Goal: Task Accomplishment & Management: Manage account settings

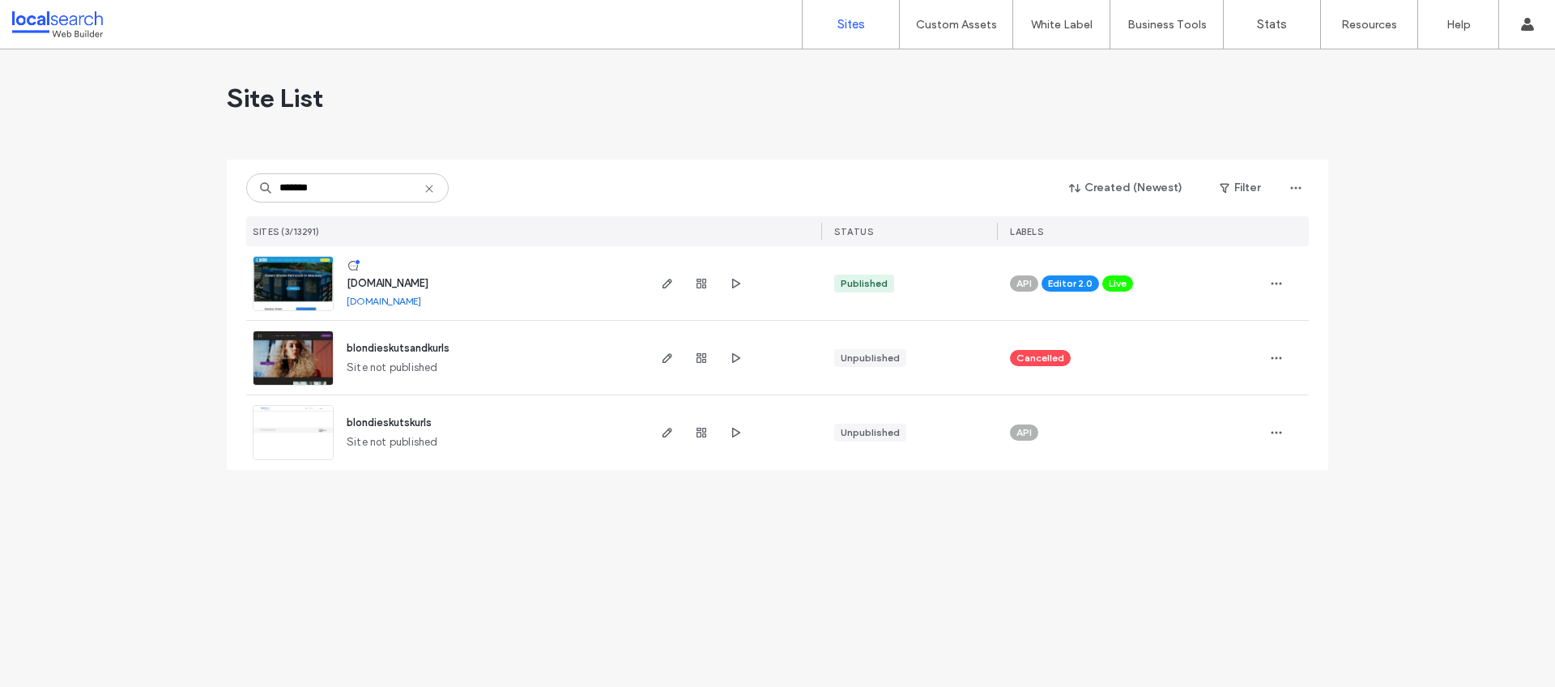
type input "*******"
click at [429, 283] on span "[DOMAIN_NAME]" at bounding box center [388, 283] width 82 height 12
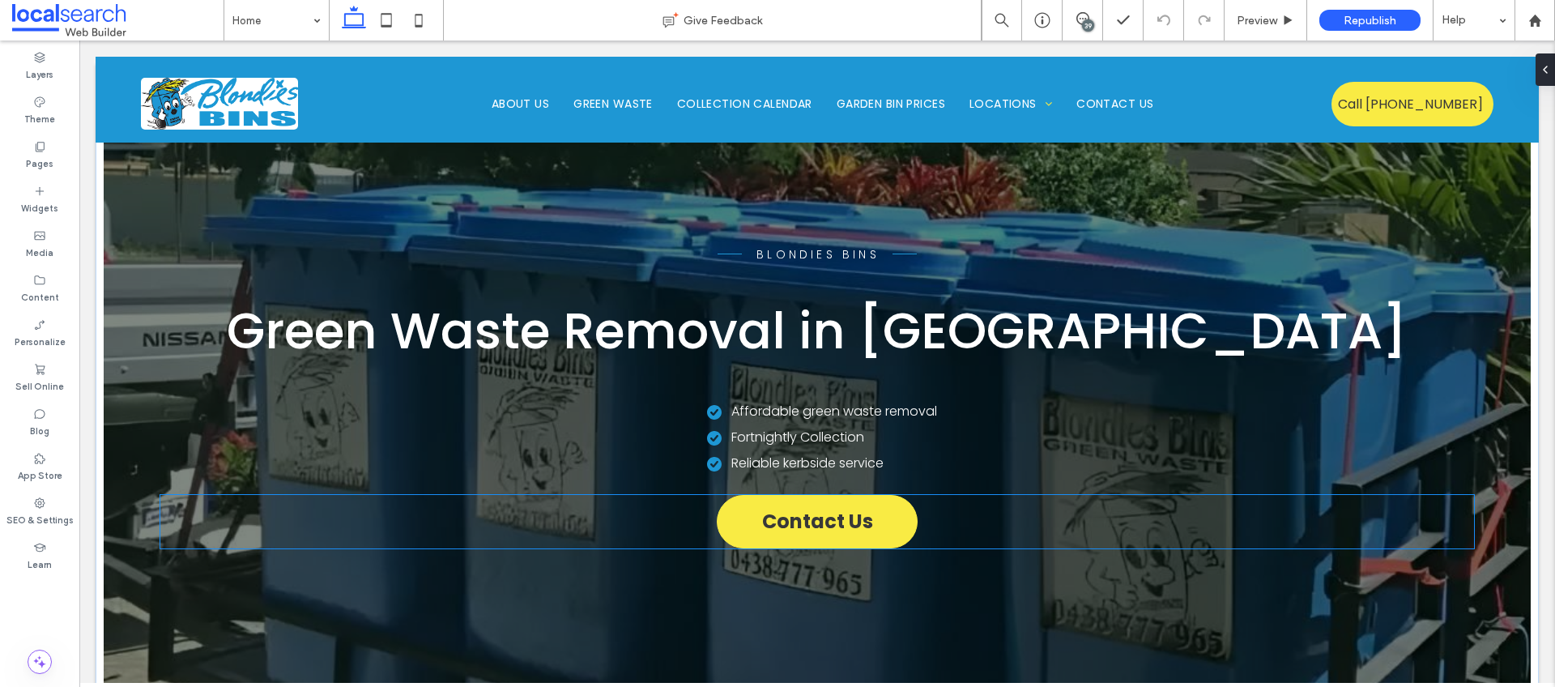
click at [843, 521] on span "Contact Us" at bounding box center [817, 521] width 111 height 28
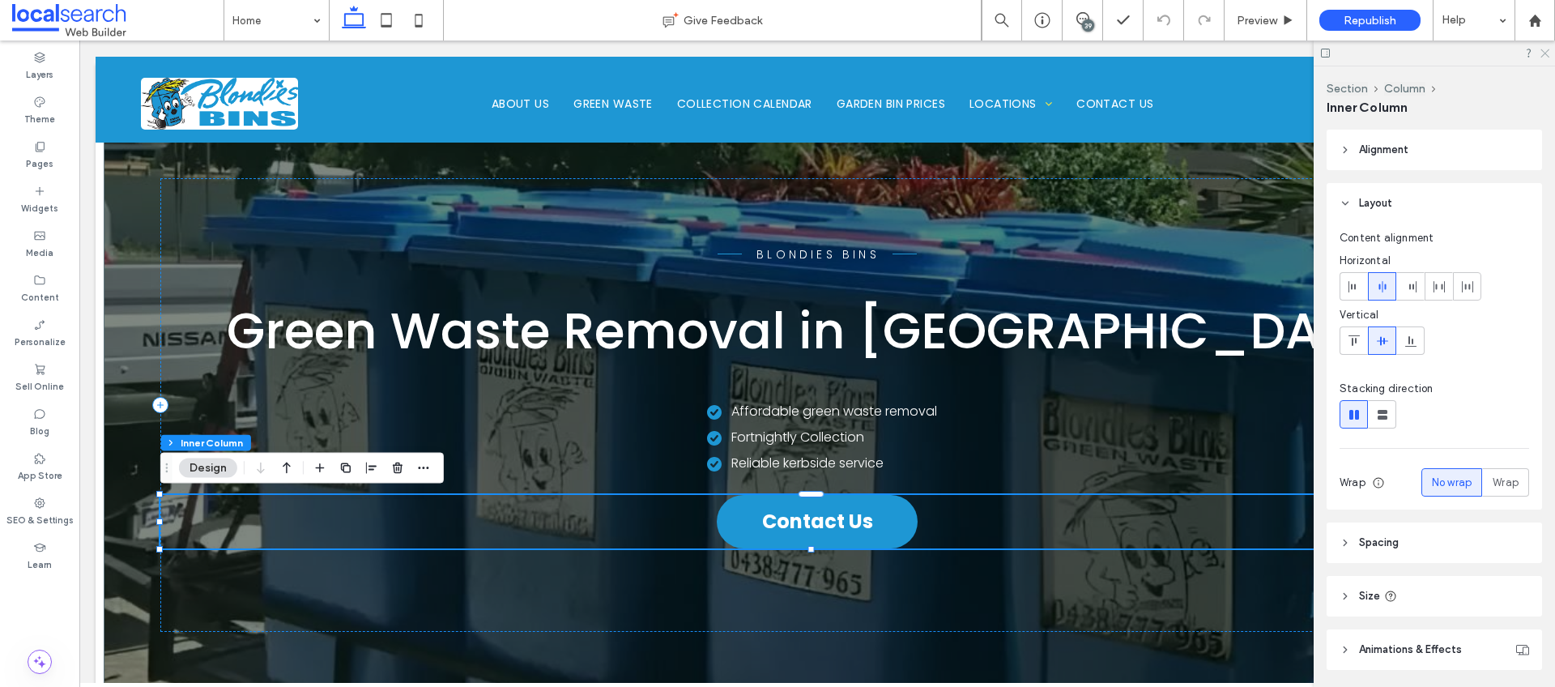
click at [1544, 52] on use at bounding box center [1545, 53] width 9 height 9
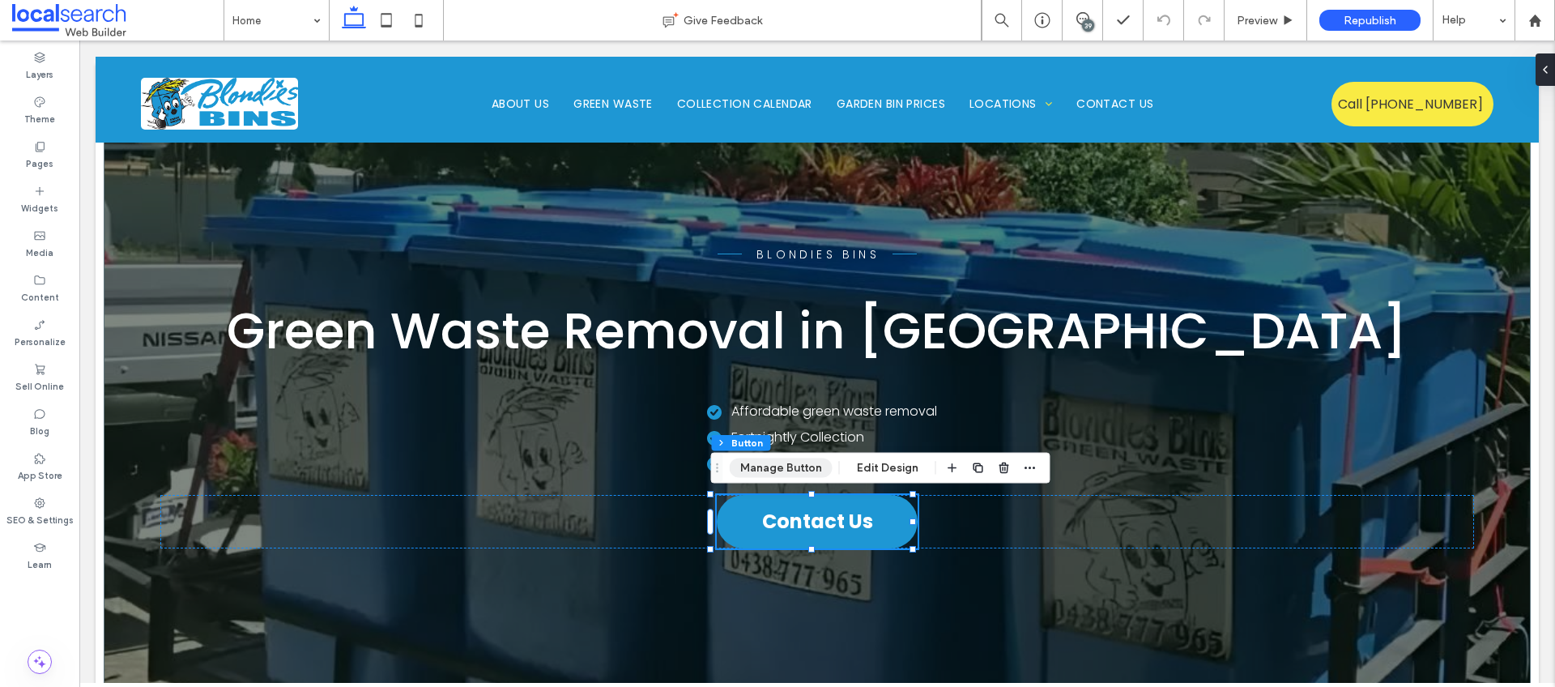
click at [773, 471] on button "Manage Button" at bounding box center [781, 468] width 103 height 19
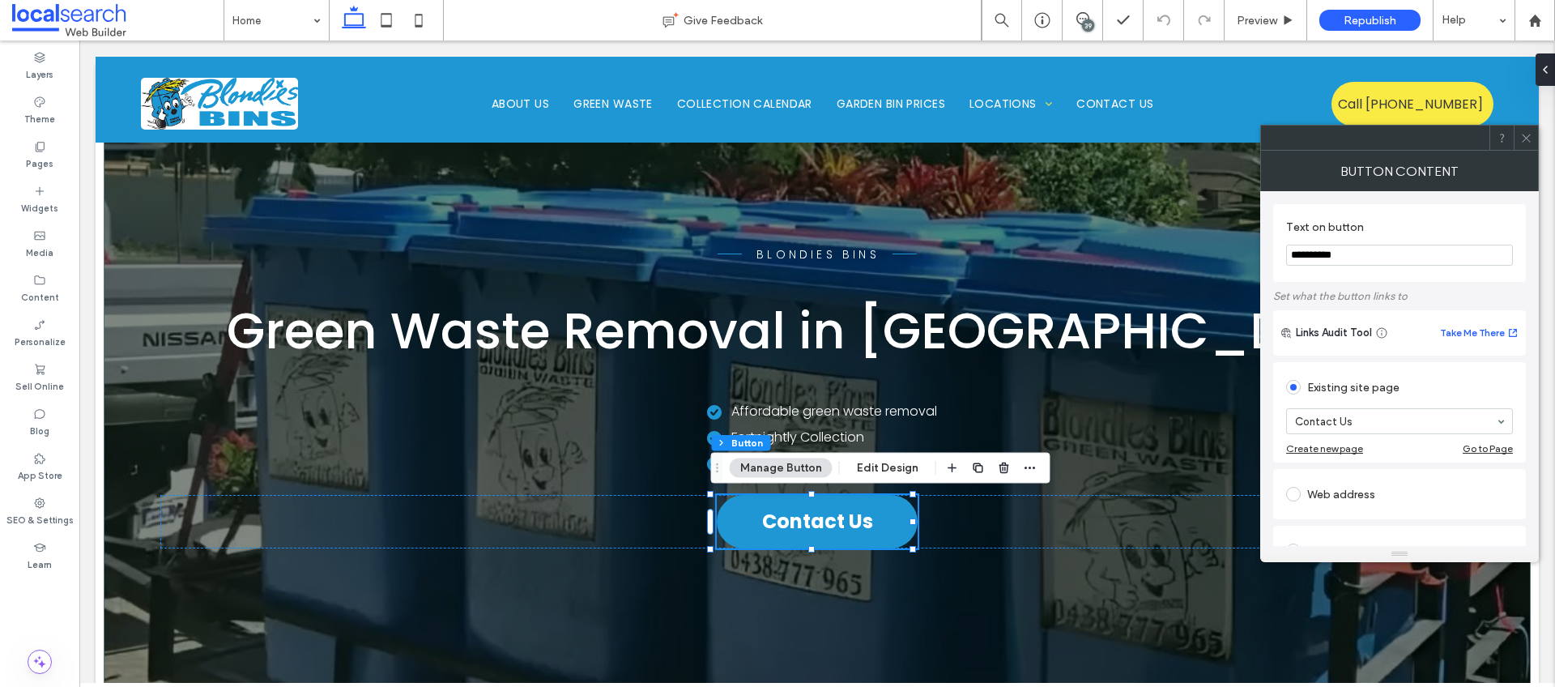
click at [1527, 135] on icon at bounding box center [1527, 138] width 12 height 12
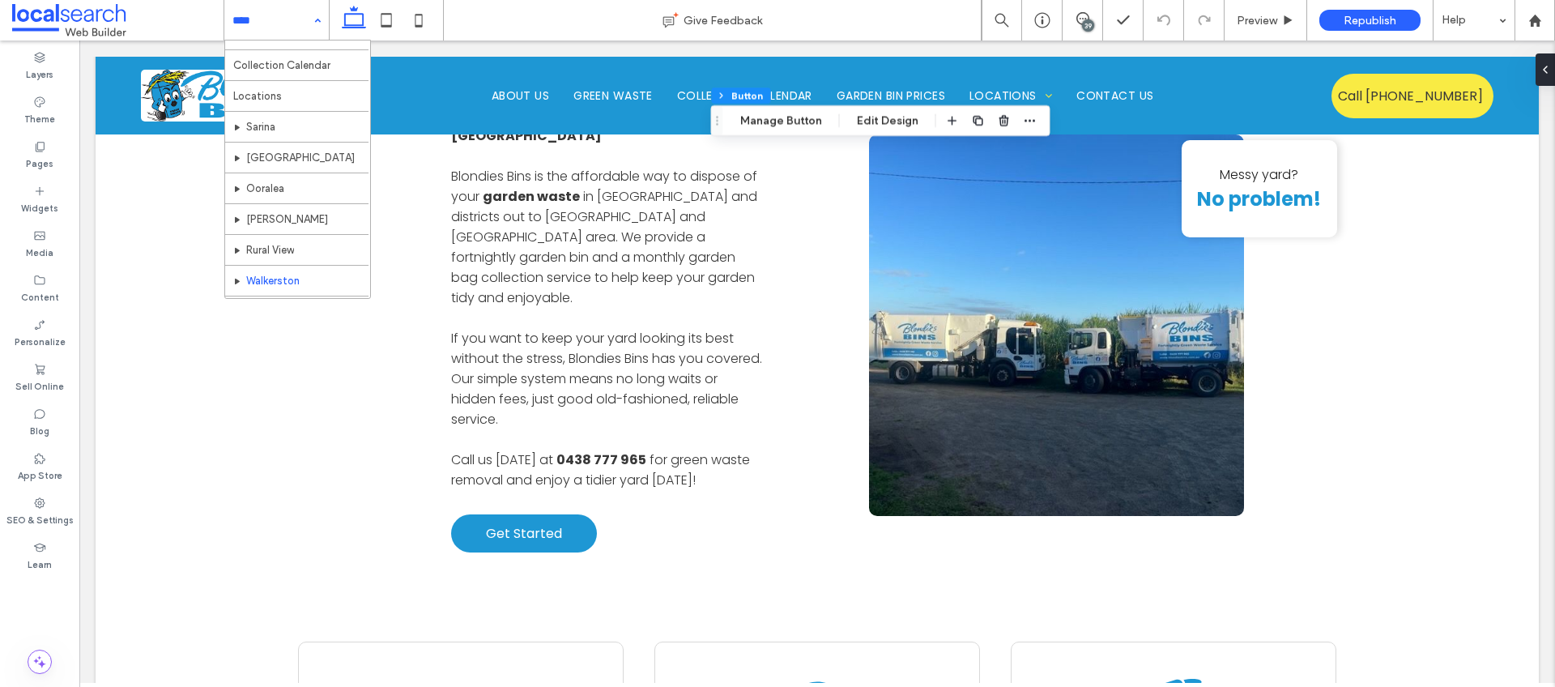
scroll to position [79, 0]
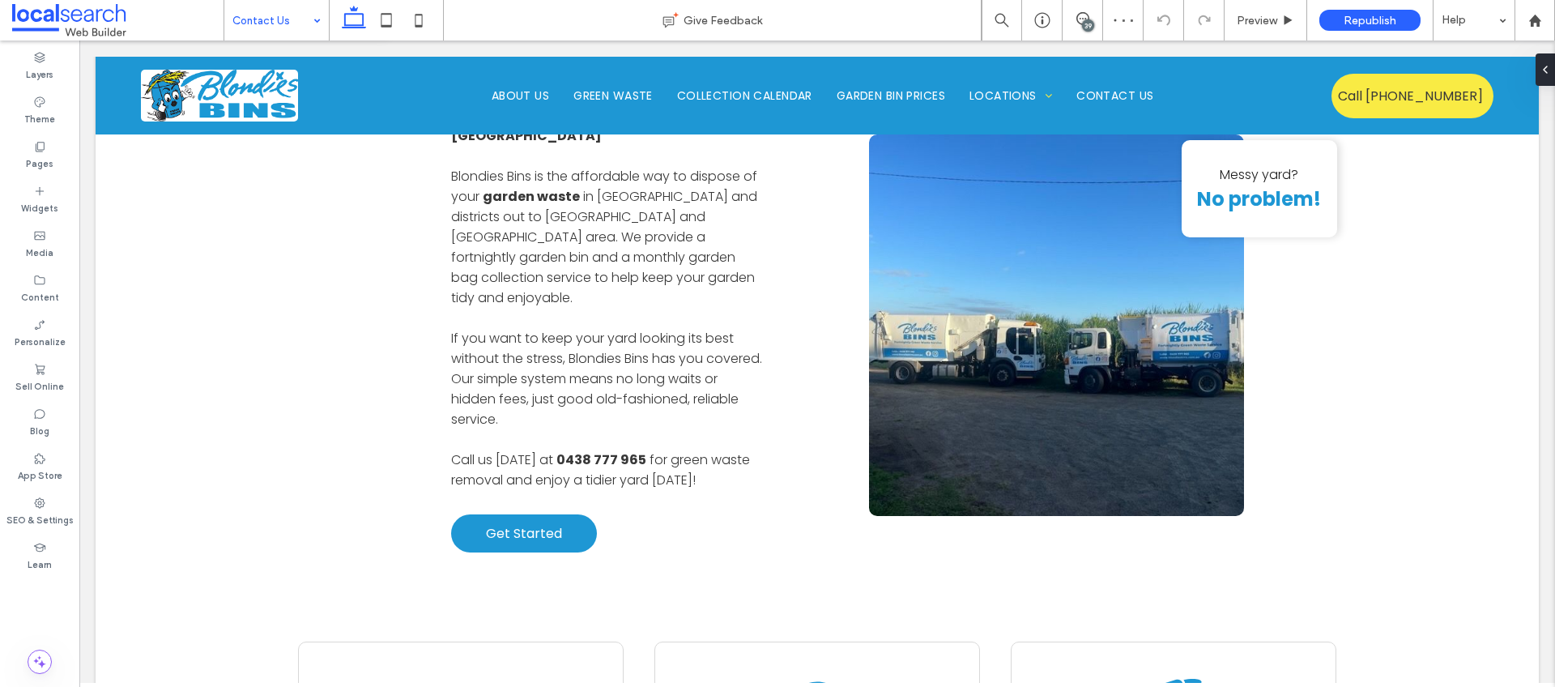
type input "*"
type input "***"
type input "*"
type input "***"
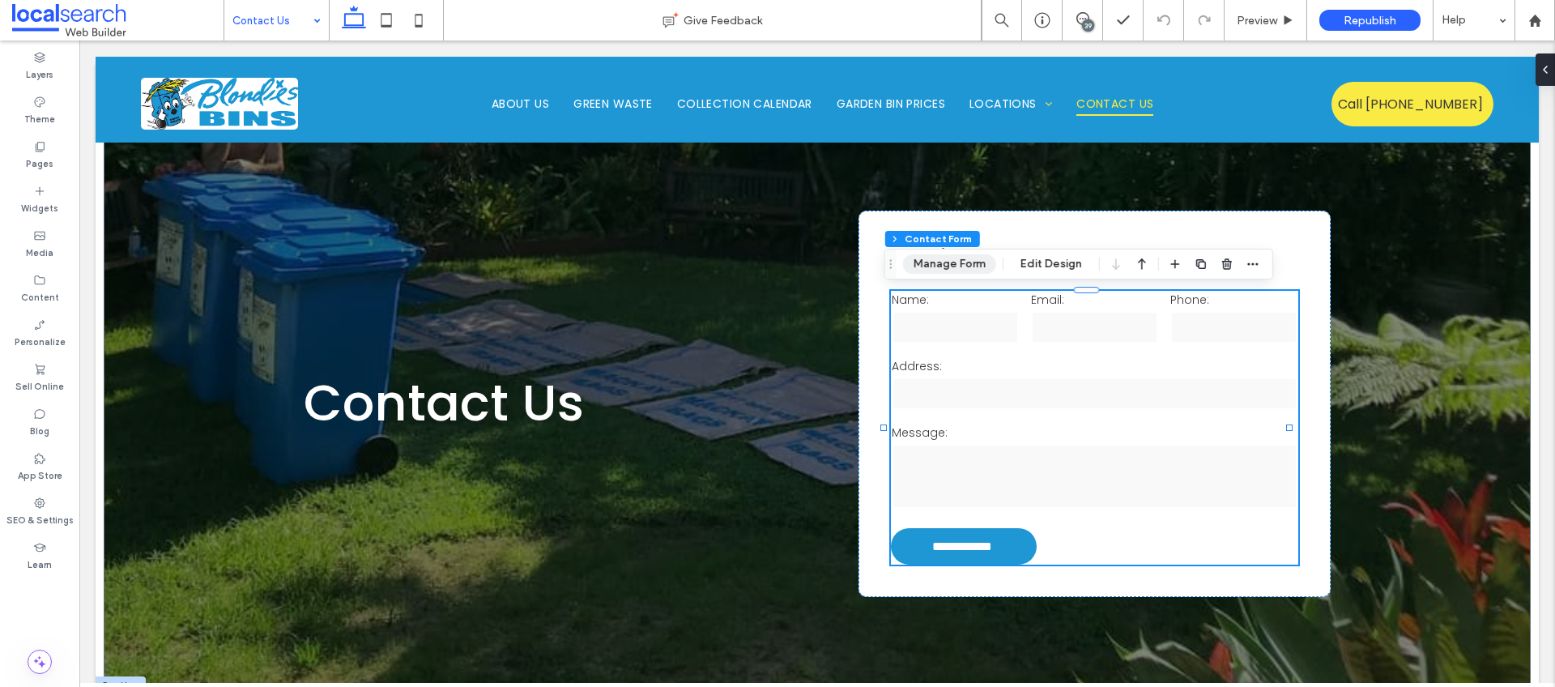
click at [915, 265] on button "Manage Form" at bounding box center [949, 263] width 93 height 19
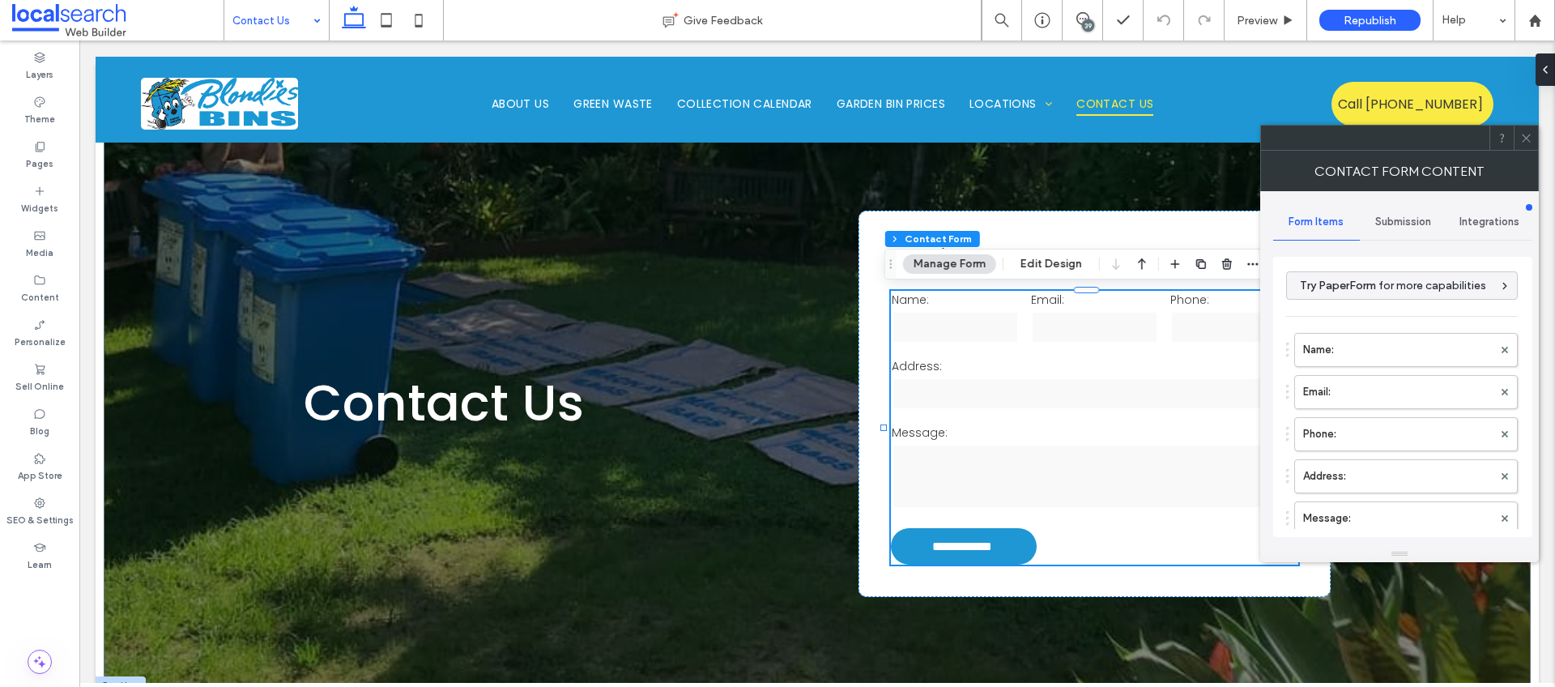
click at [1414, 224] on span "Submission" at bounding box center [1404, 221] width 56 height 13
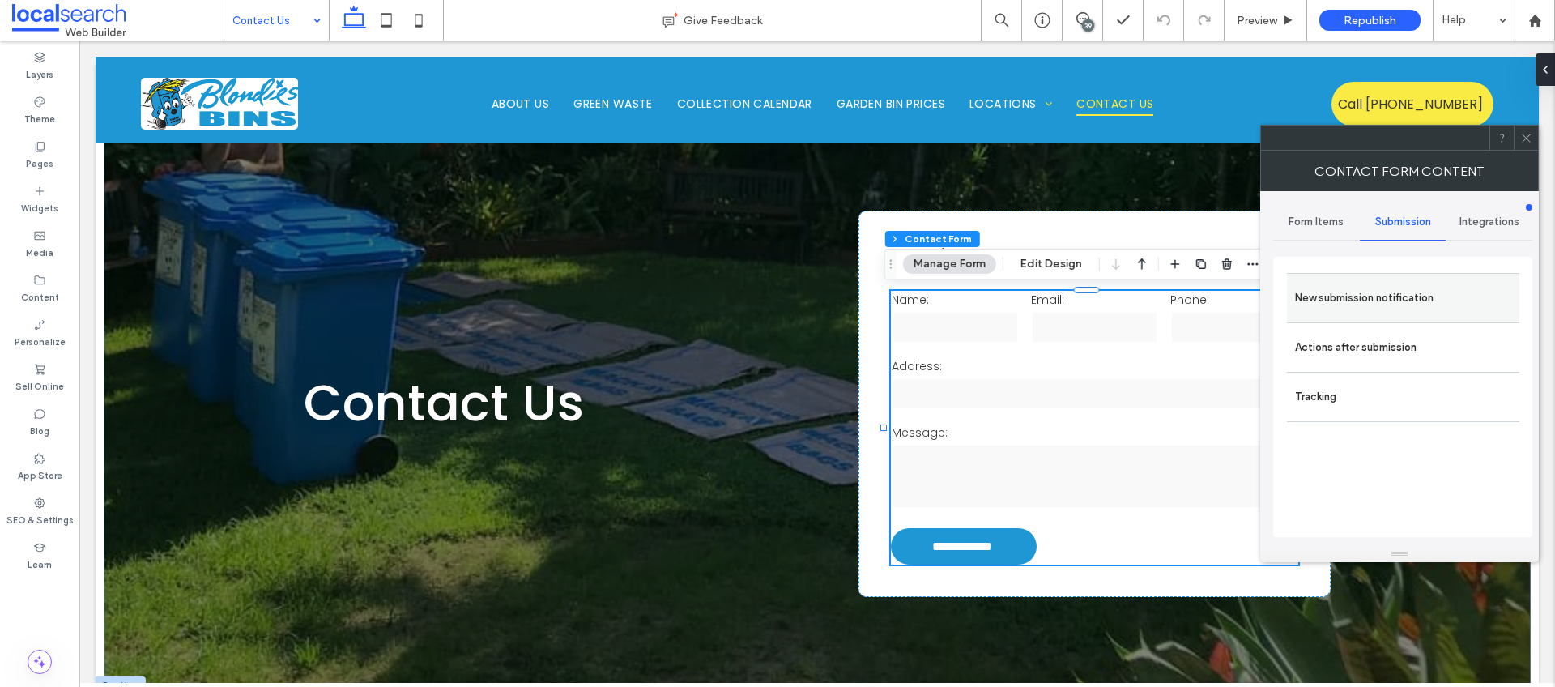
click at [1388, 296] on label "New submission notification" at bounding box center [1403, 298] width 216 height 32
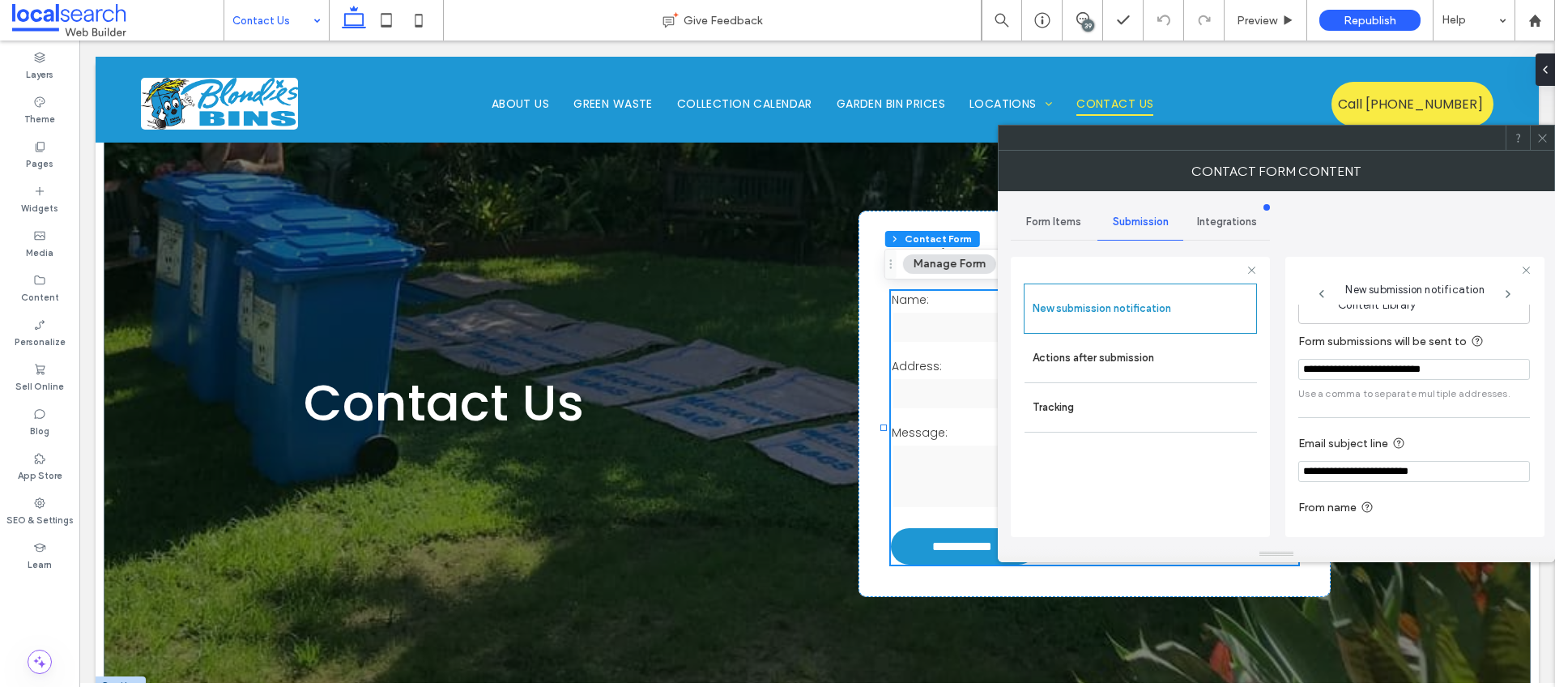
scroll to position [85, 0]
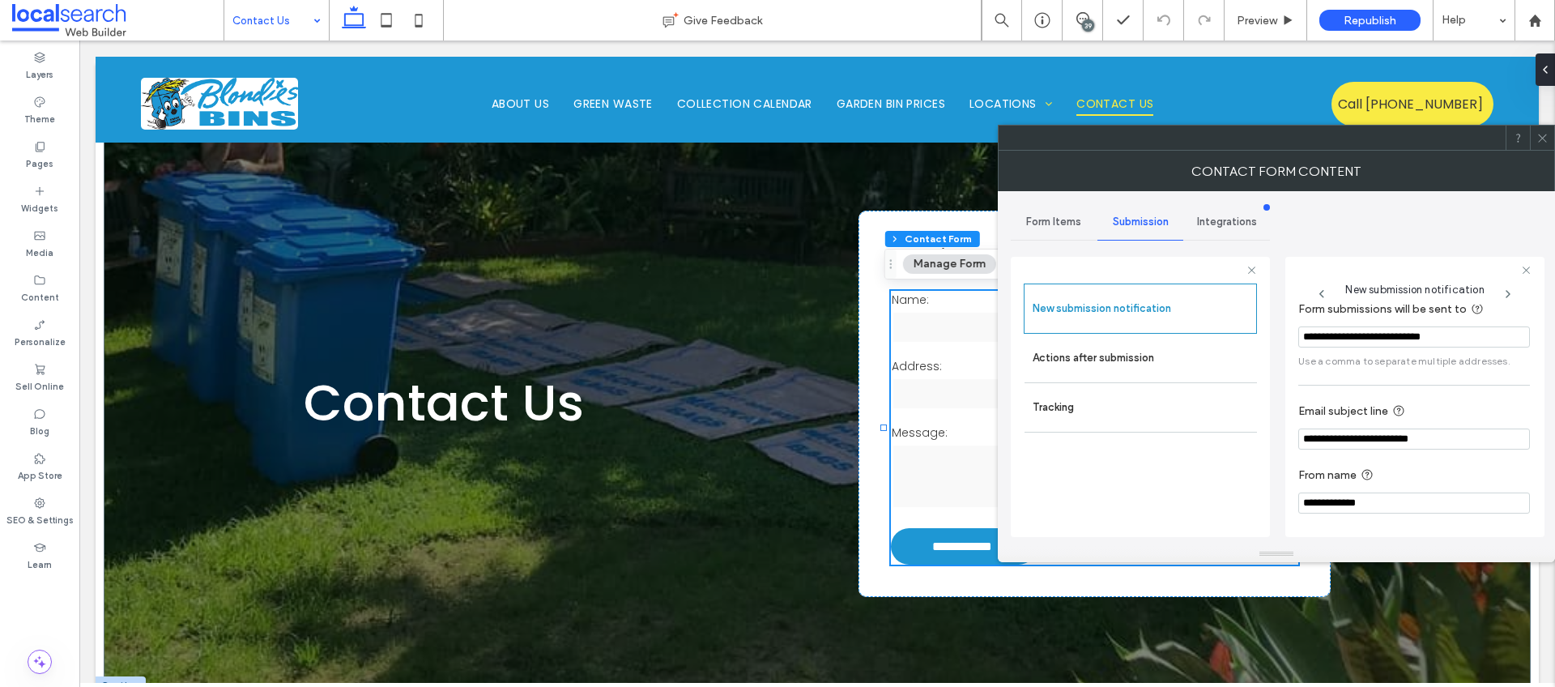
click at [1543, 135] on icon at bounding box center [1543, 138] width 12 height 12
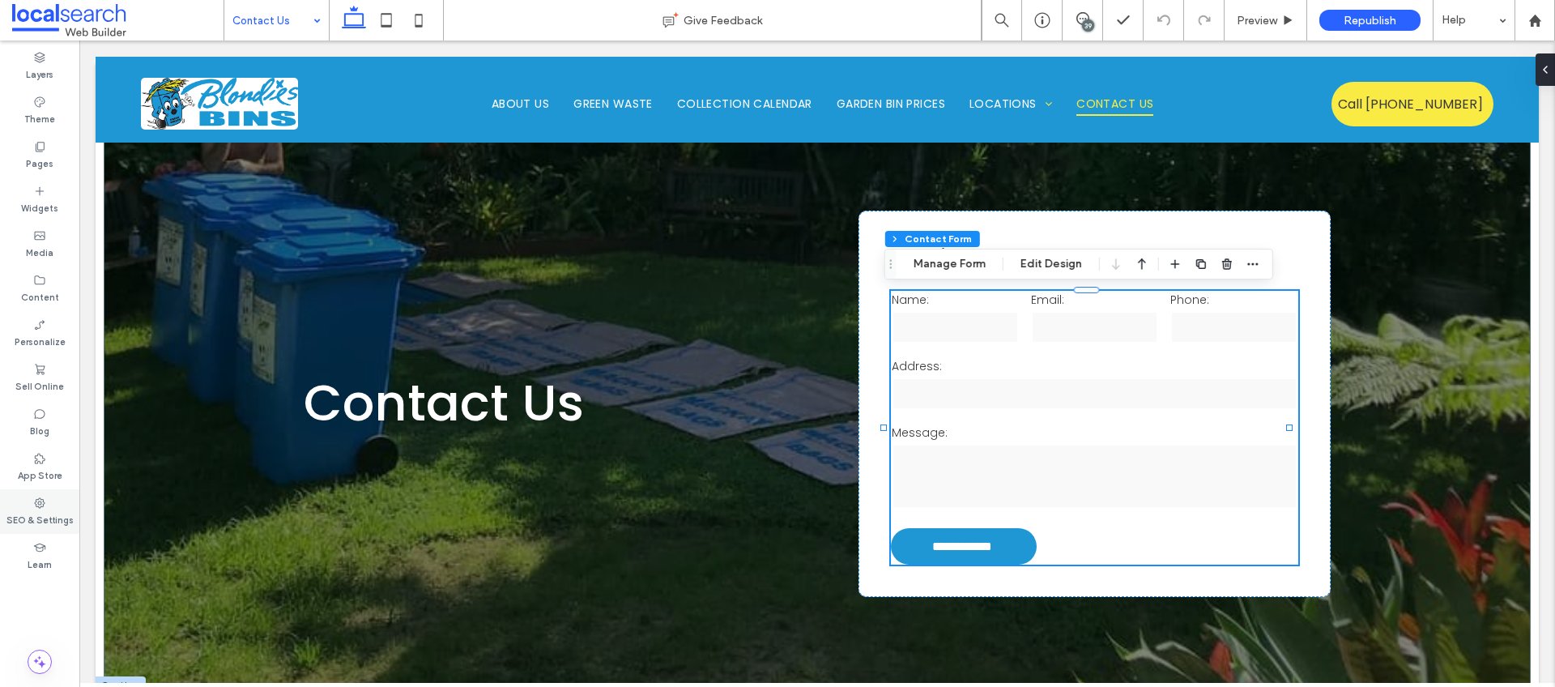
click at [43, 518] on label "SEO & Settings" at bounding box center [39, 519] width 67 height 18
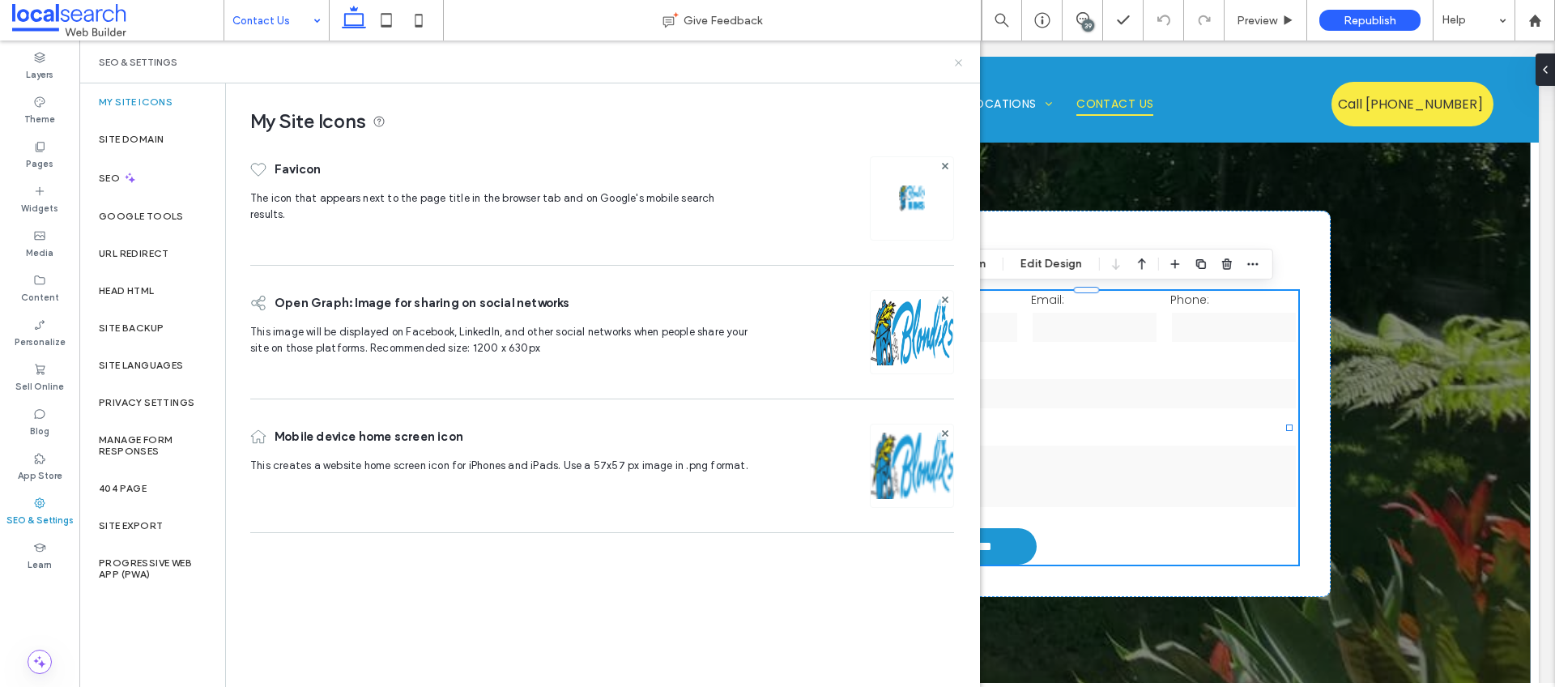
drag, startPoint x: 882, startPoint y: 20, endPoint x: 962, endPoint y: 62, distance: 89.5
click at [962, 62] on icon at bounding box center [959, 63] width 12 height 12
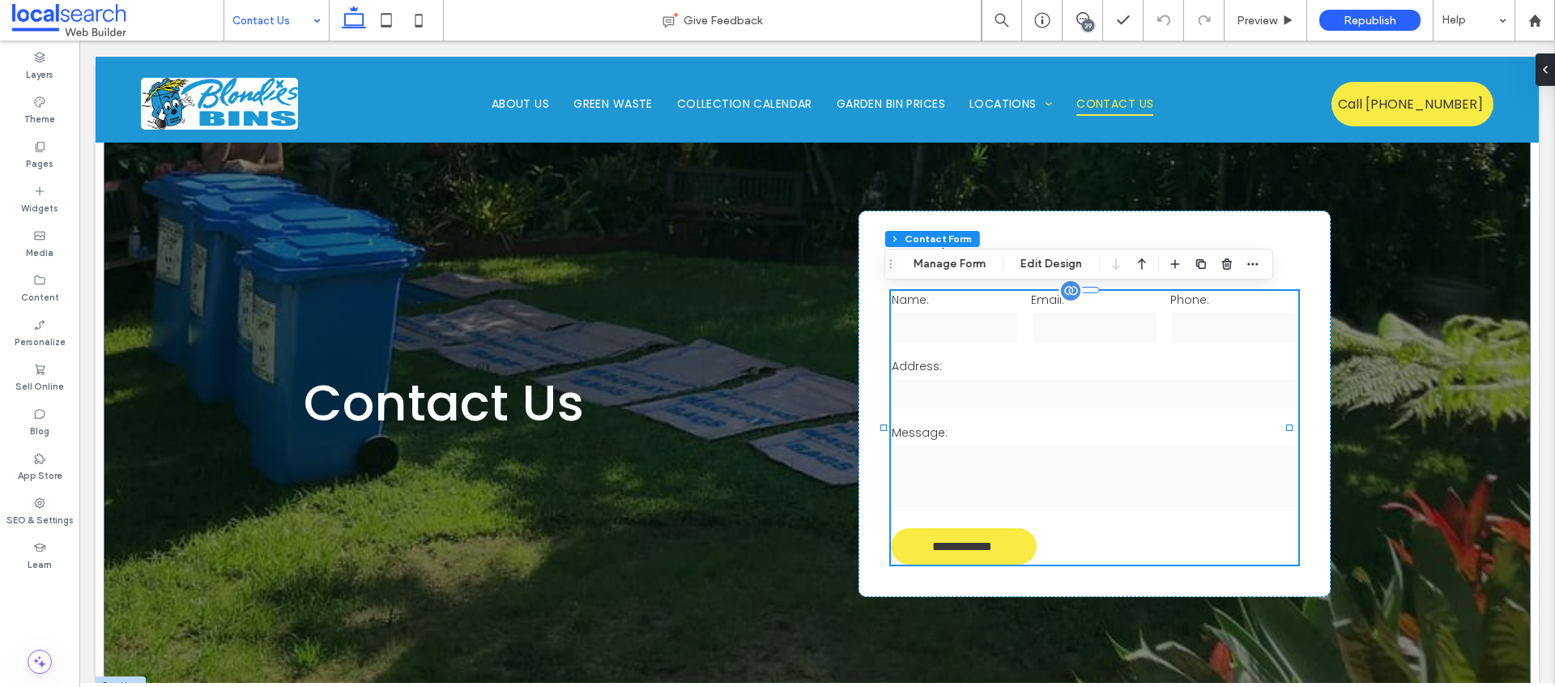
click at [976, 537] on input "**********" at bounding box center [962, 546] width 141 height 30
click at [975, 260] on button "Manage Form" at bounding box center [949, 263] width 93 height 19
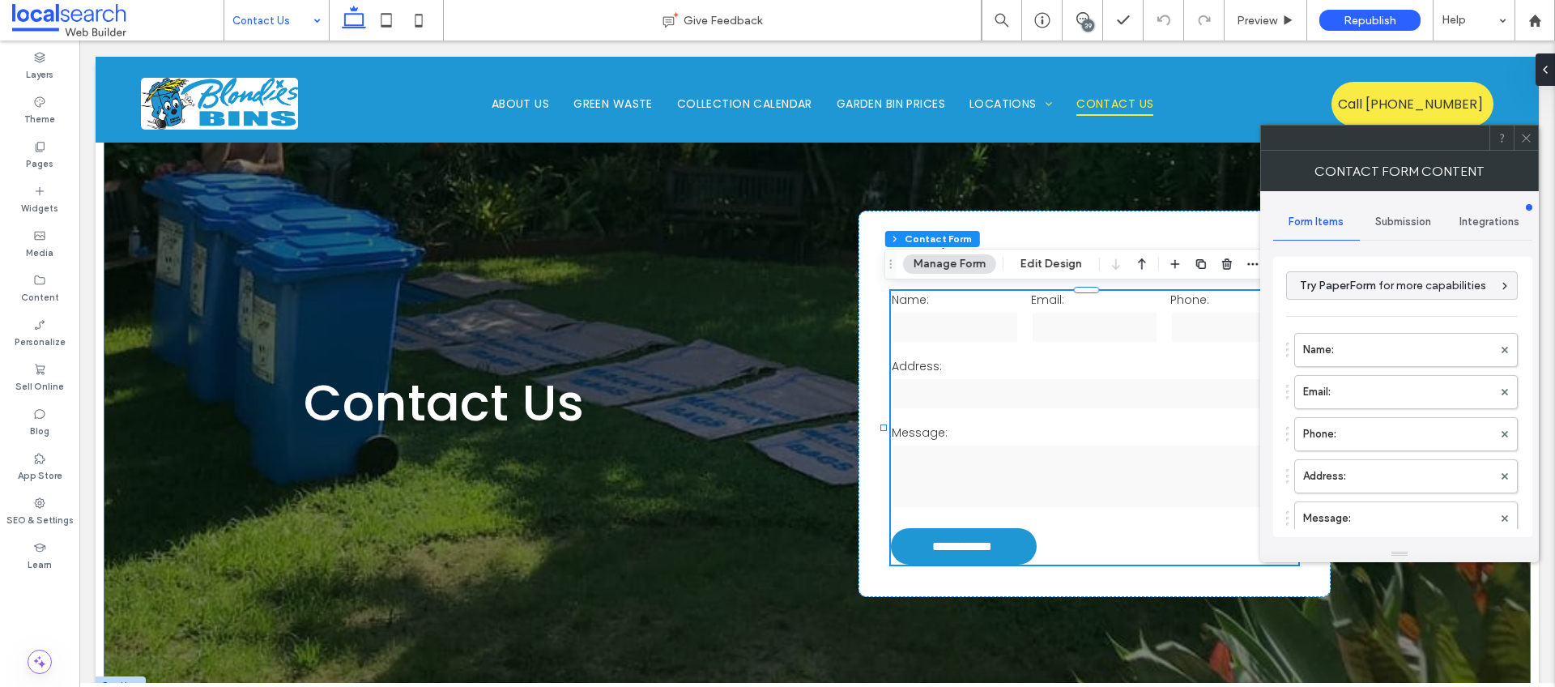
click at [1413, 211] on div "Submission" at bounding box center [1403, 222] width 87 height 36
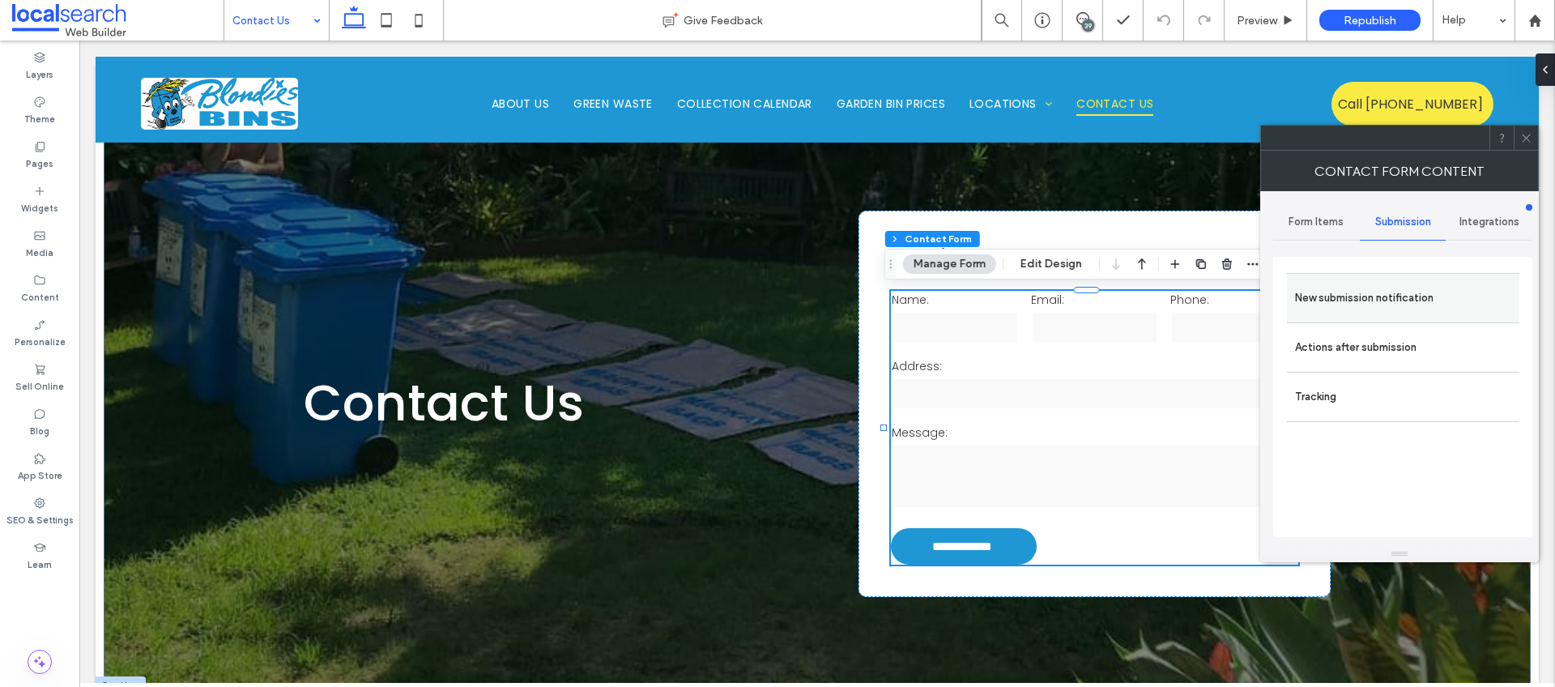
click at [1444, 293] on label "New submission notification" at bounding box center [1403, 298] width 216 height 32
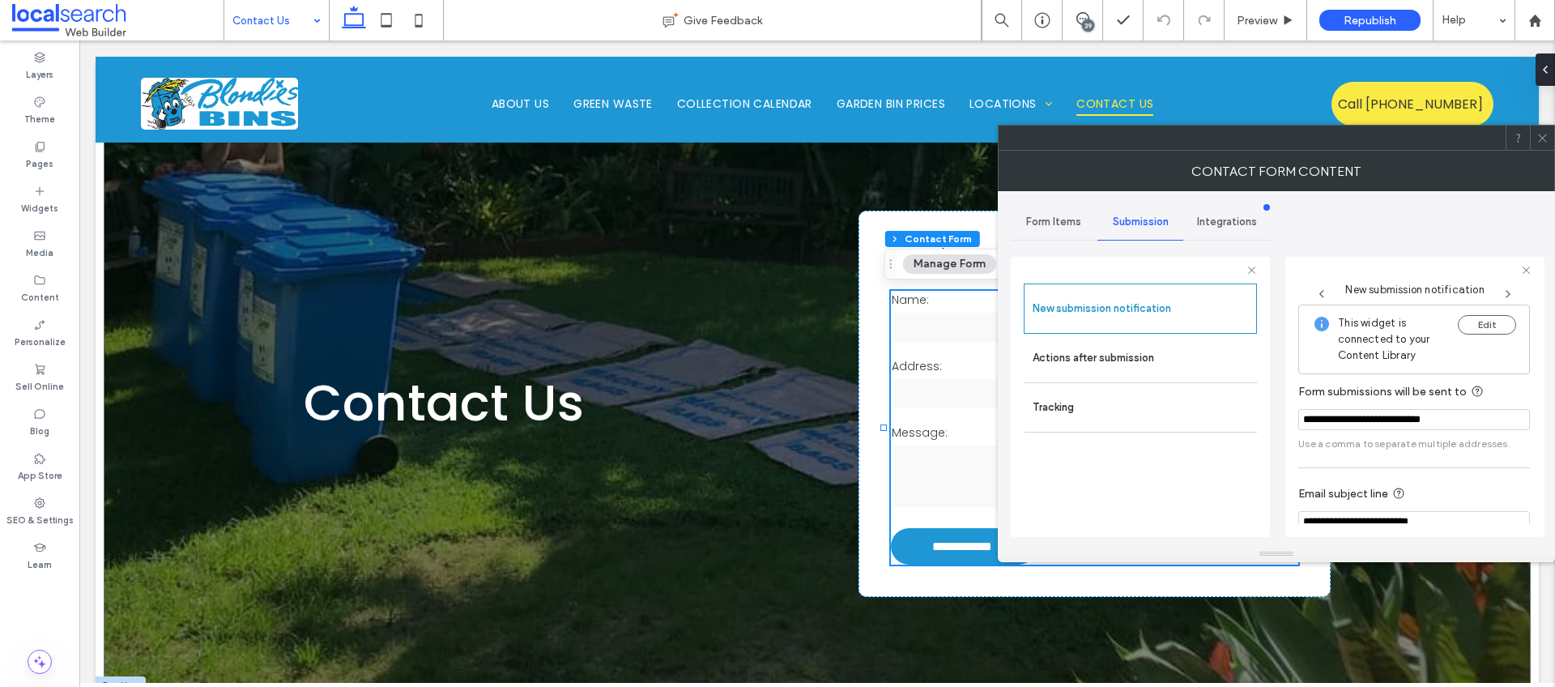
drag, startPoint x: 1467, startPoint y: 424, endPoint x: 1278, endPoint y: 399, distance: 190.4
click at [1278, 399] on div "**********" at bounding box center [1276, 368] width 531 height 355
paste input "Form submissions will be sent to"
type input "**********"
click at [1546, 133] on icon at bounding box center [1543, 138] width 12 height 12
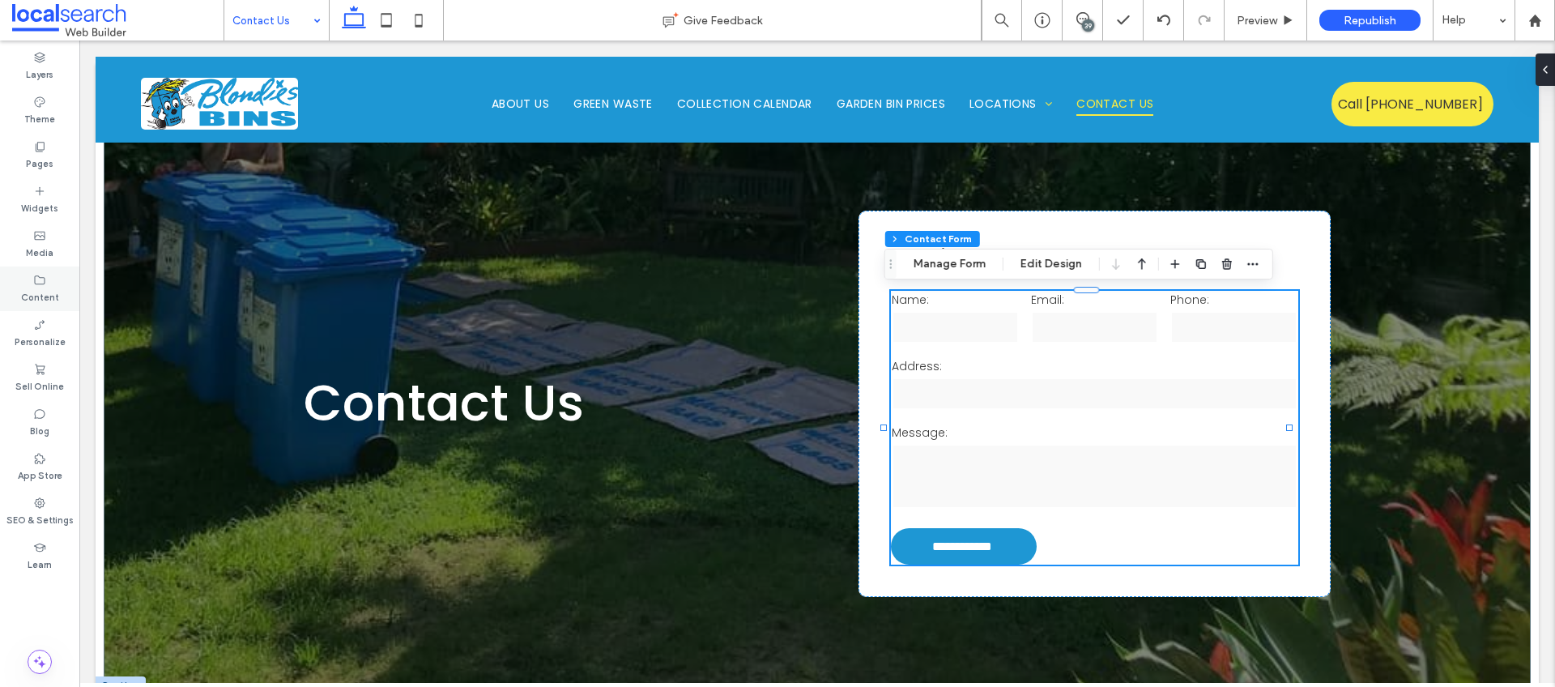
click at [45, 284] on icon at bounding box center [39, 280] width 13 height 13
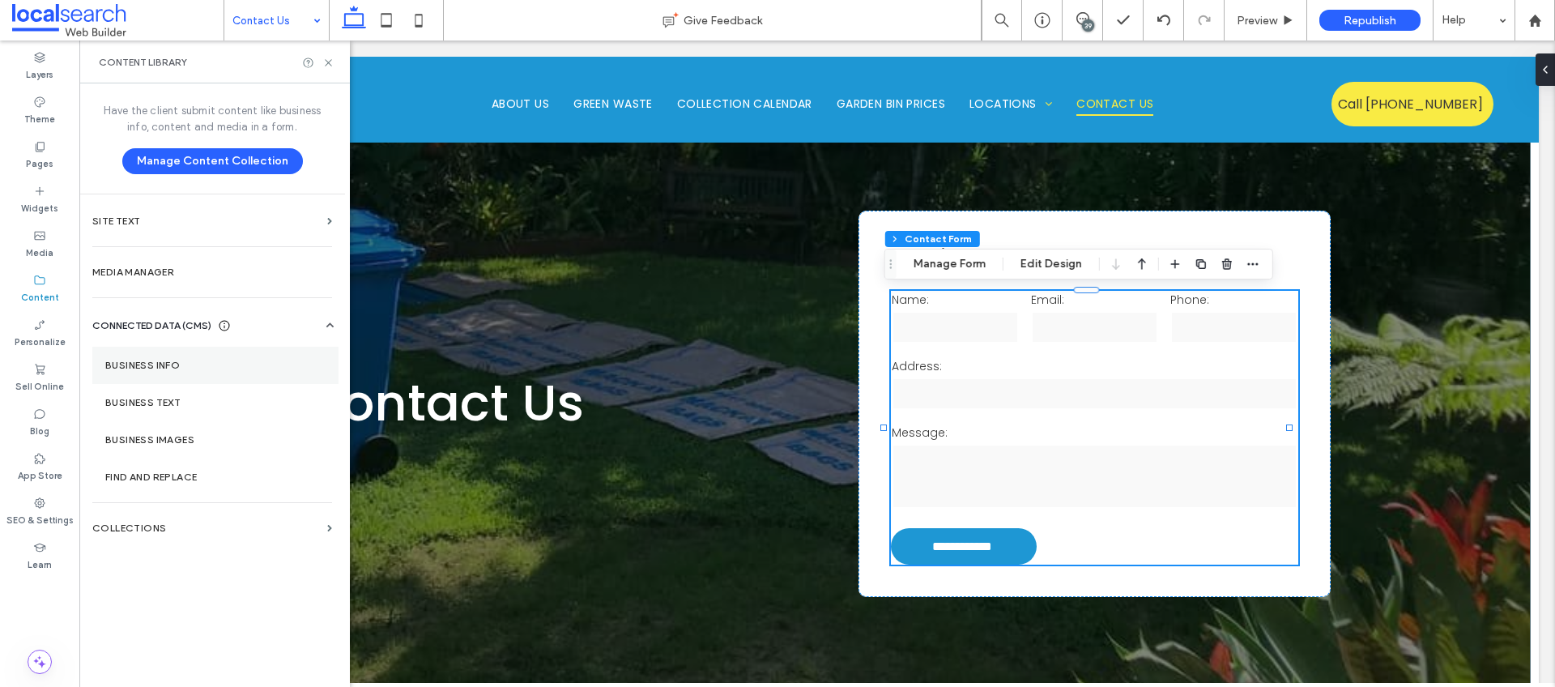
click at [168, 368] on label "Business Info" at bounding box center [215, 365] width 220 height 11
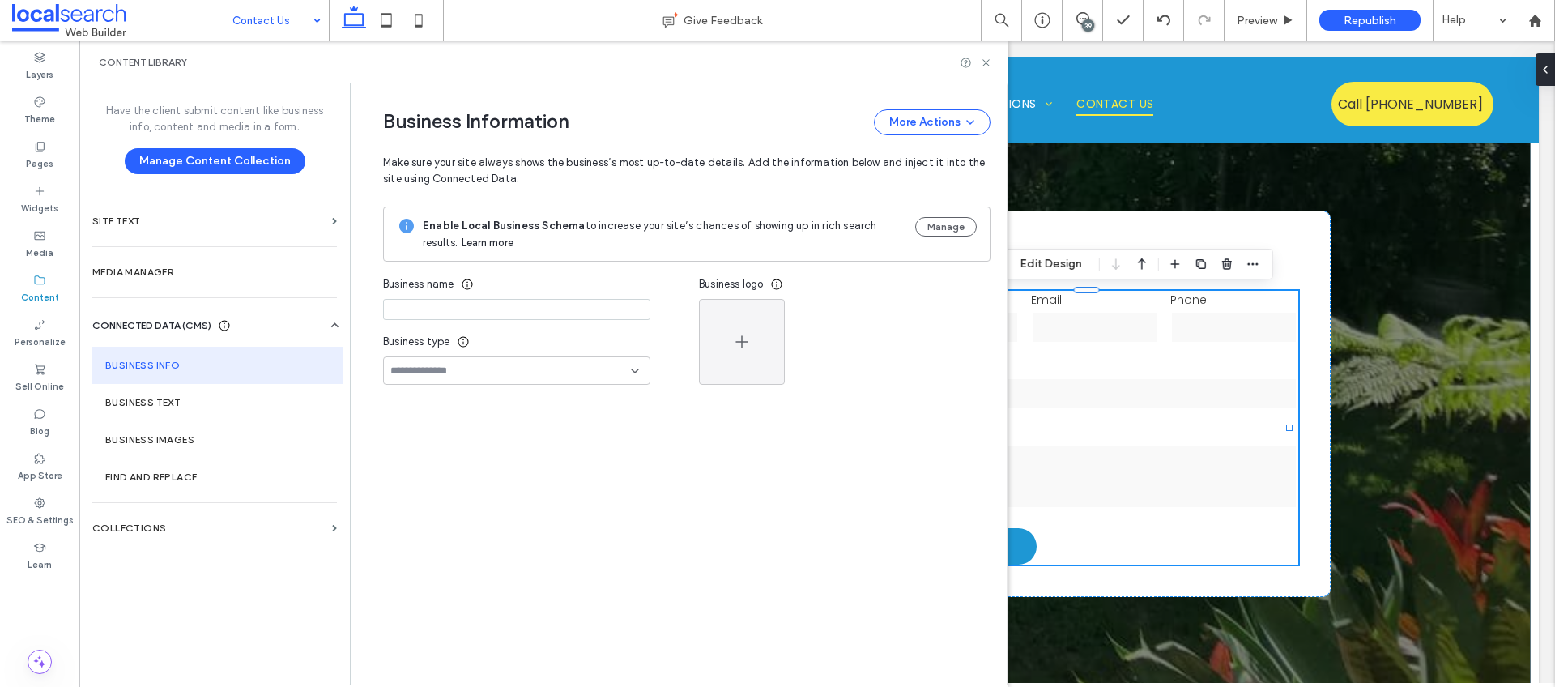
type input "**********"
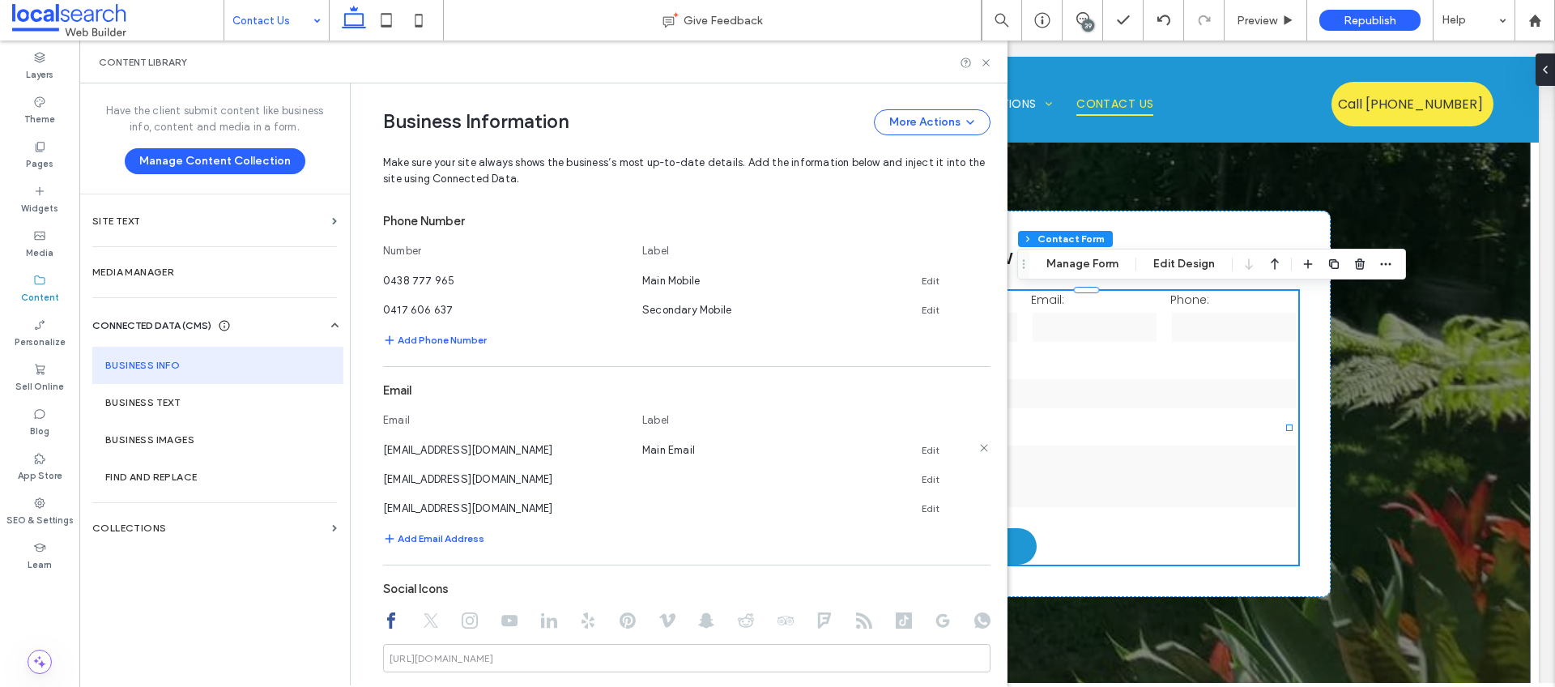
scroll to position [527, 0]
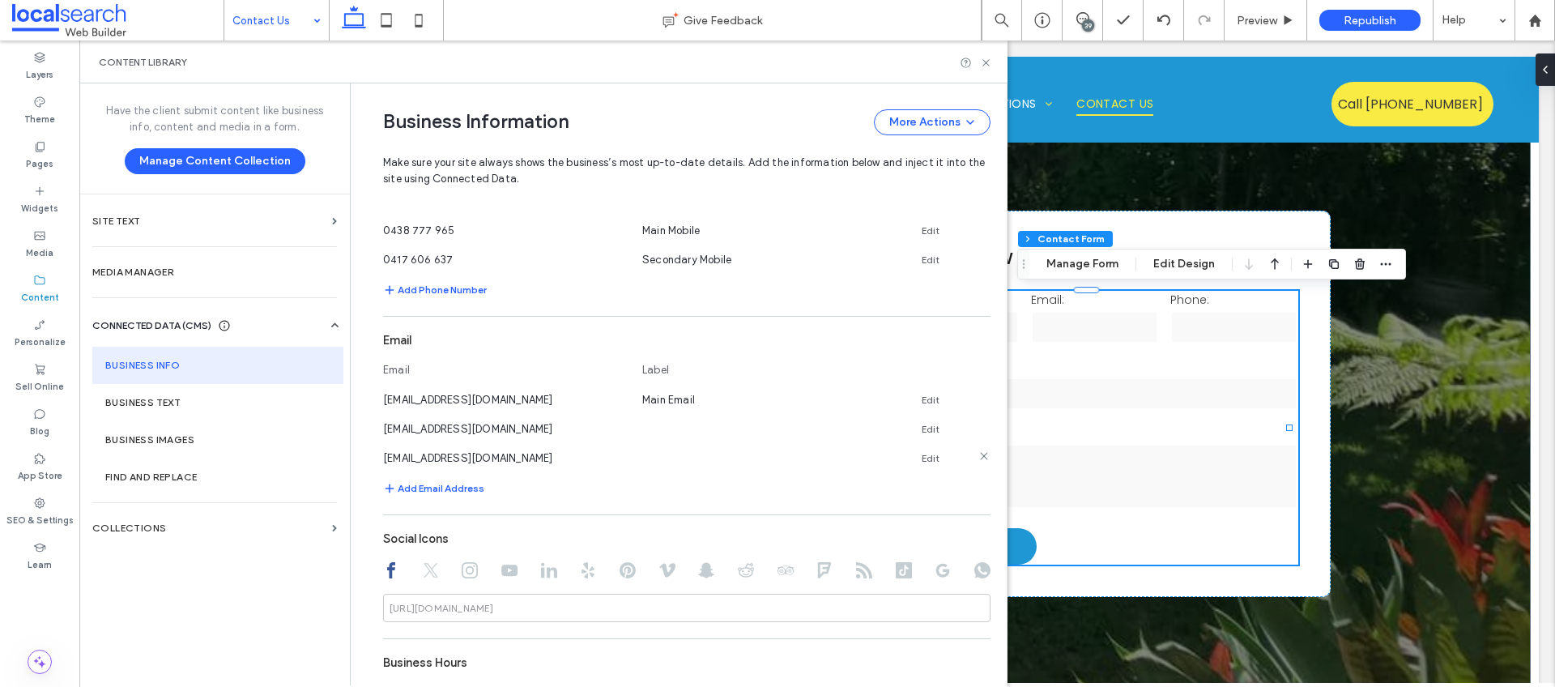
click at [926, 461] on link "Edit" at bounding box center [931, 458] width 18 height 13
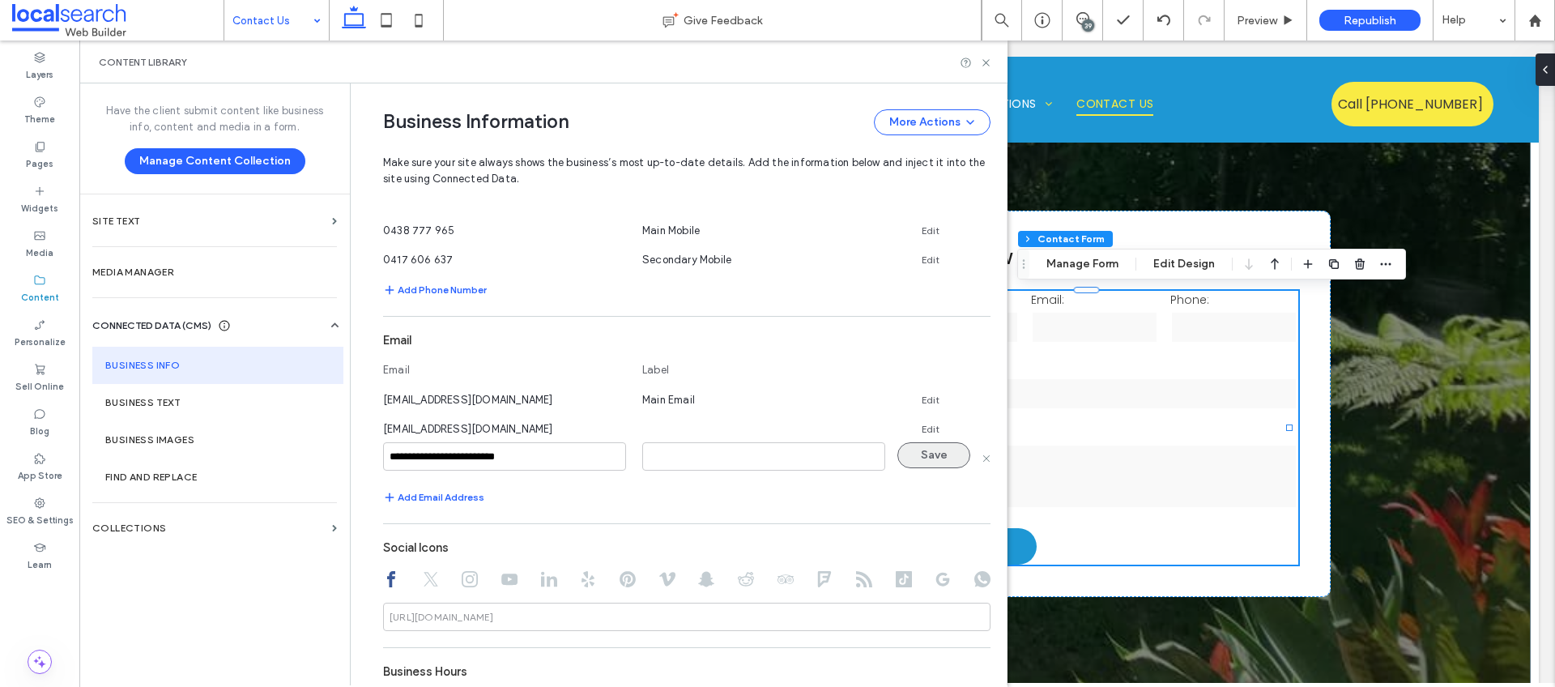
click at [907, 459] on button "Save" at bounding box center [934, 455] width 73 height 26
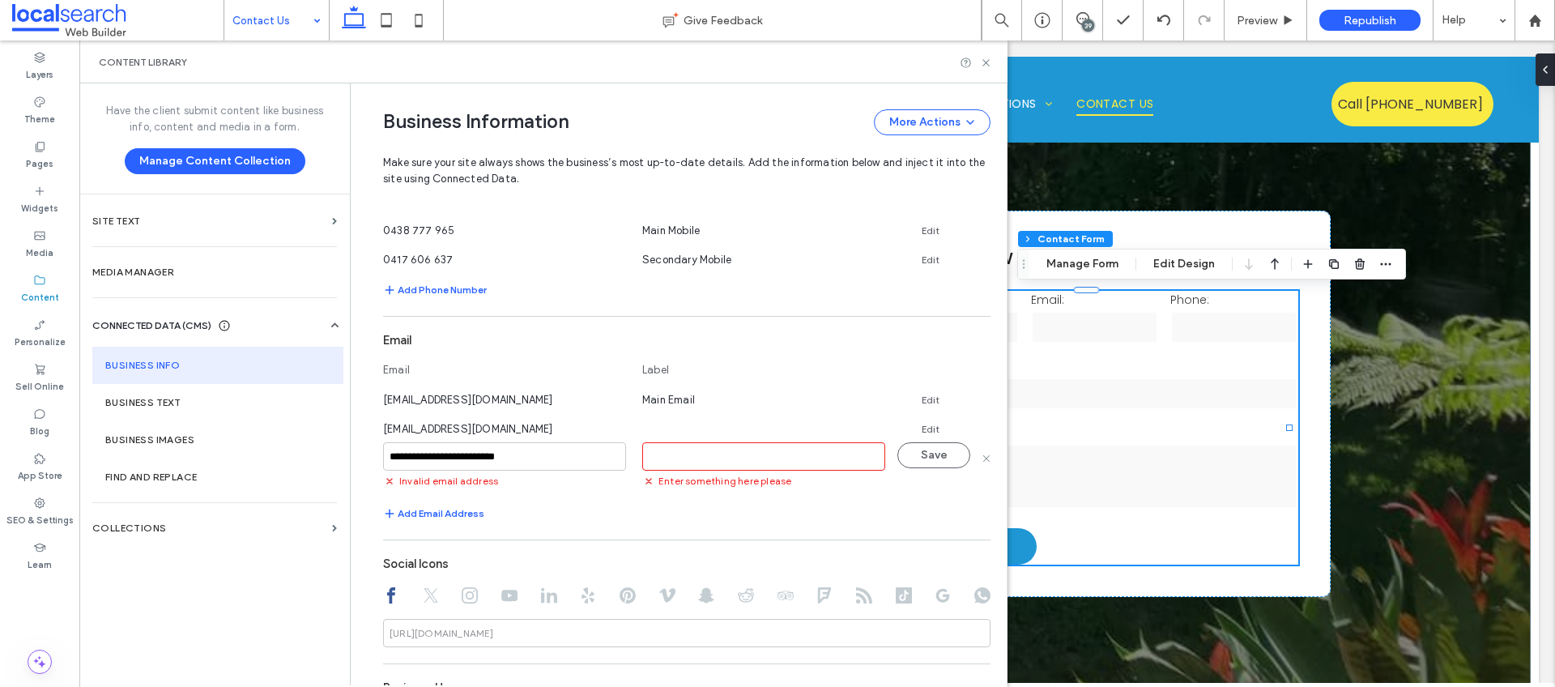
click at [745, 463] on input at bounding box center [763, 456] width 243 height 28
click at [982, 460] on icon at bounding box center [986, 458] width 8 height 8
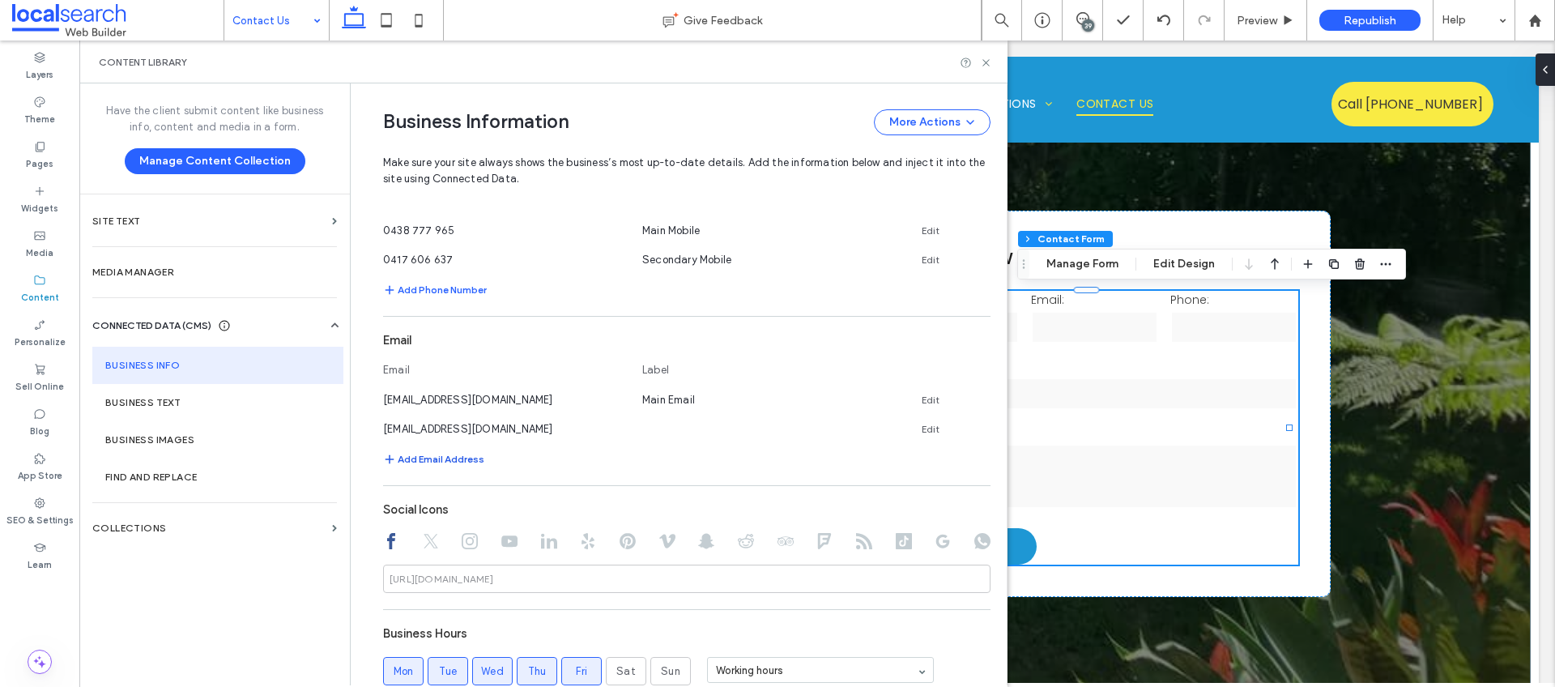
click at [419, 462] on button "Add Email Address" at bounding box center [433, 459] width 101 height 19
click at [433, 454] on input at bounding box center [504, 456] width 243 height 28
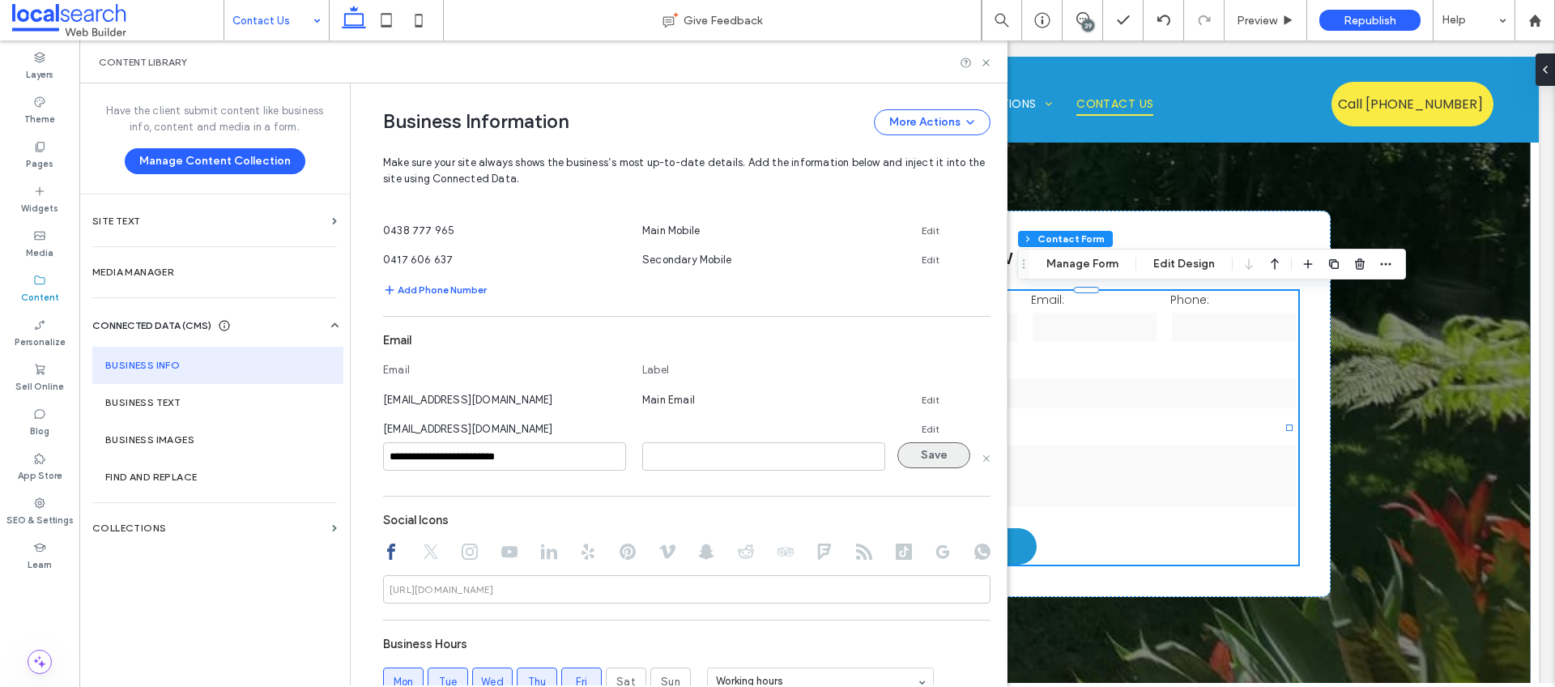
type input "**********"
click at [941, 461] on button "Save" at bounding box center [934, 455] width 73 height 26
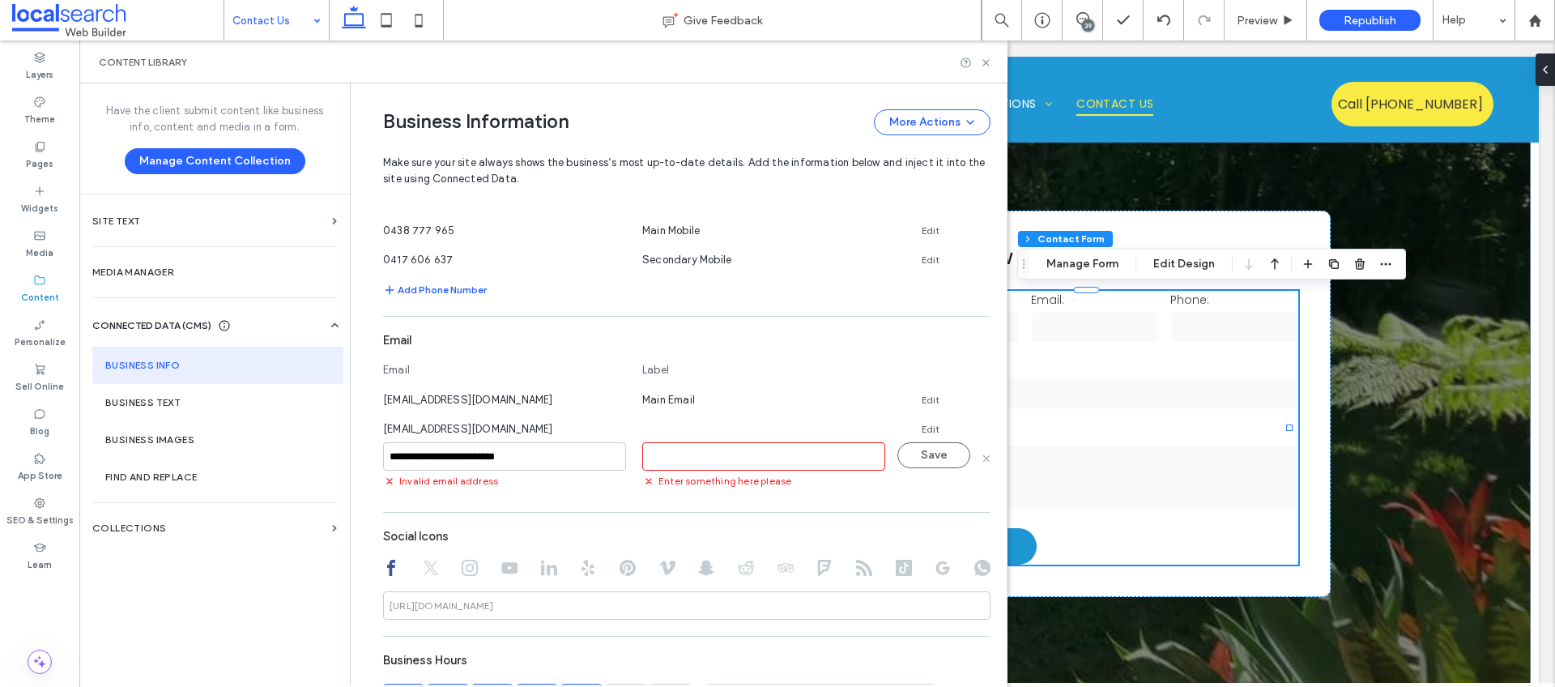
click at [757, 455] on input at bounding box center [763, 456] width 243 height 28
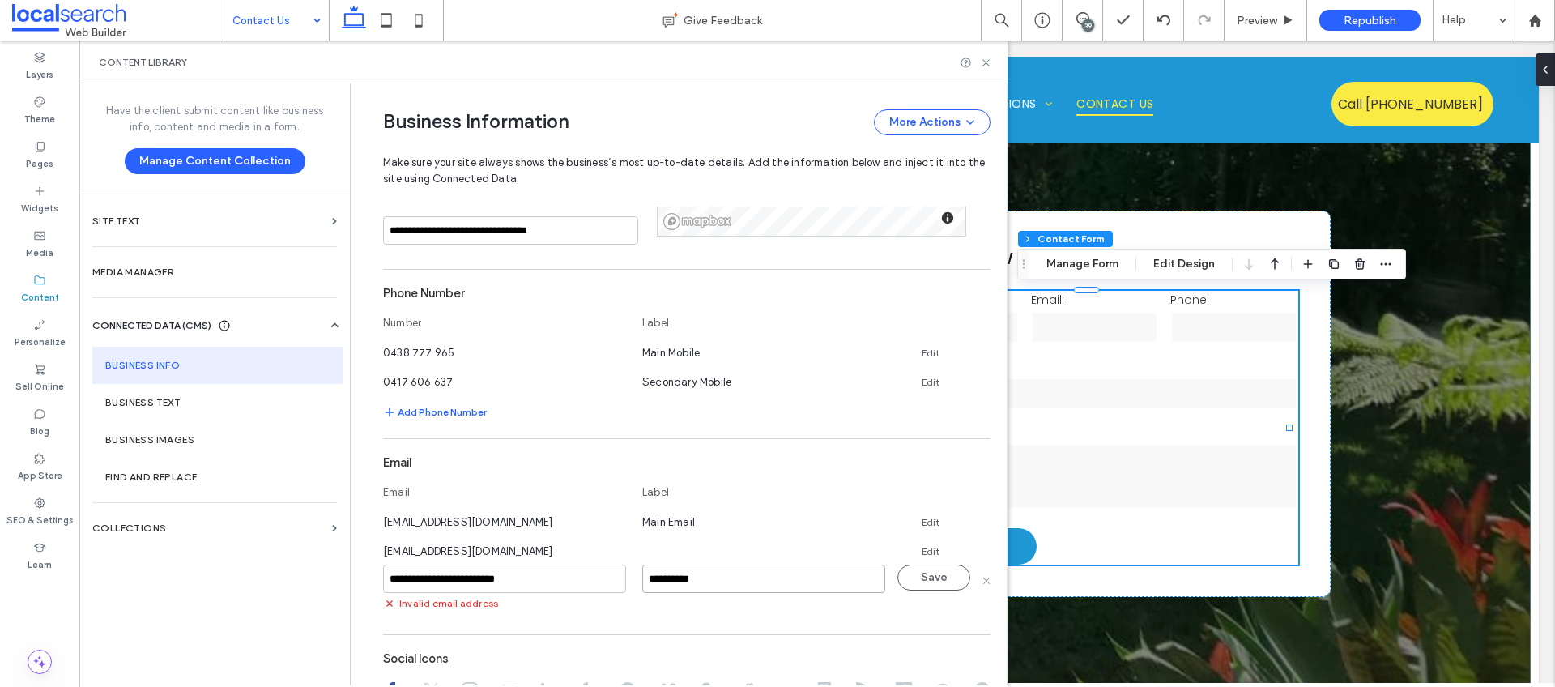
scroll to position [546, 0]
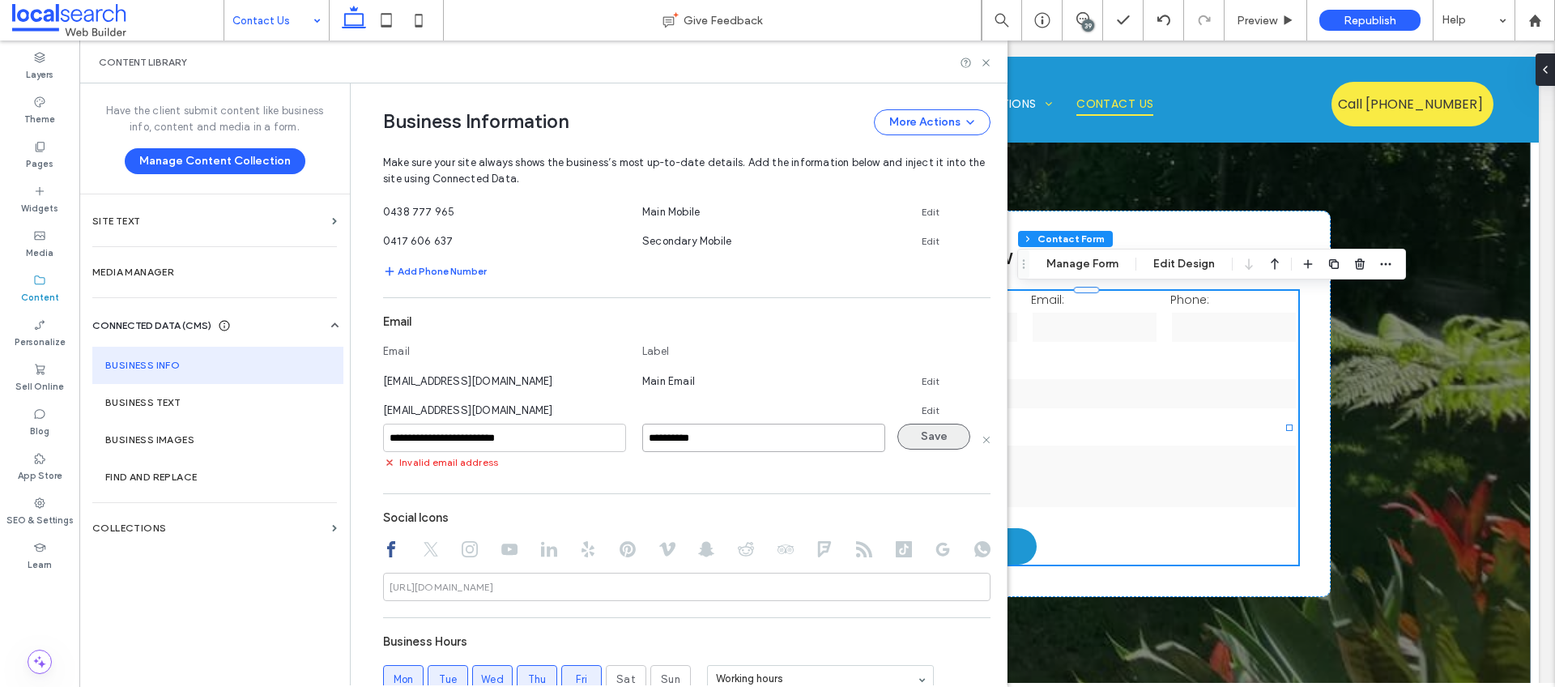
type input "**********"
click at [910, 428] on button "Save" at bounding box center [934, 437] width 73 height 26
click at [930, 379] on link "Edit" at bounding box center [931, 381] width 18 height 13
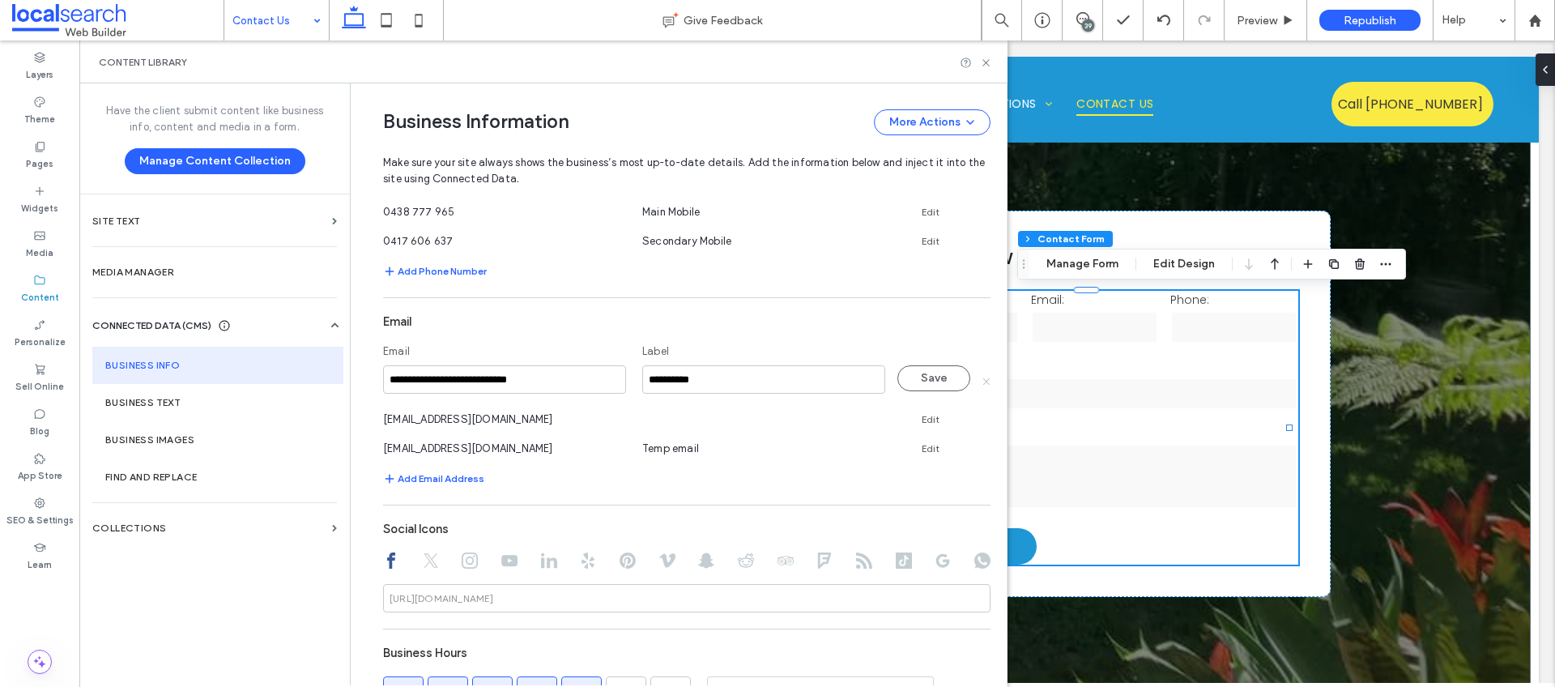
click at [982, 379] on icon at bounding box center [986, 381] width 8 height 8
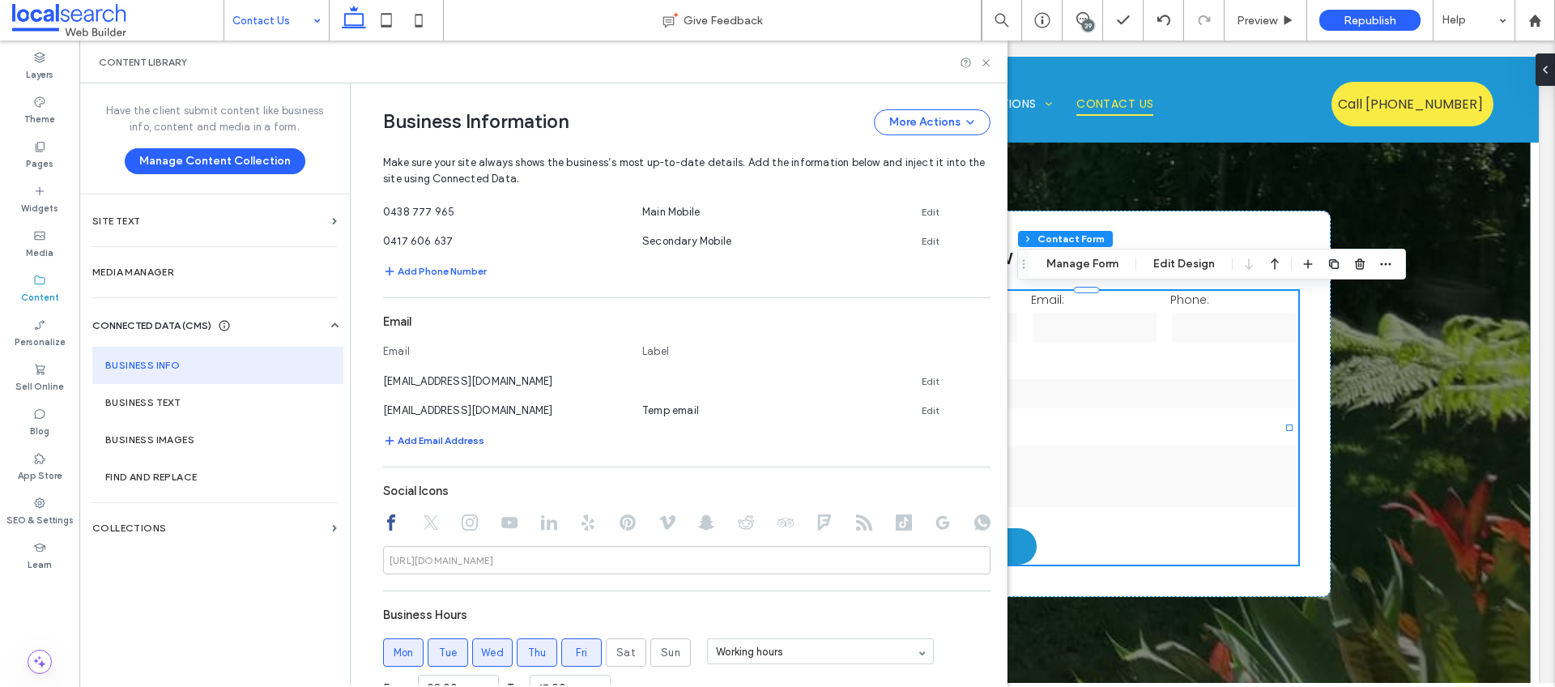
click at [419, 437] on button "Add Email Address" at bounding box center [433, 440] width 101 height 19
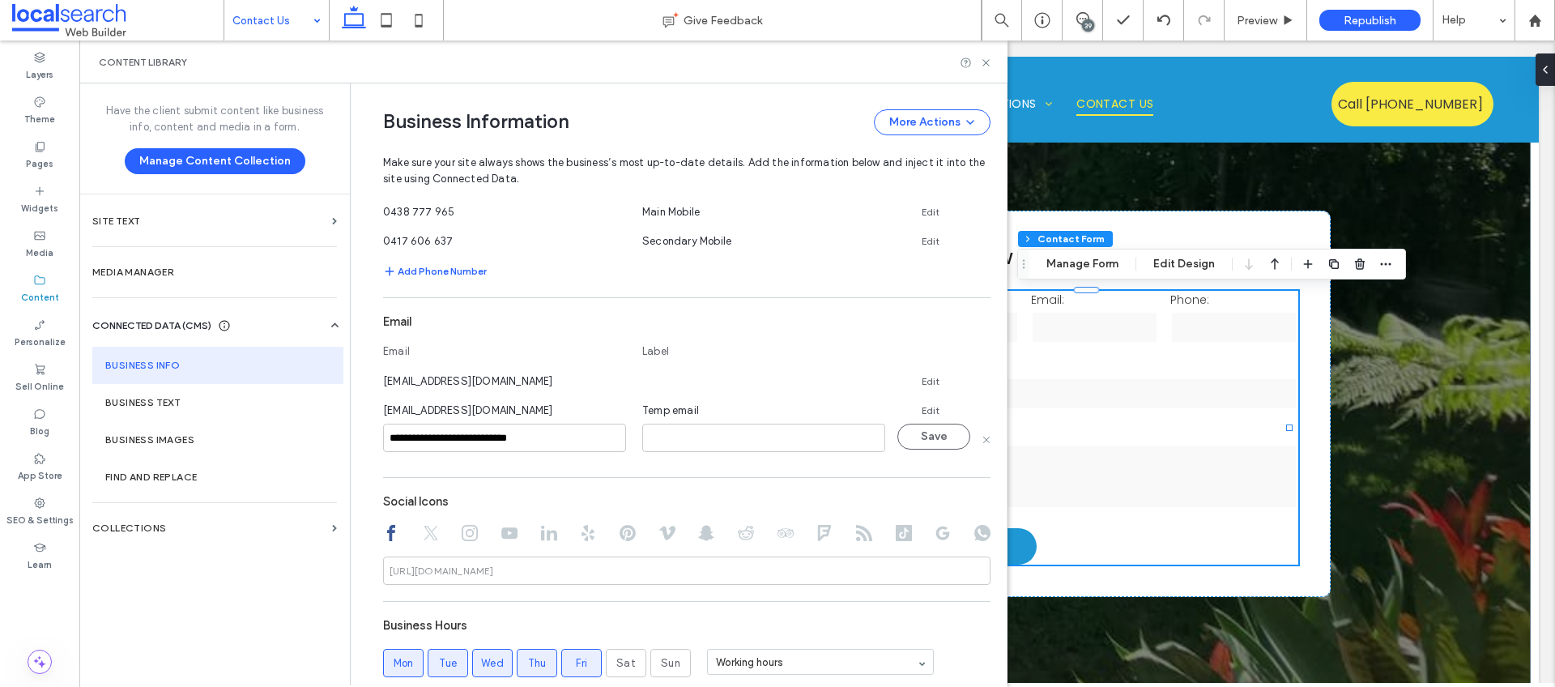
type input "**********"
click at [911, 440] on button "Save" at bounding box center [934, 437] width 73 height 26
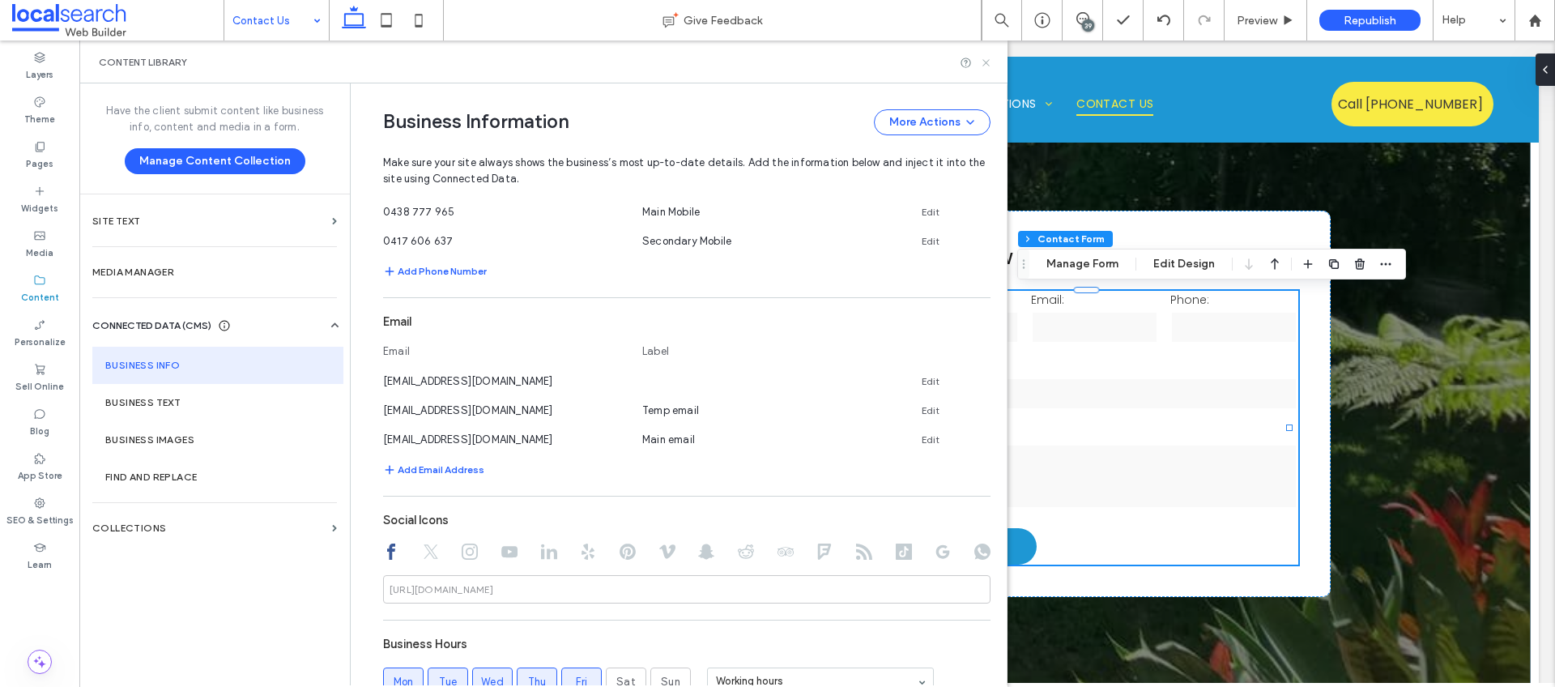
click at [990, 65] on icon at bounding box center [986, 63] width 12 height 12
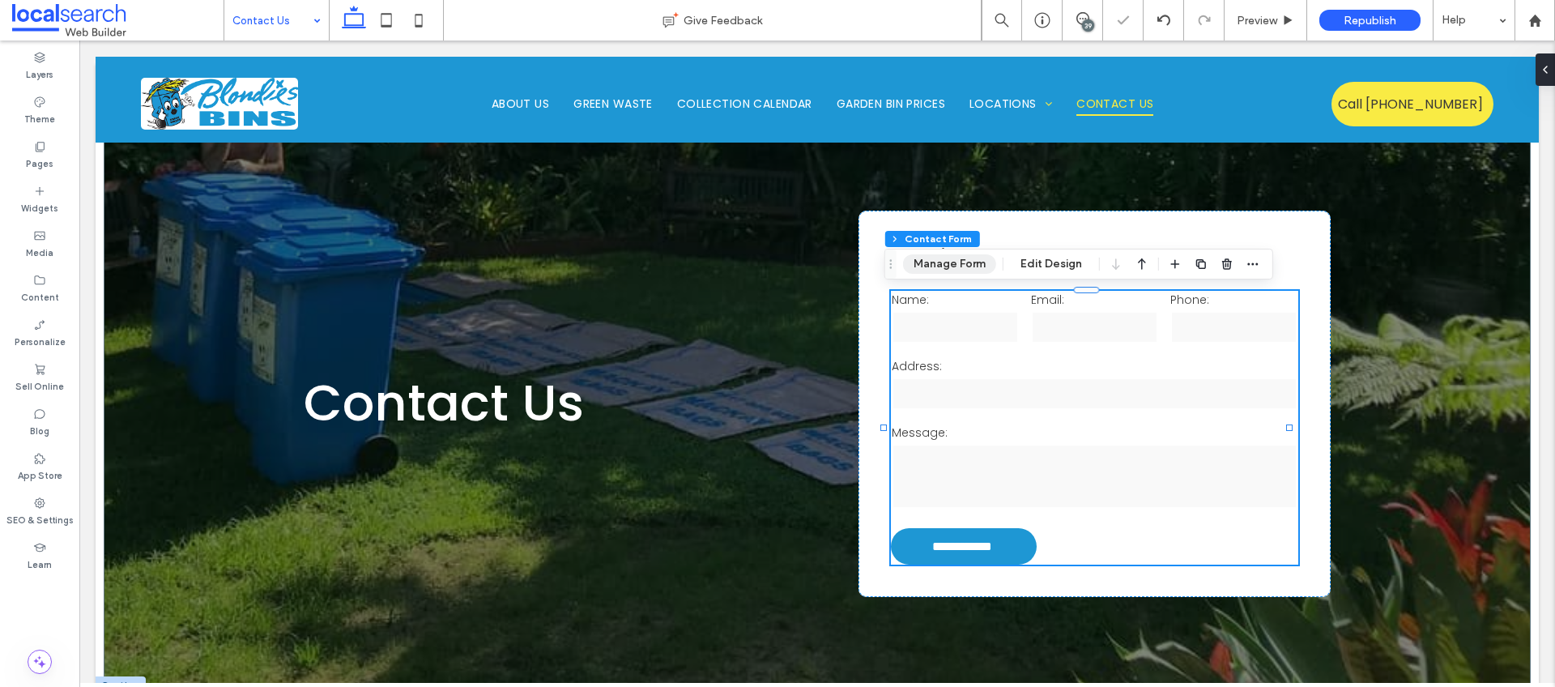
scroll to position [0, 0]
click at [958, 263] on button "Manage Form" at bounding box center [949, 263] width 93 height 19
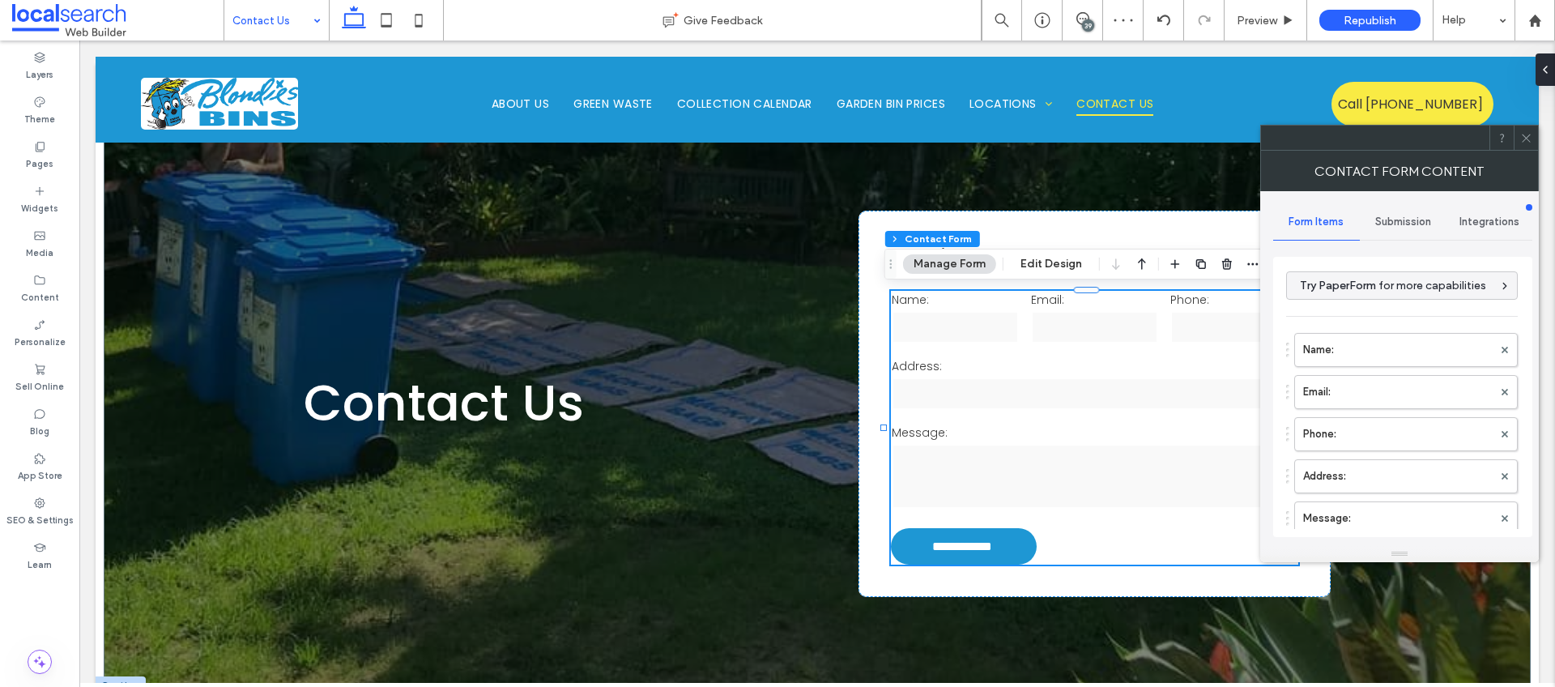
click at [1427, 213] on div "Submission" at bounding box center [1403, 222] width 87 height 36
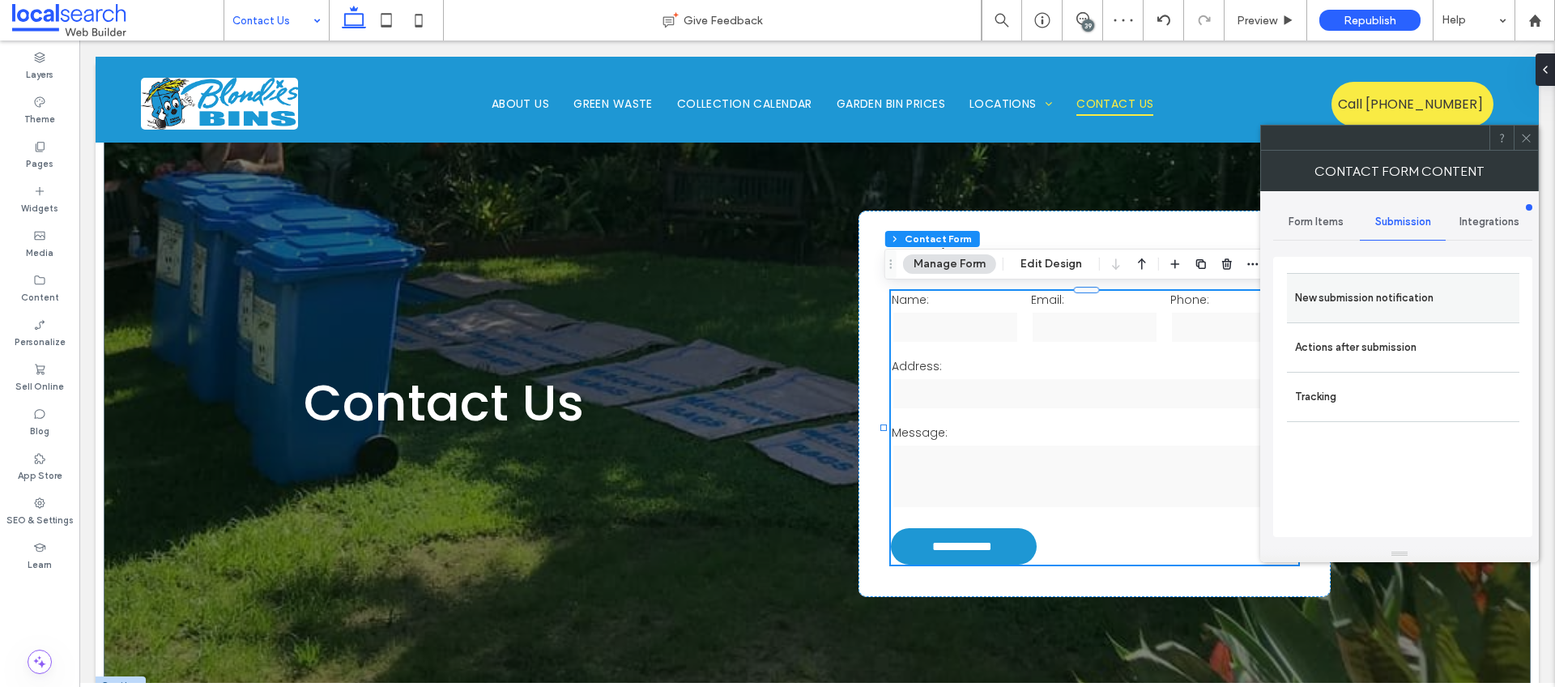
click at [1410, 278] on div "New submission notification" at bounding box center [1403, 297] width 232 height 49
click at [1388, 296] on label "New submission notification" at bounding box center [1403, 298] width 216 height 32
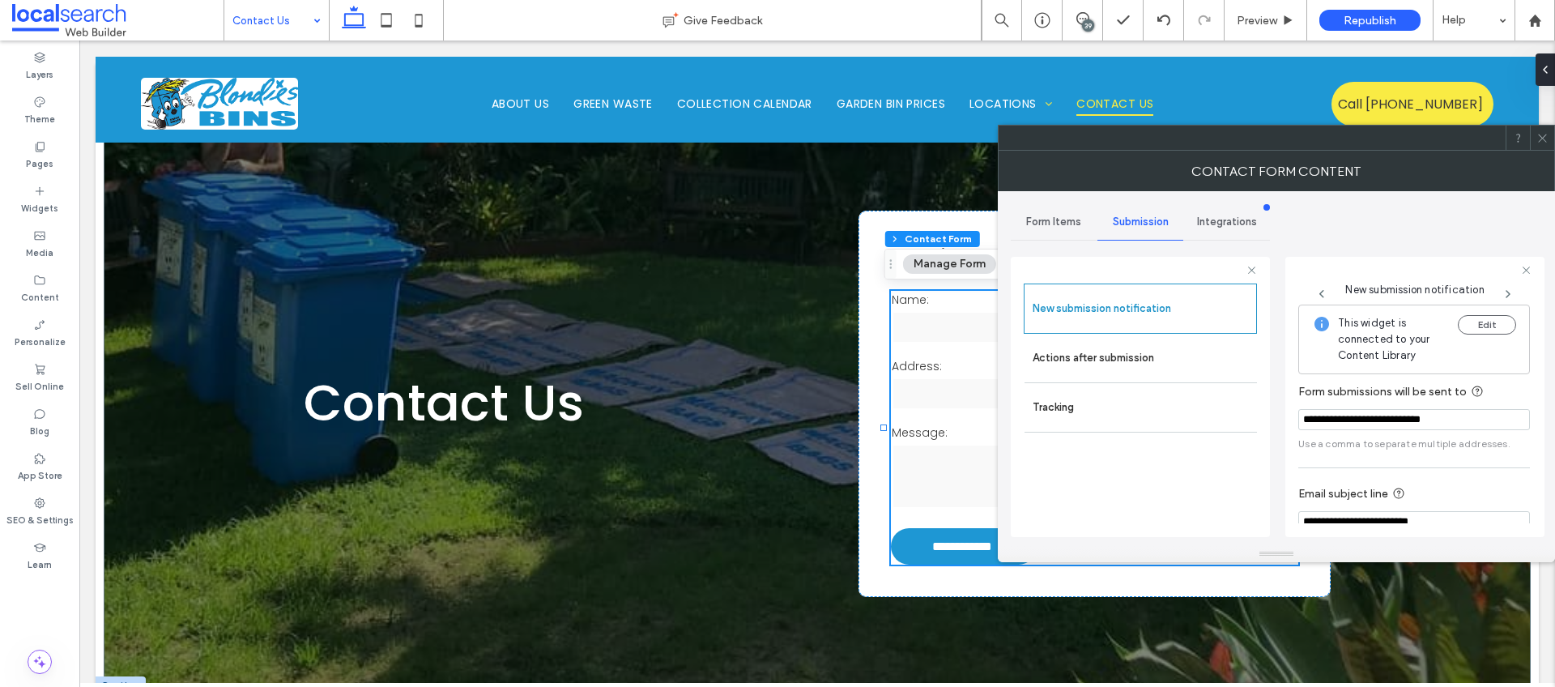
click at [1547, 134] on icon at bounding box center [1543, 138] width 12 height 12
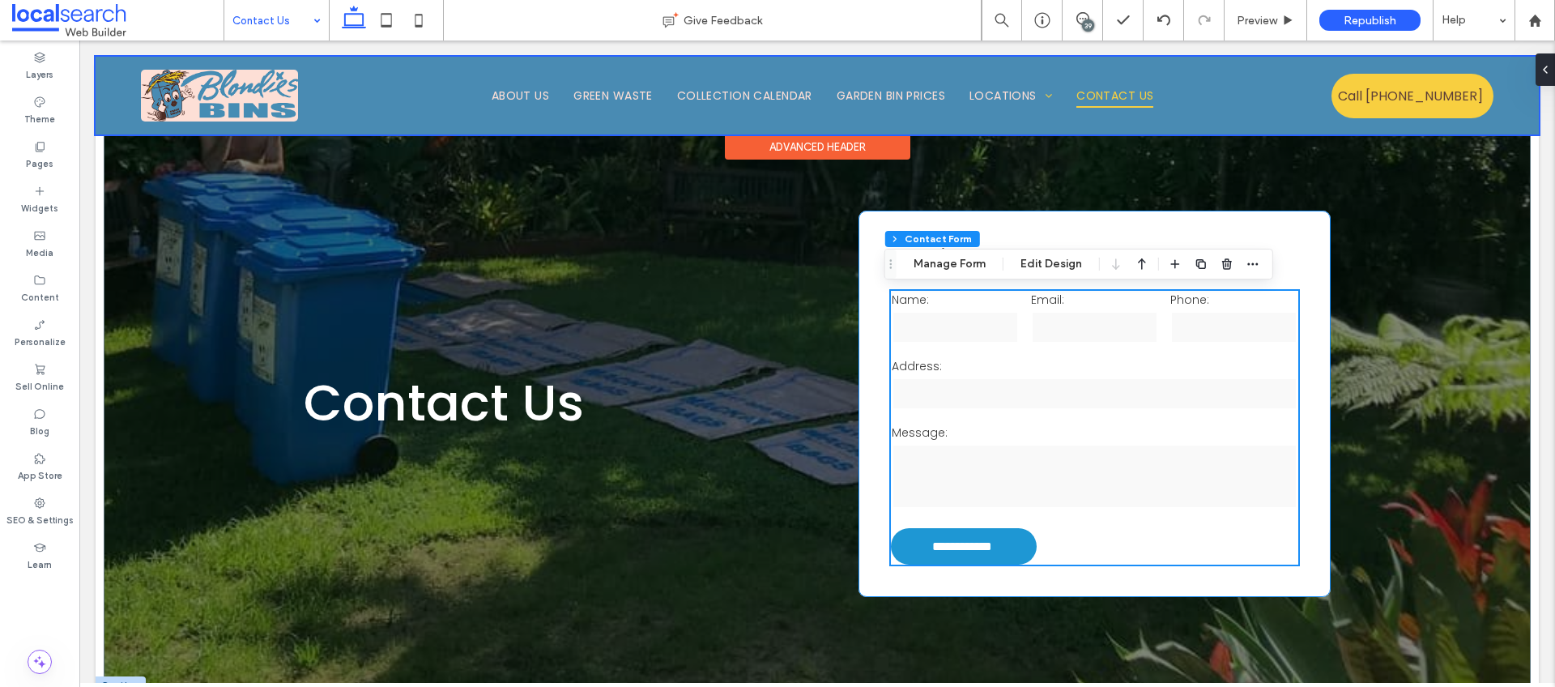
scroll to position [3, 0]
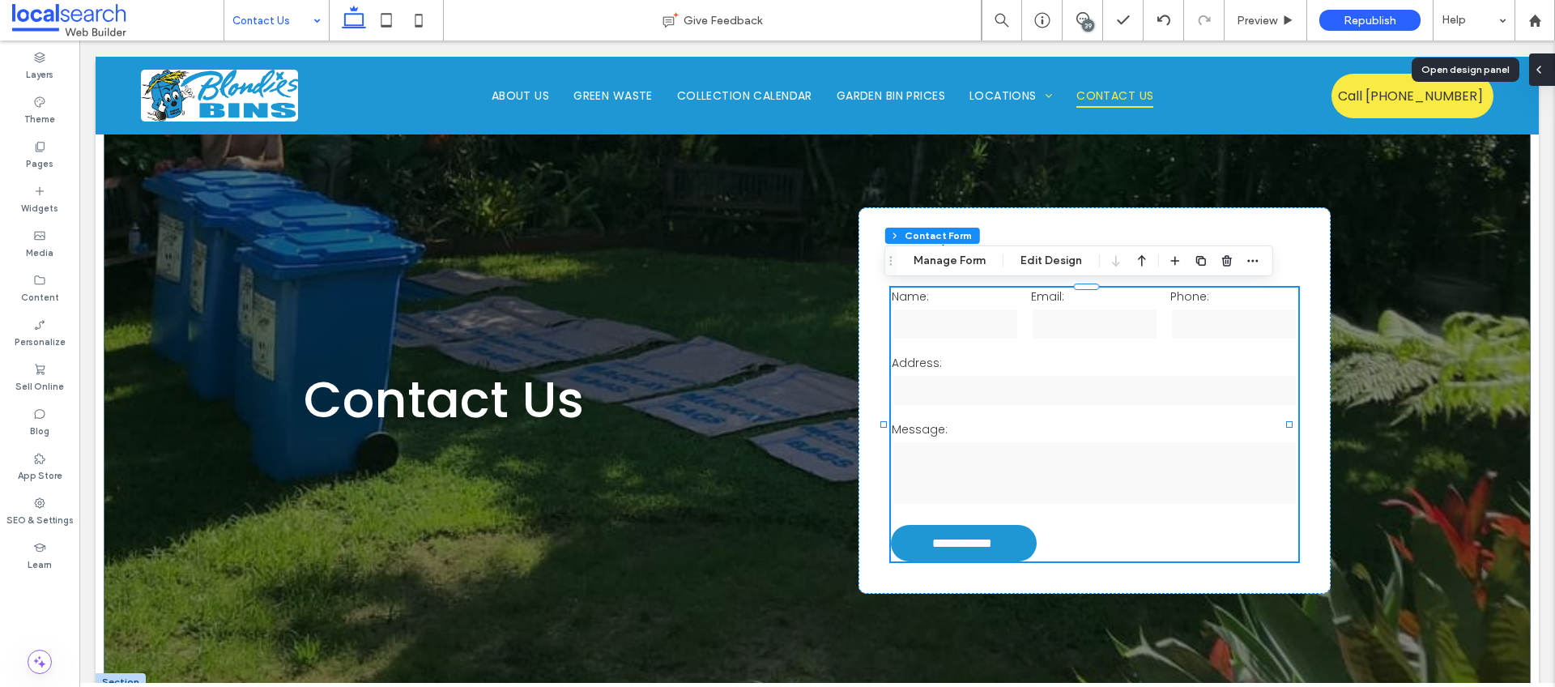
click at [1538, 68] on use at bounding box center [1539, 69] width 3 height 6
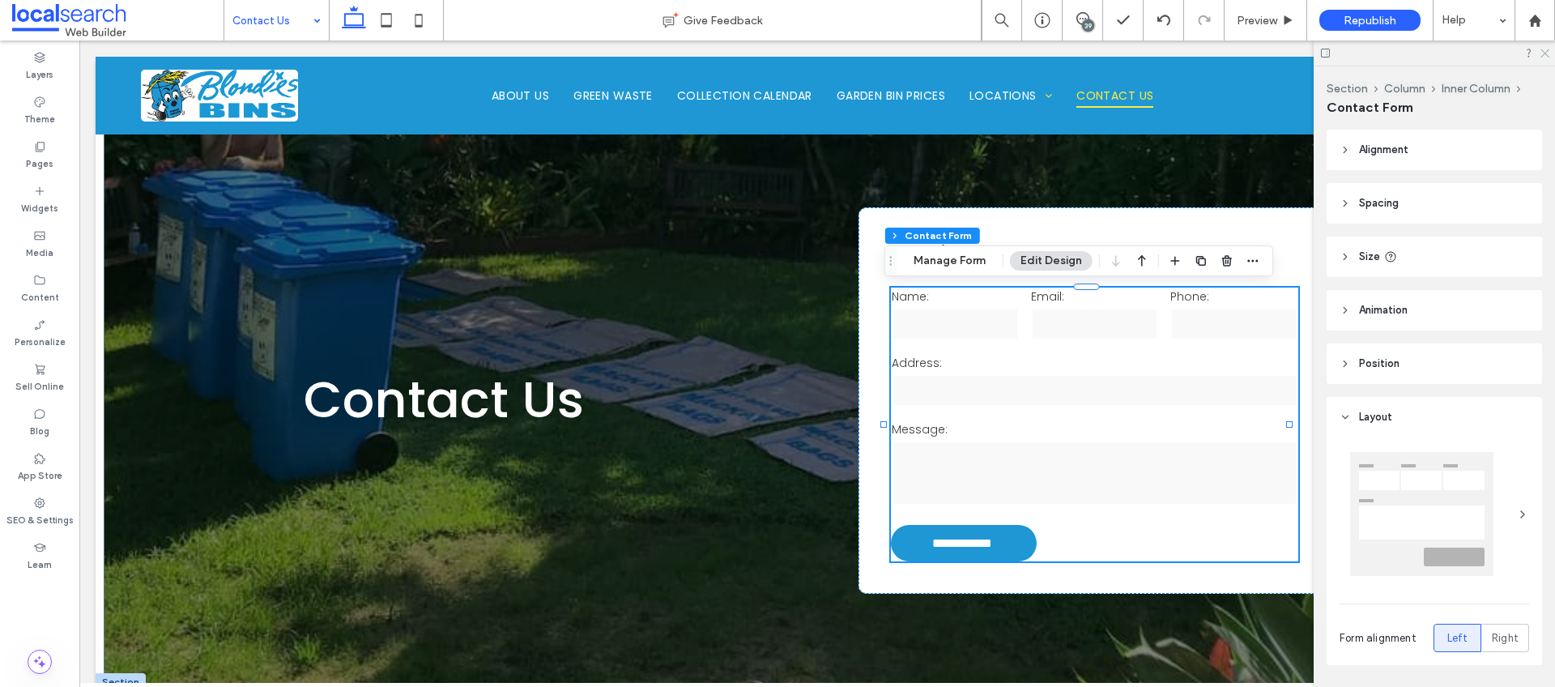
drag, startPoint x: 1548, startPoint y: 52, endPoint x: 1430, endPoint y: 27, distance: 120.9
click at [1548, 52] on icon at bounding box center [1544, 52] width 11 height 11
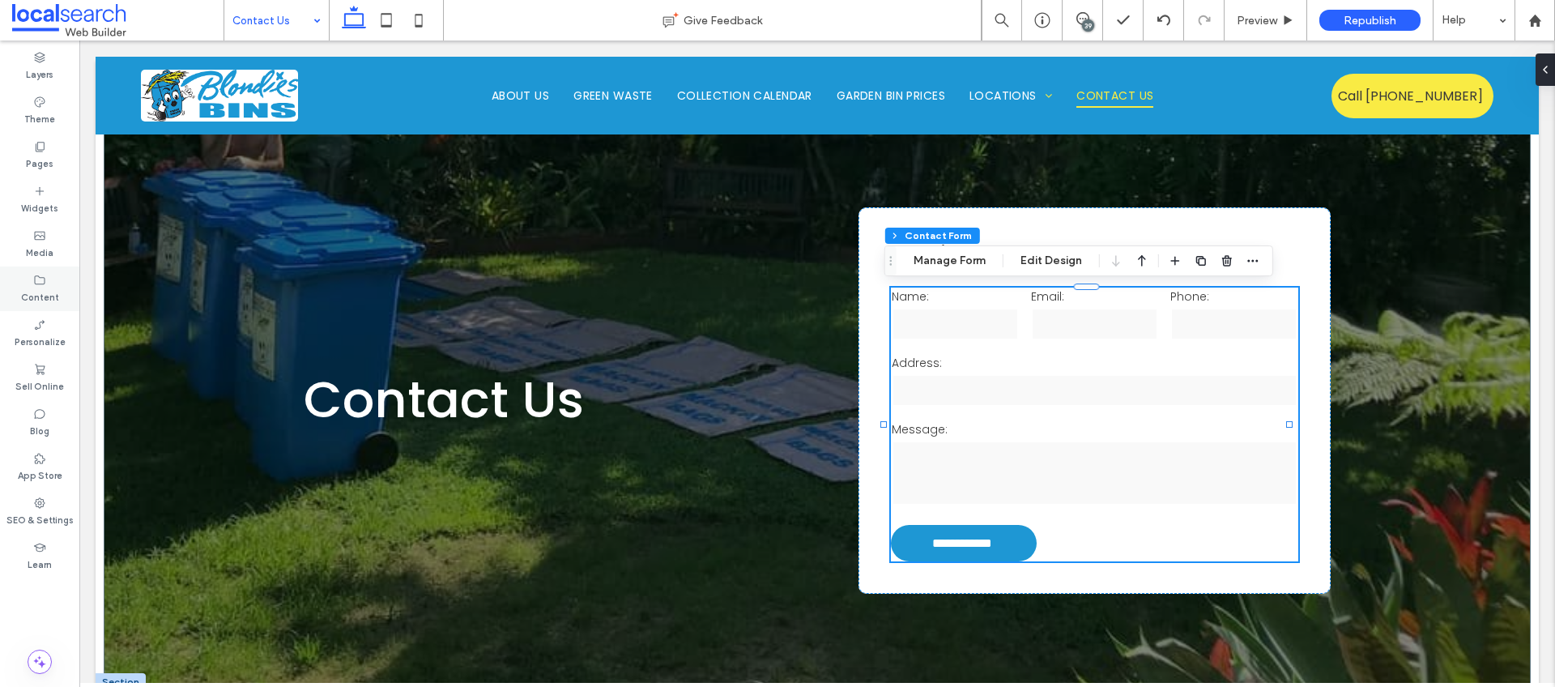
click at [36, 289] on label "Content" at bounding box center [40, 296] width 38 height 18
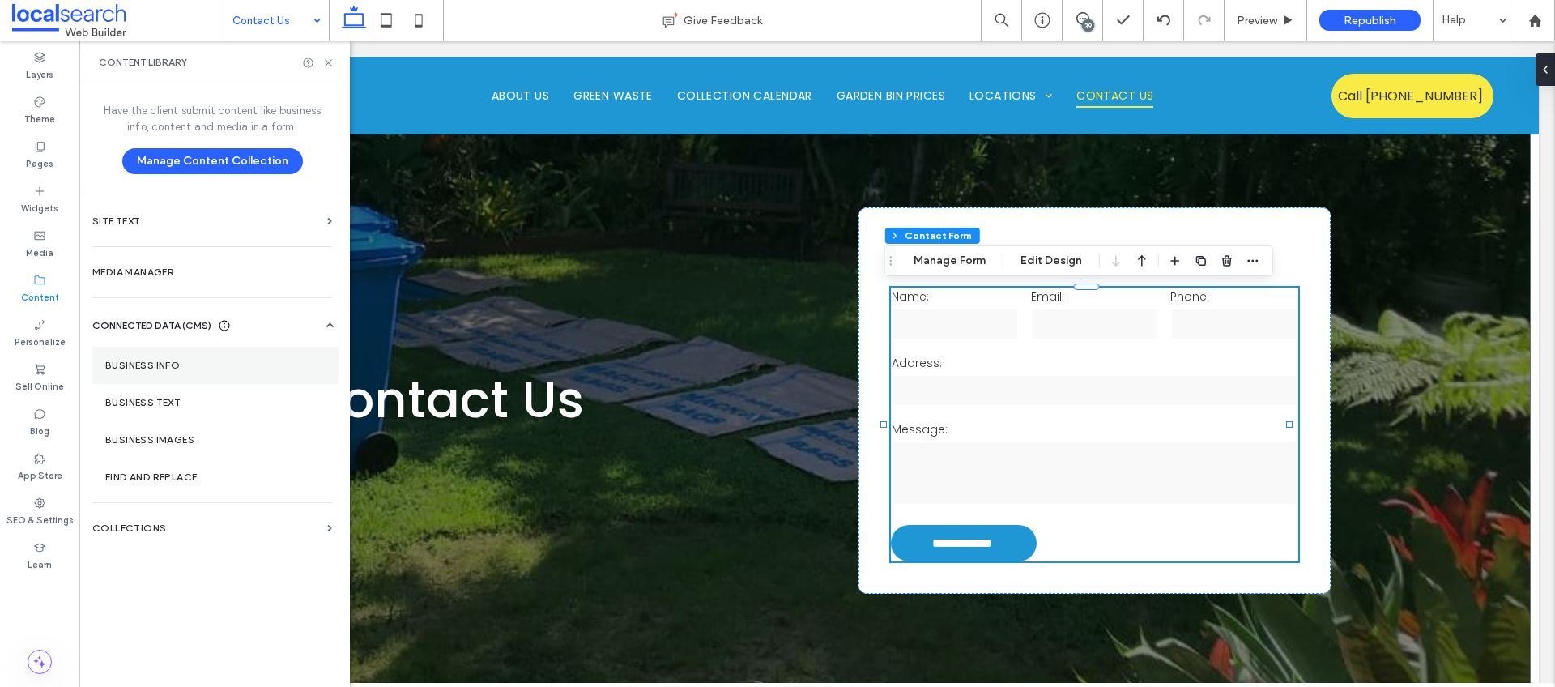
click at [172, 370] on label "Business Info" at bounding box center [215, 365] width 220 height 11
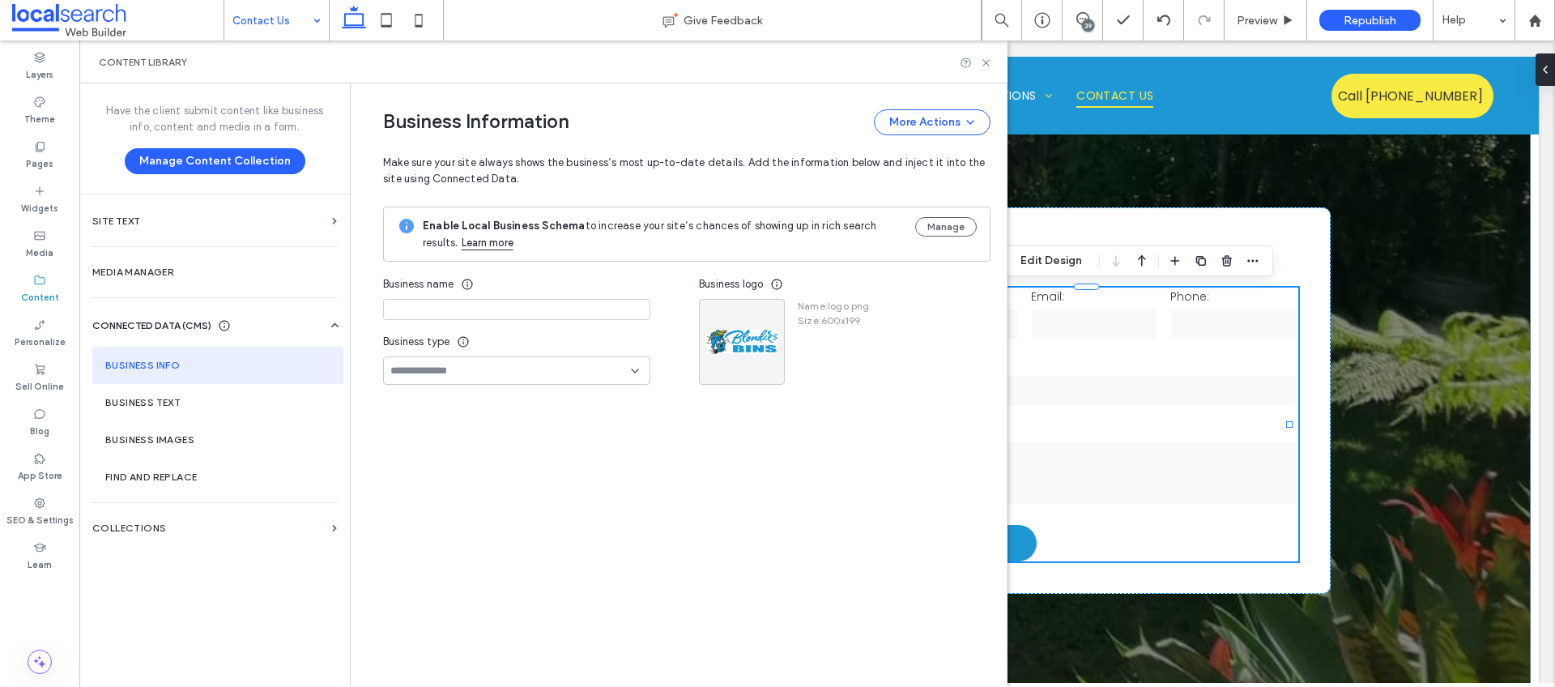
type input "**********"
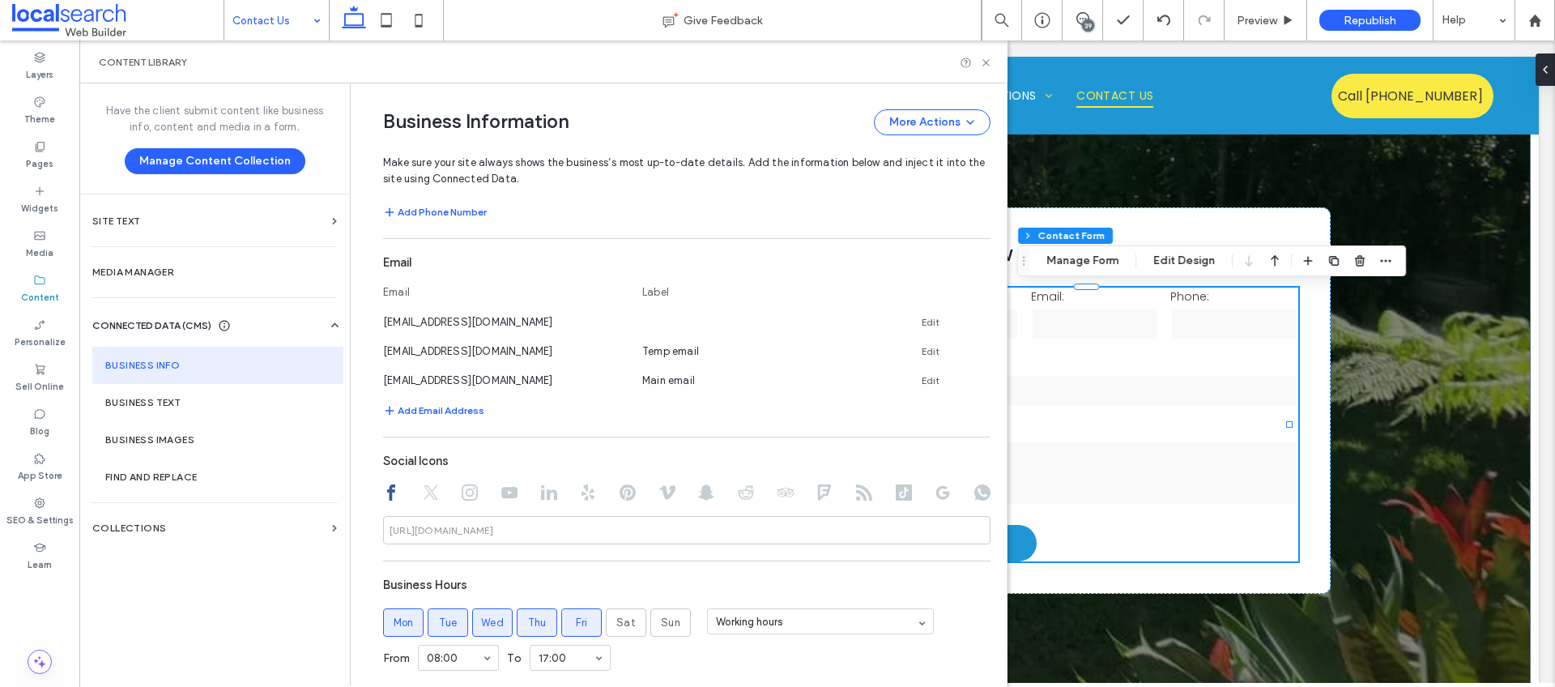
scroll to position [617, 0]
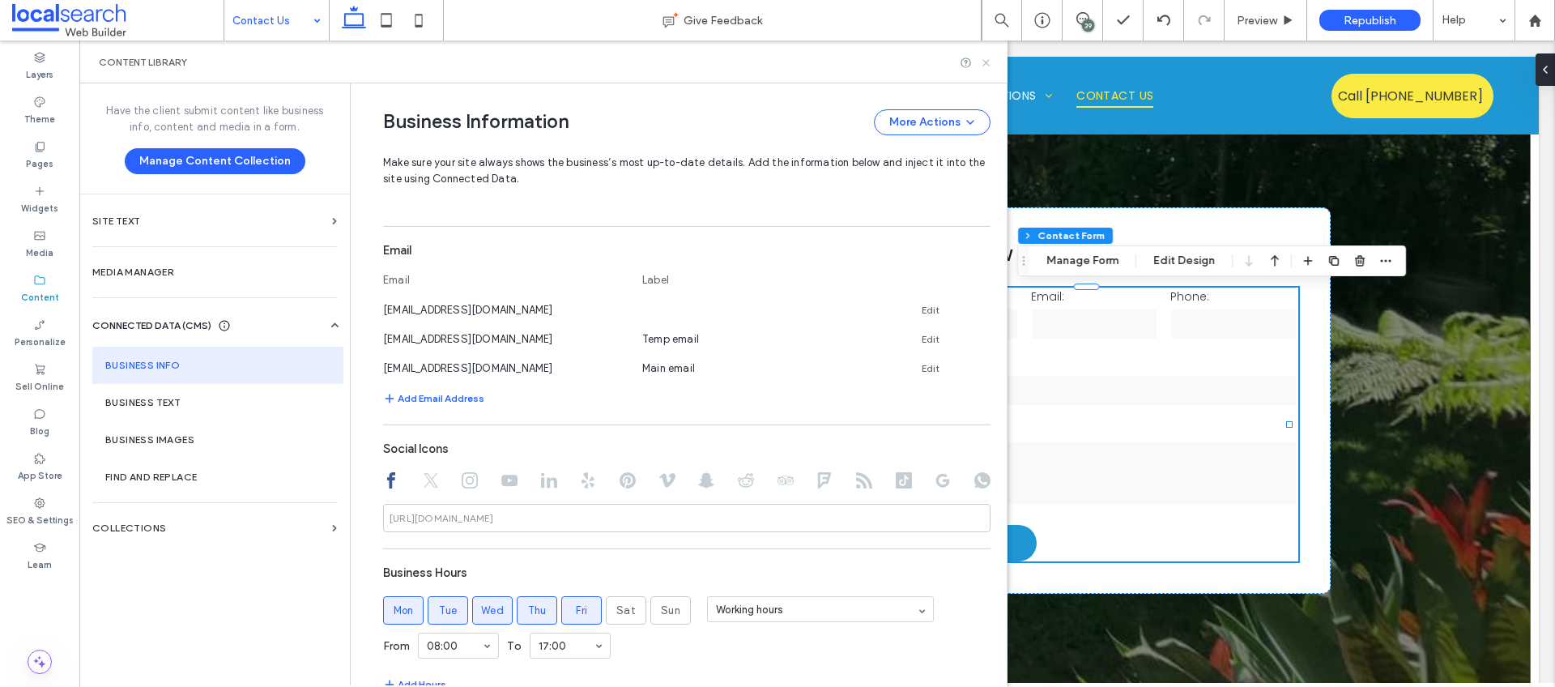
click at [984, 63] on use at bounding box center [986, 62] width 6 height 6
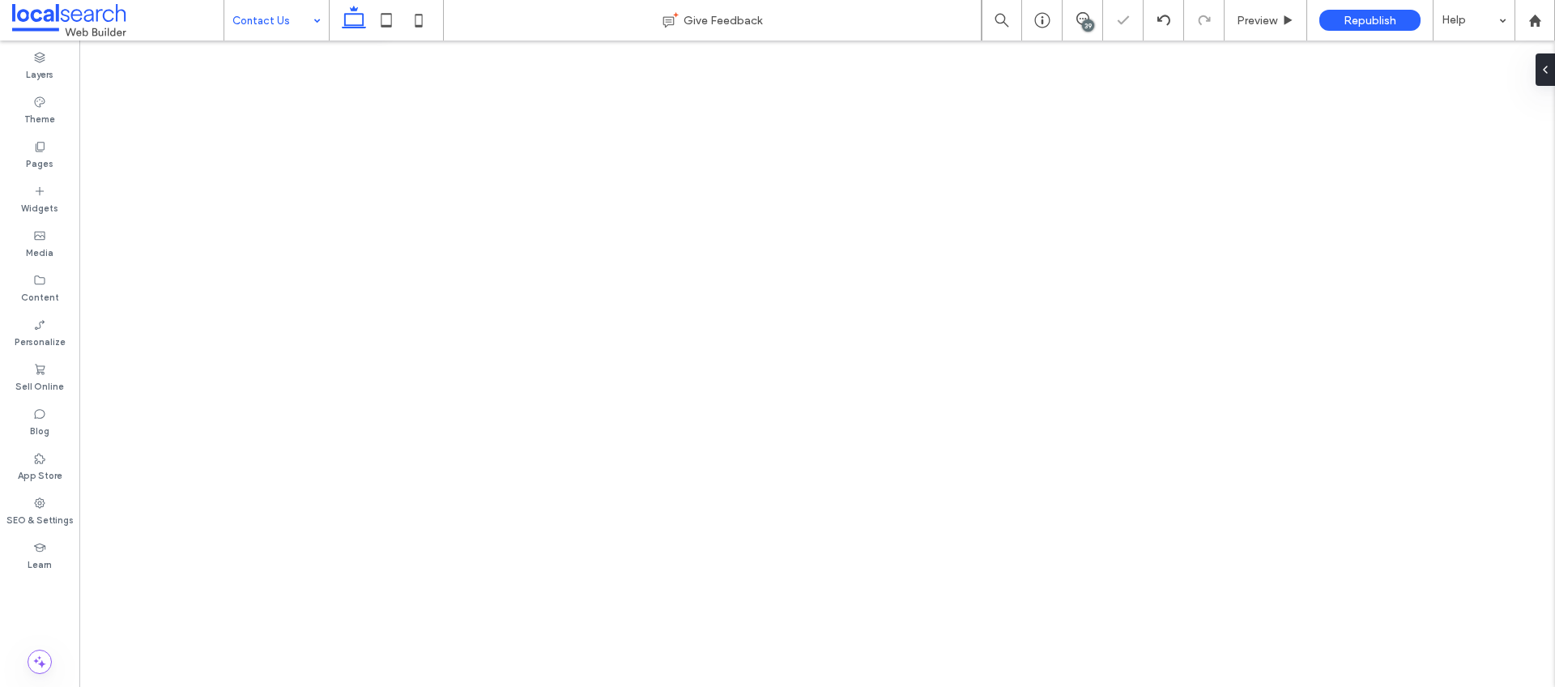
type input "*"
type input "***"
type input "*"
type input "***"
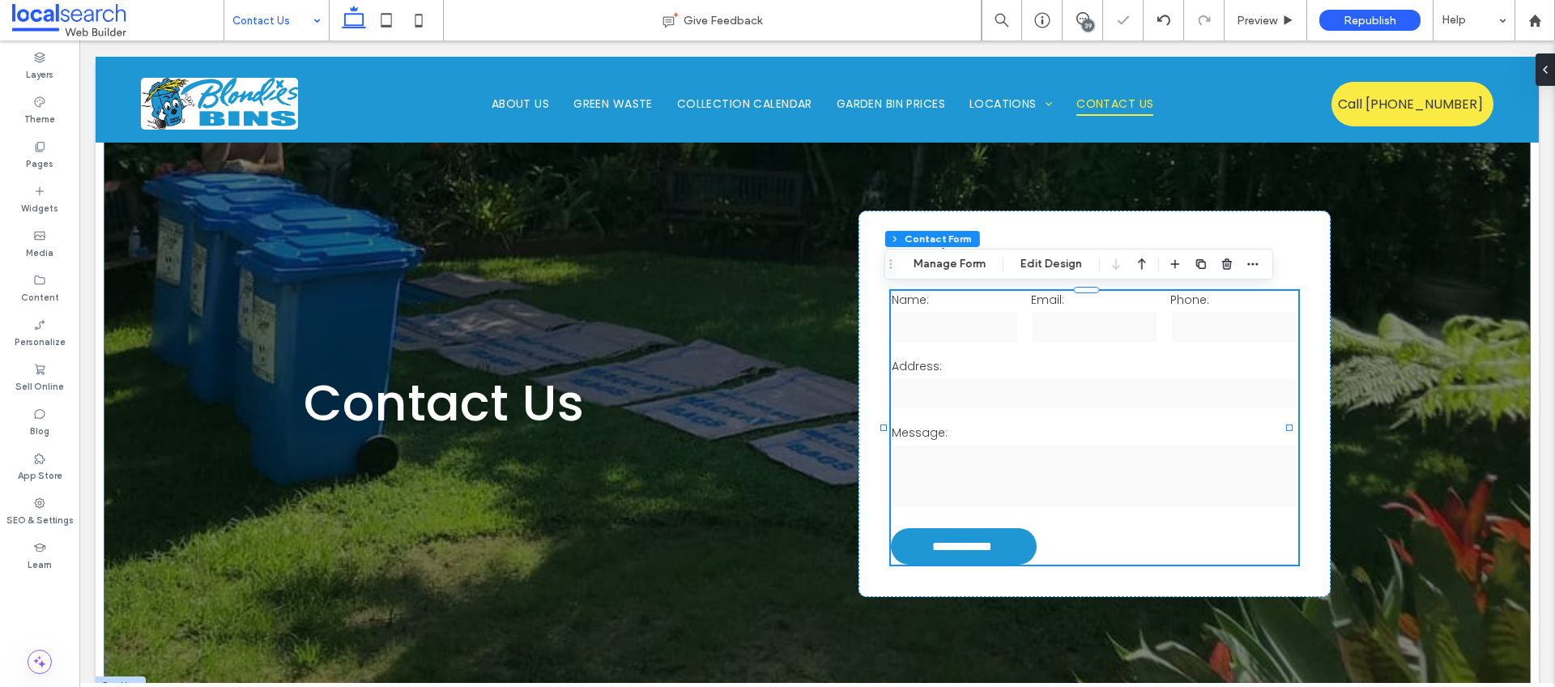
scroll to position [0, 0]
click at [1065, 295] on div at bounding box center [1071, 291] width 24 height 24
click at [1067, 299] on div at bounding box center [1071, 291] width 24 height 24
click at [1064, 297] on div at bounding box center [1071, 291] width 24 height 24
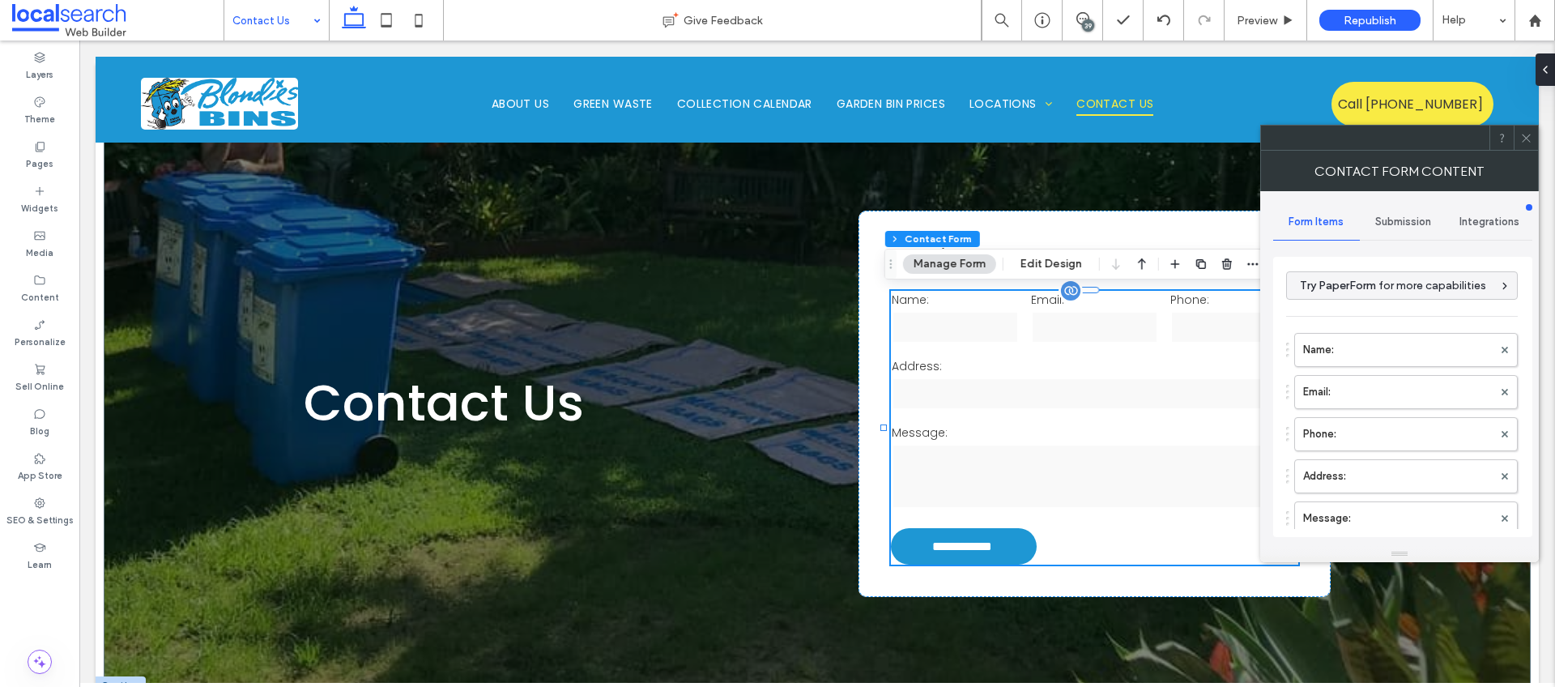
click at [1064, 297] on div at bounding box center [1071, 291] width 24 height 24
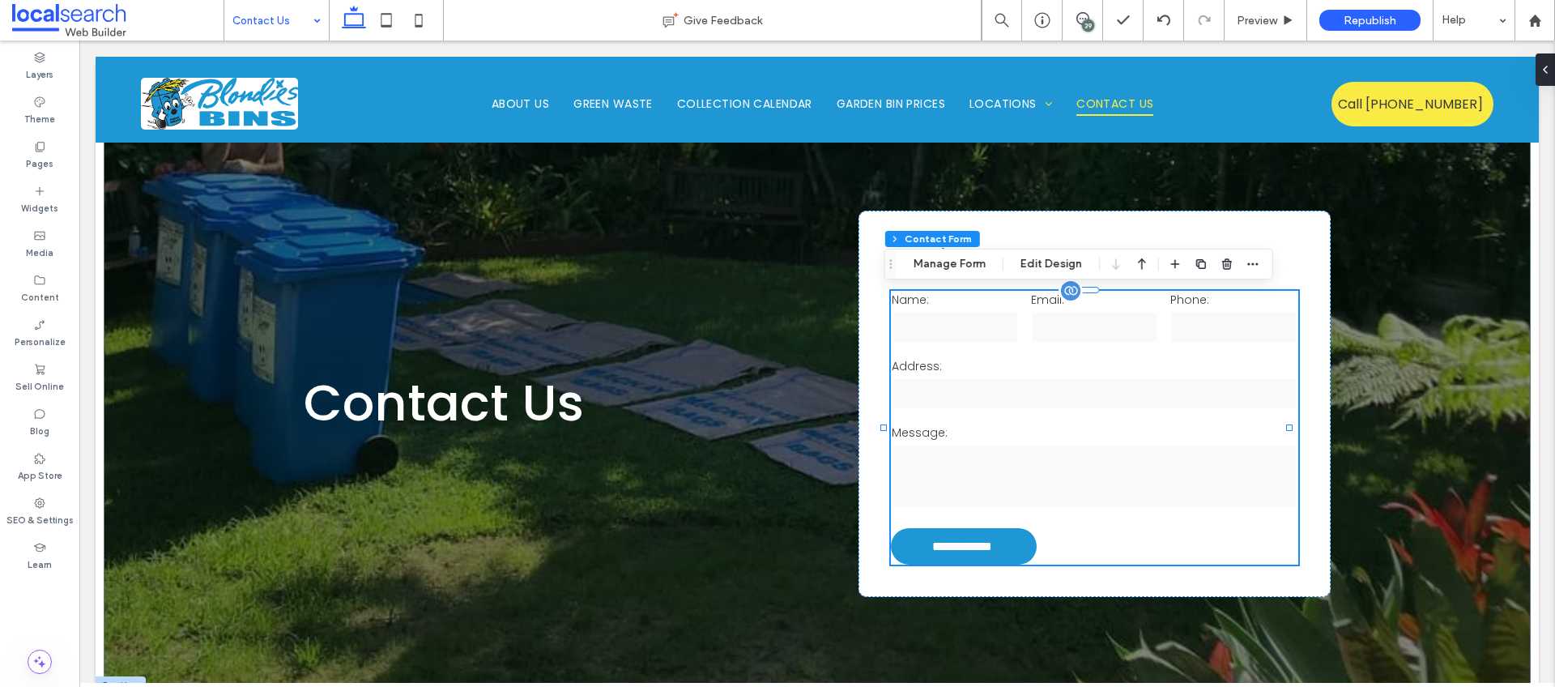
click at [1064, 297] on div at bounding box center [1071, 291] width 24 height 24
click at [79, 41] on div at bounding box center [79, 41] width 0 height 0
click at [1064, 299] on div at bounding box center [1071, 291] width 24 height 24
click at [1069, 298] on div at bounding box center [1071, 291] width 24 height 24
click at [1062, 298] on div at bounding box center [1071, 291] width 24 height 24
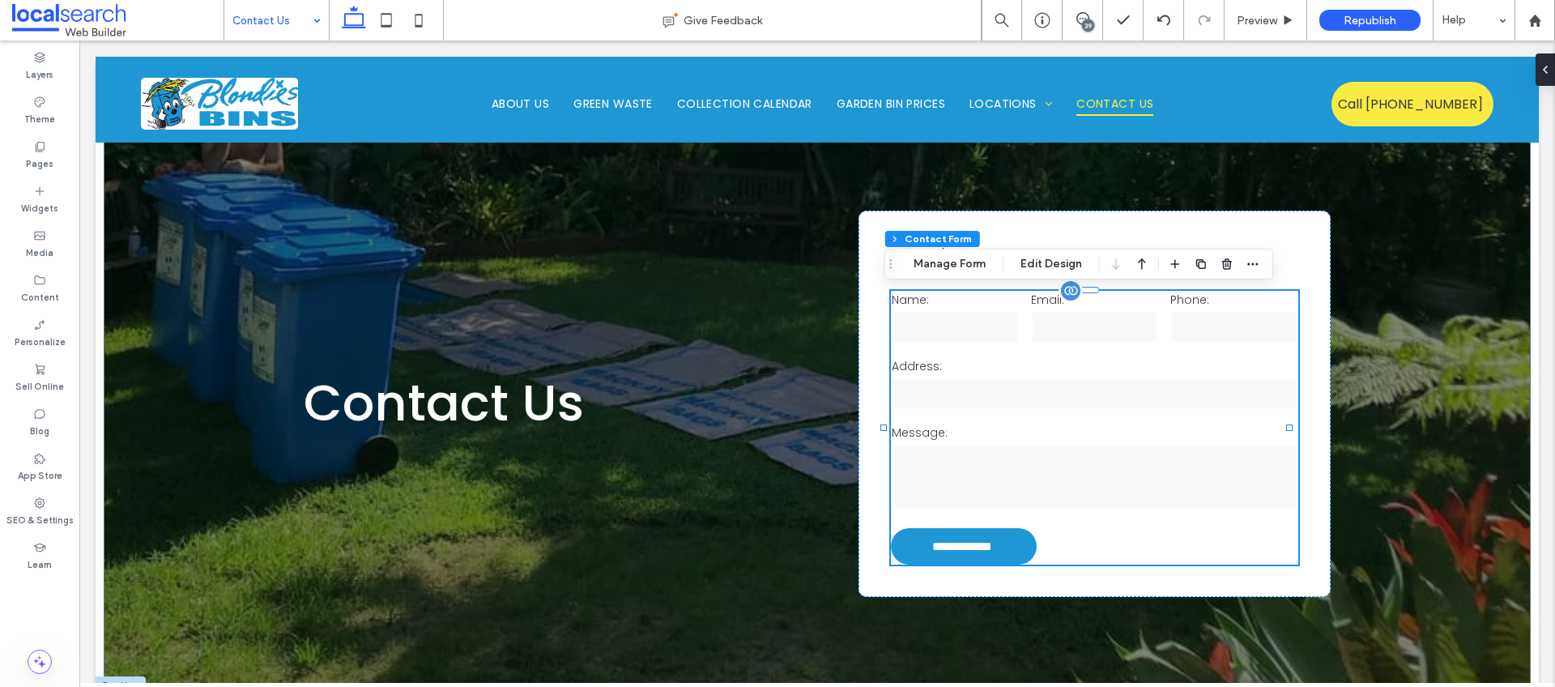
click at [1061, 294] on div at bounding box center [1071, 291] width 24 height 24
click at [1066, 293] on div at bounding box center [1071, 291] width 24 height 24
click at [1066, 301] on div at bounding box center [1071, 291] width 24 height 24
click at [1064, 300] on div at bounding box center [1071, 291] width 24 height 24
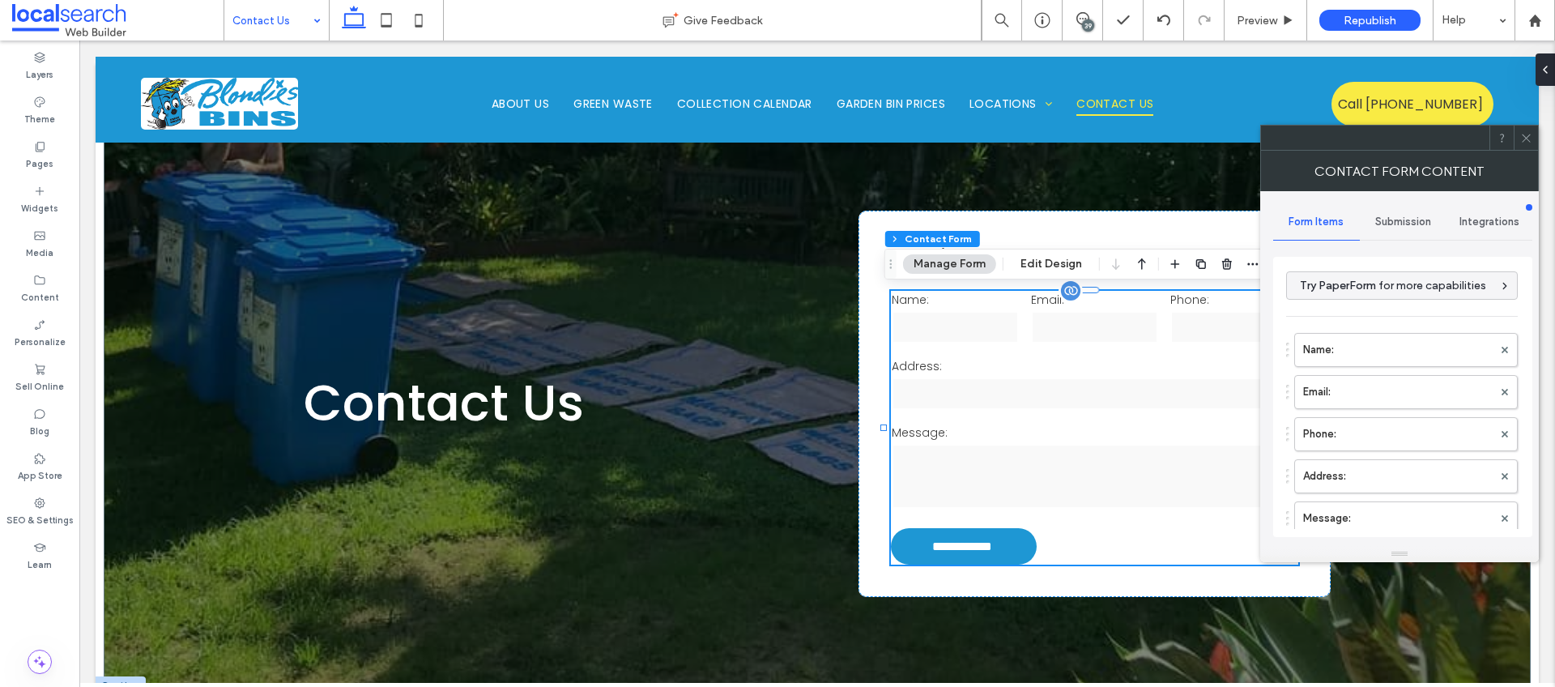
click at [1064, 300] on div at bounding box center [1071, 291] width 24 height 24
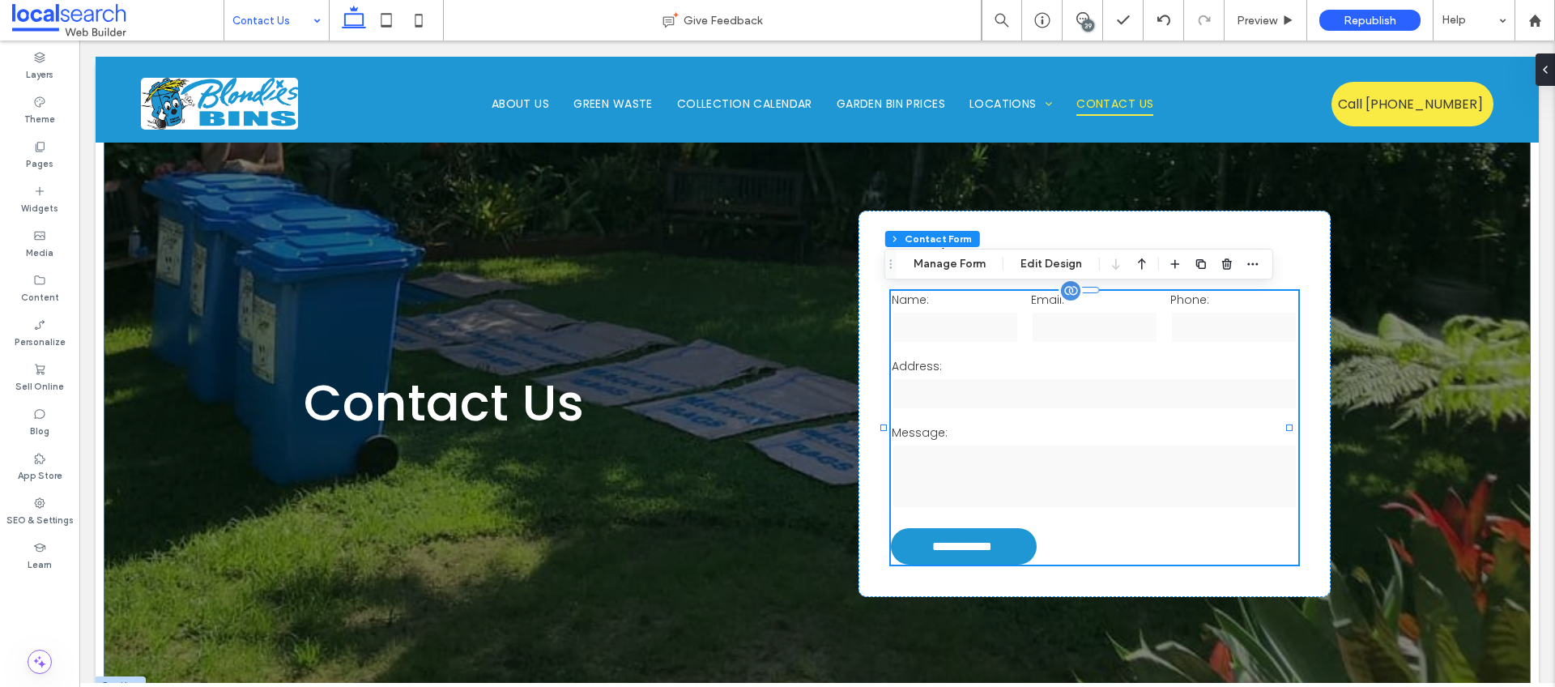
click at [1064, 299] on div at bounding box center [1071, 291] width 24 height 24
click at [1064, 300] on div at bounding box center [1071, 291] width 24 height 24
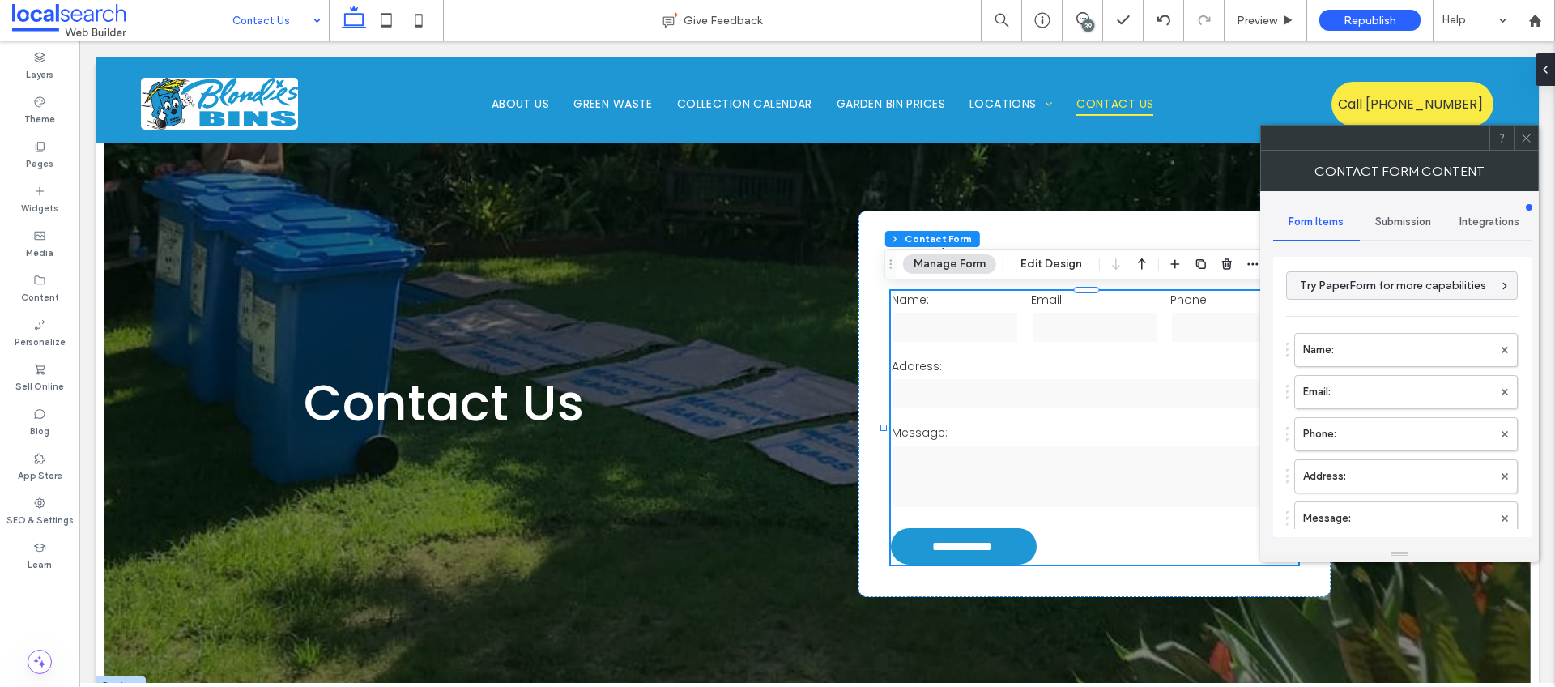
click at [1502, 218] on span "Integrations" at bounding box center [1490, 221] width 60 height 13
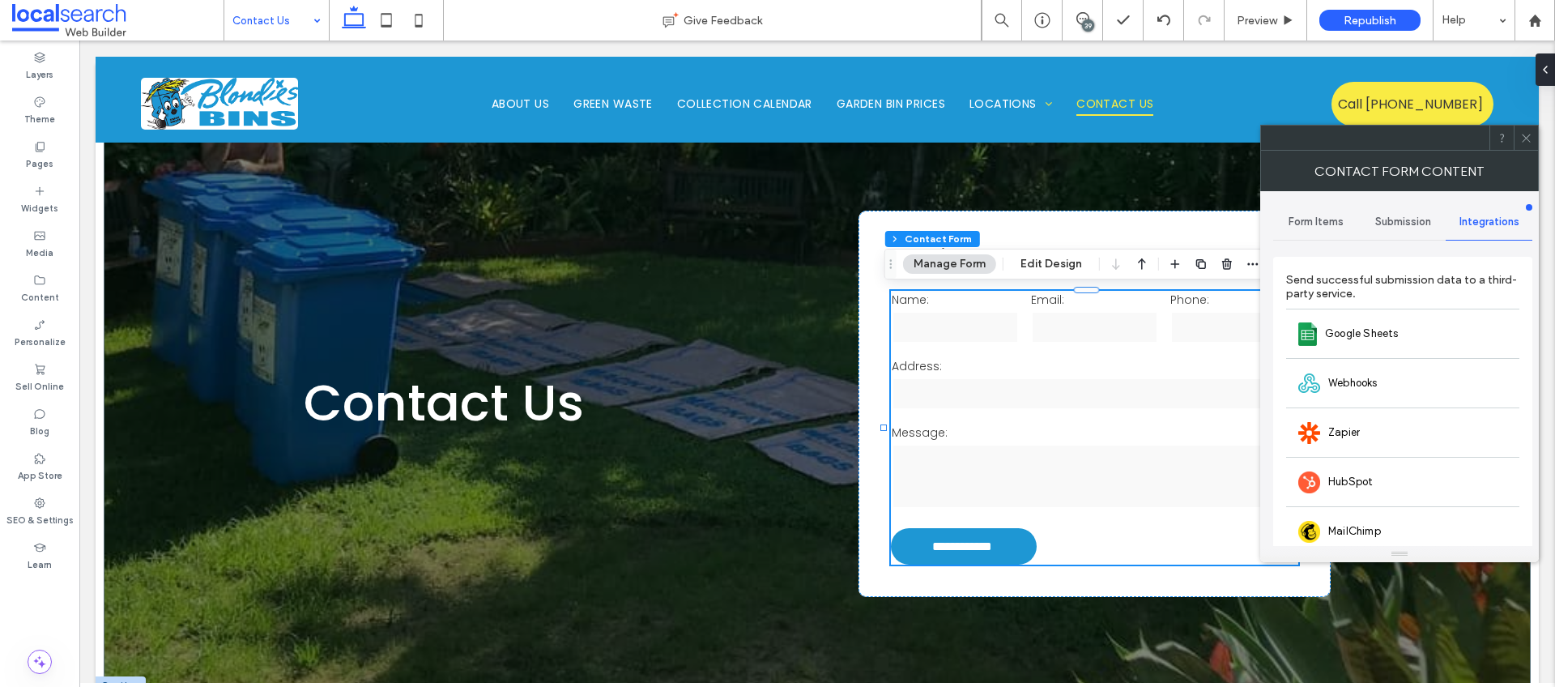
click at [1406, 231] on div "Submission" at bounding box center [1403, 222] width 87 height 36
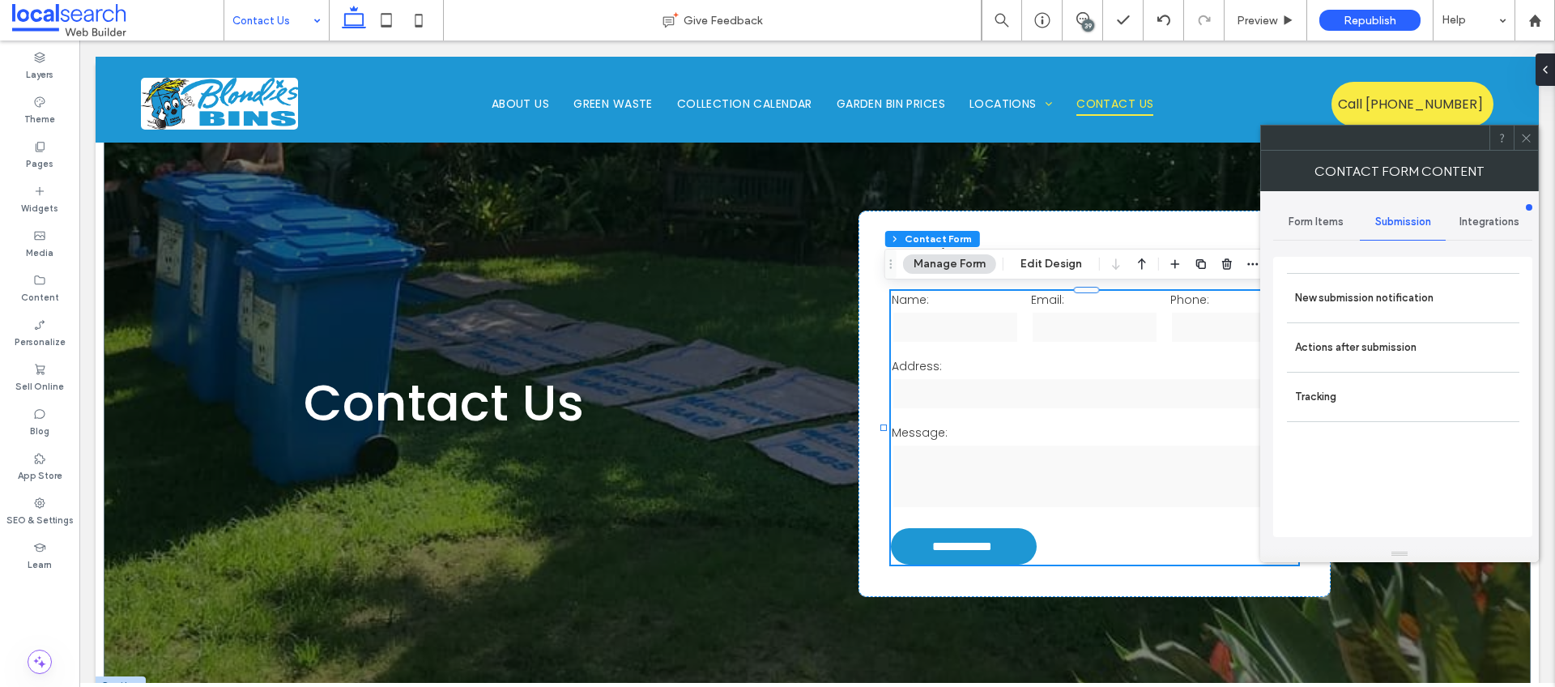
click at [1303, 233] on div "Form Items" at bounding box center [1316, 222] width 87 height 36
click at [1527, 144] on span at bounding box center [1527, 138] width 12 height 24
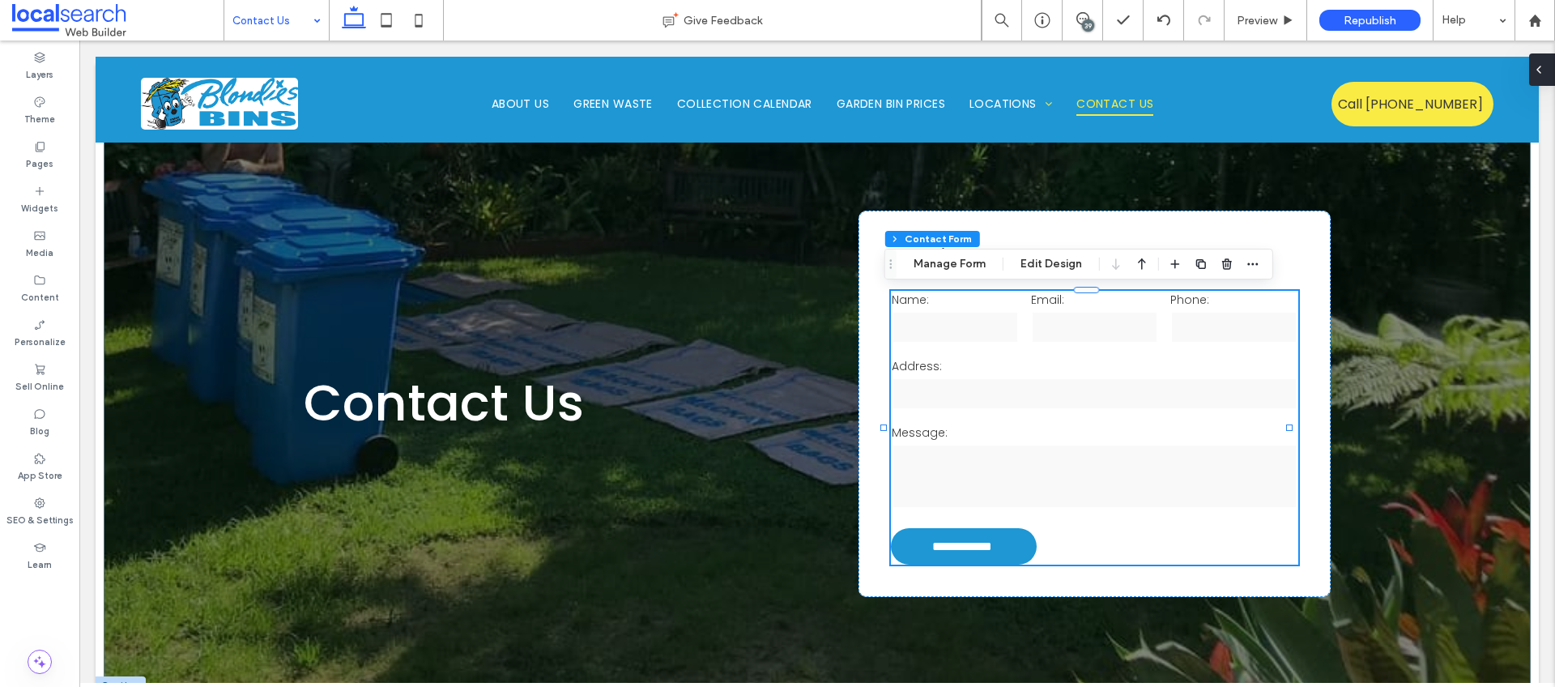
click at [1542, 70] on icon at bounding box center [1539, 69] width 13 height 13
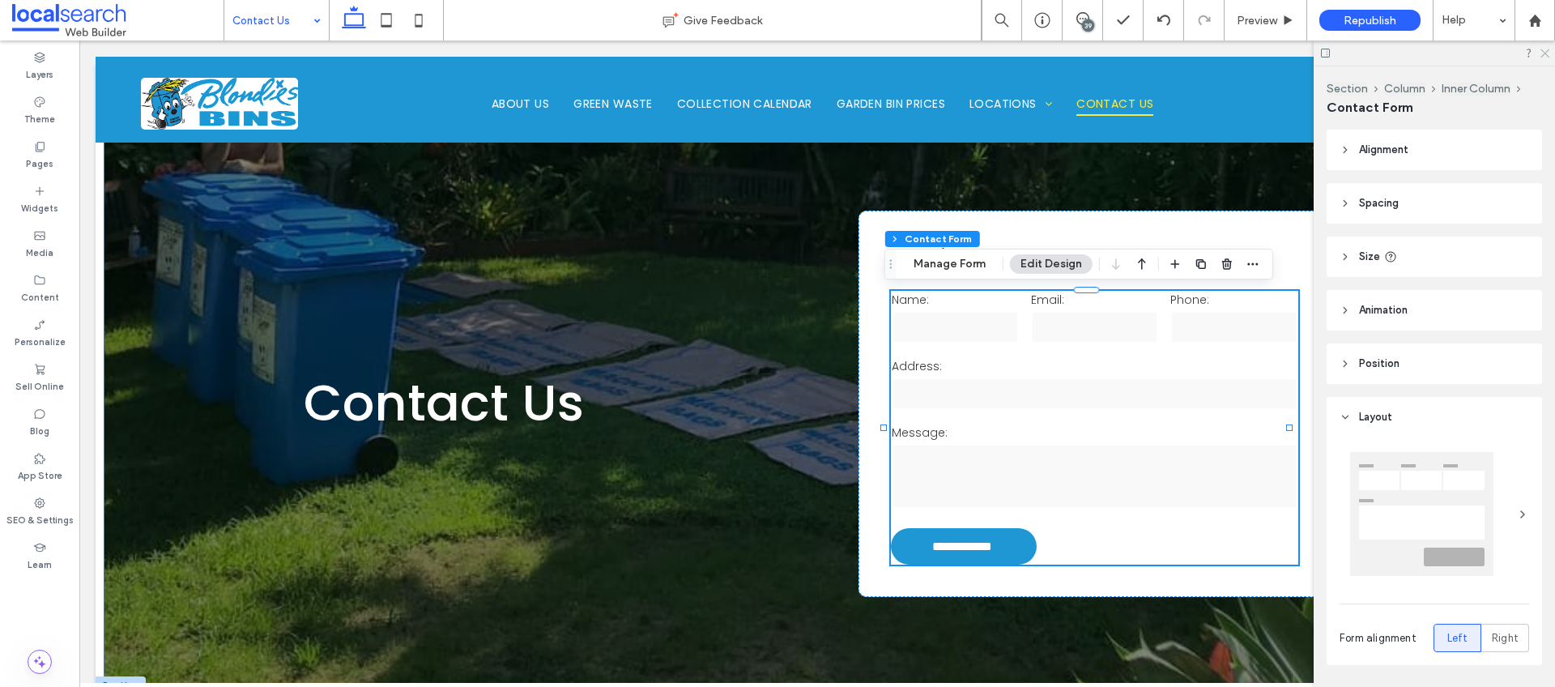
click at [1547, 53] on icon at bounding box center [1544, 52] width 11 height 11
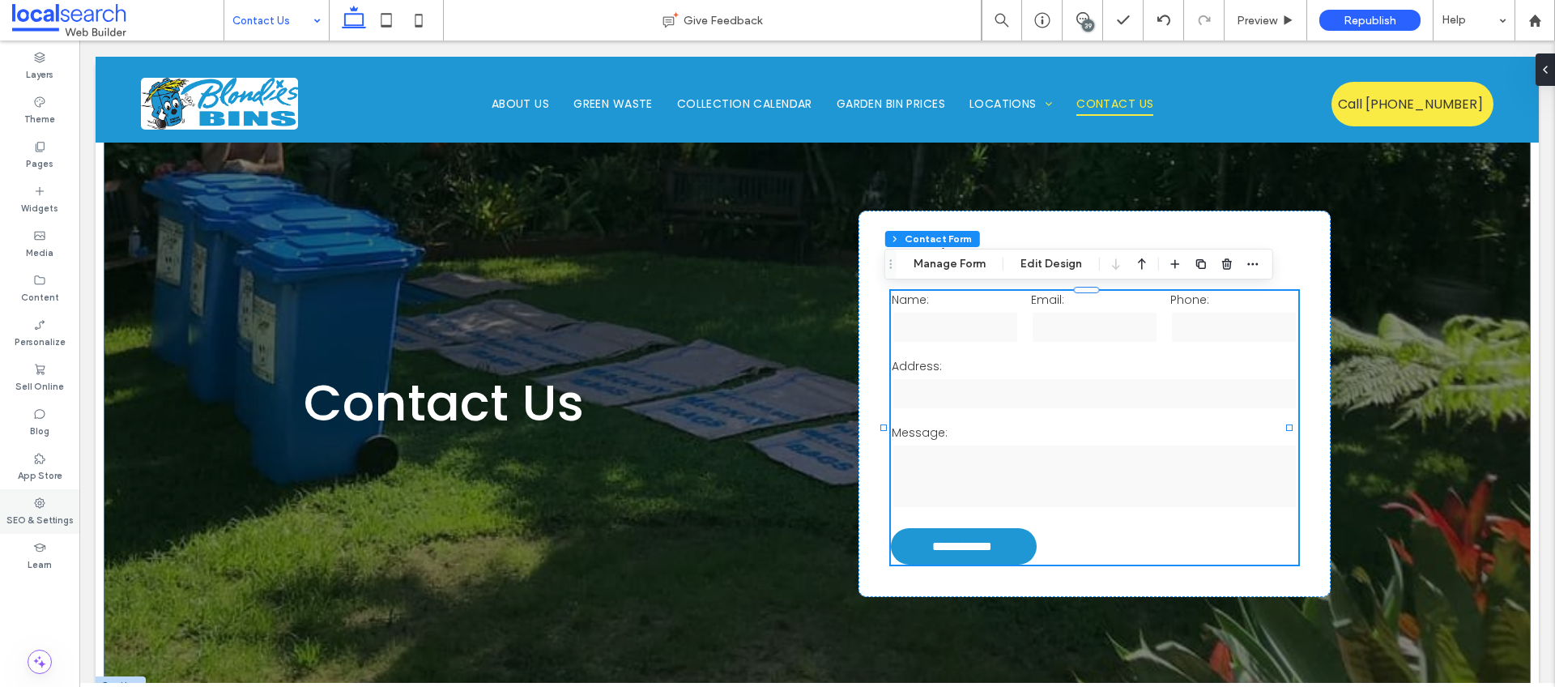
click at [43, 505] on use at bounding box center [40, 502] width 11 height 11
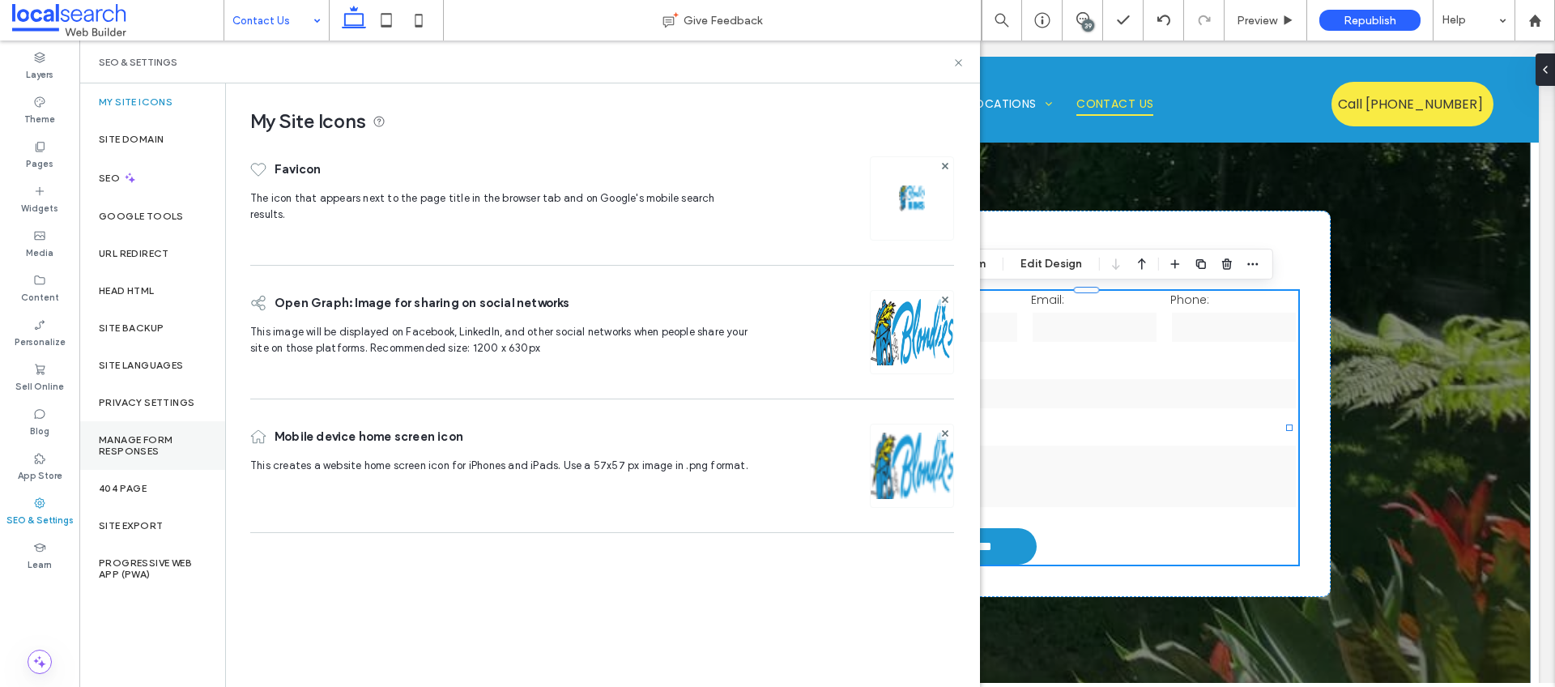
click at [110, 456] on label "Manage Form Responses" at bounding box center [152, 445] width 107 height 23
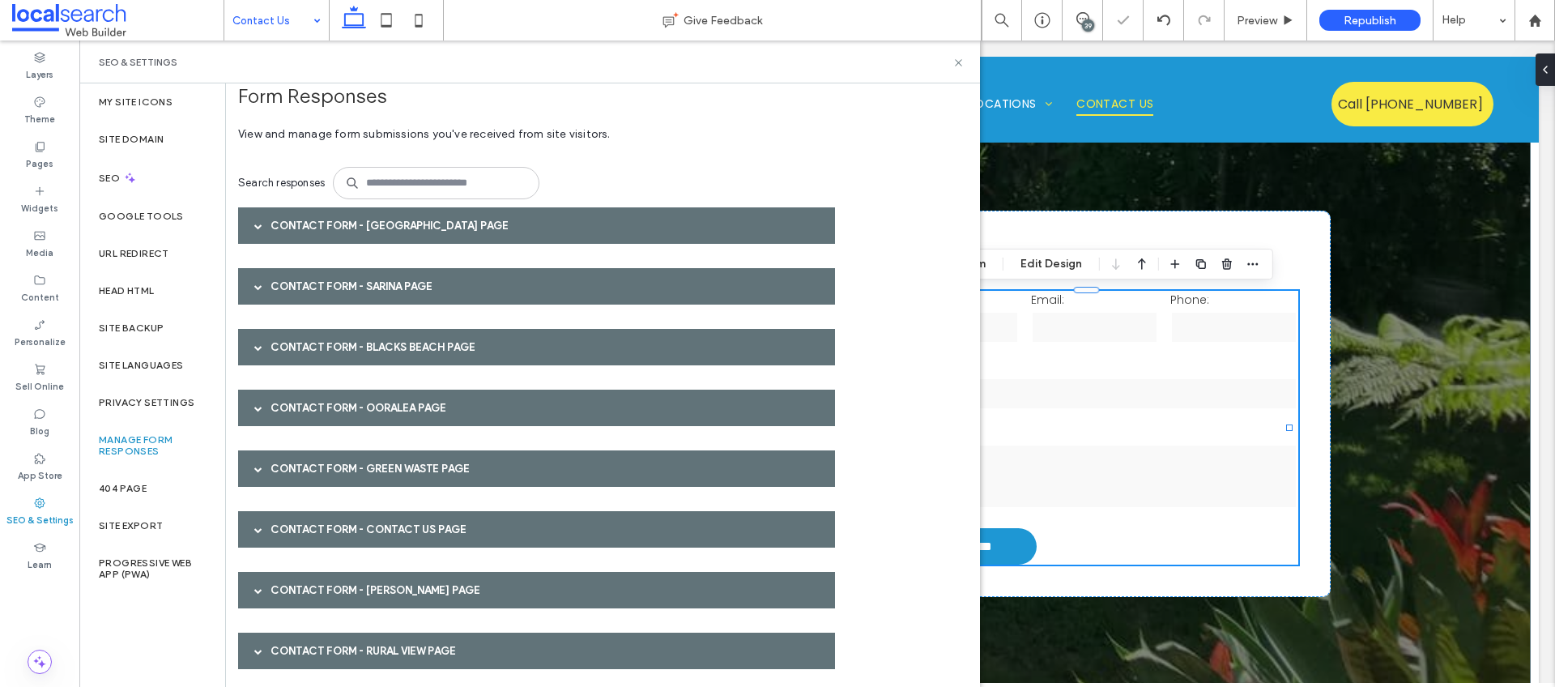
scroll to position [26, 0]
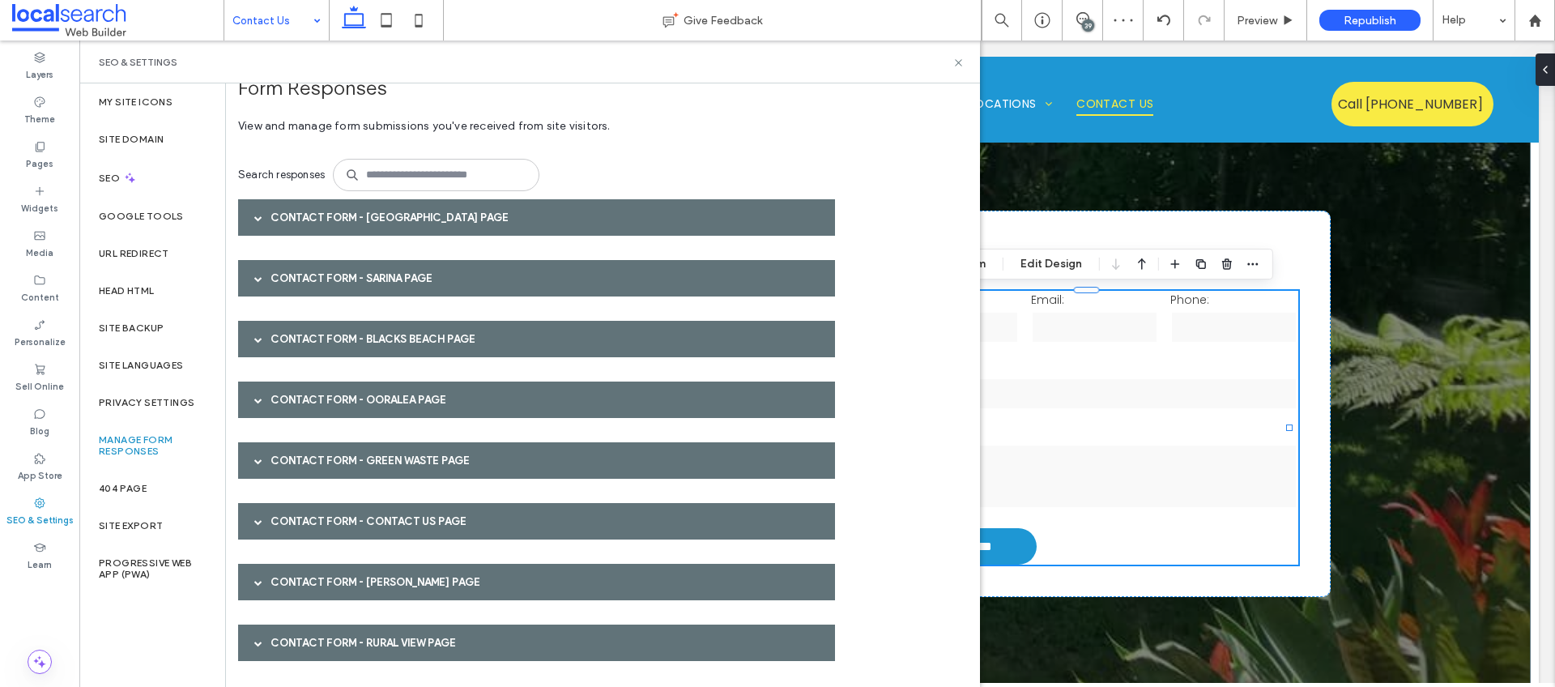
click at [256, 519] on span at bounding box center [258, 522] width 8 height 8
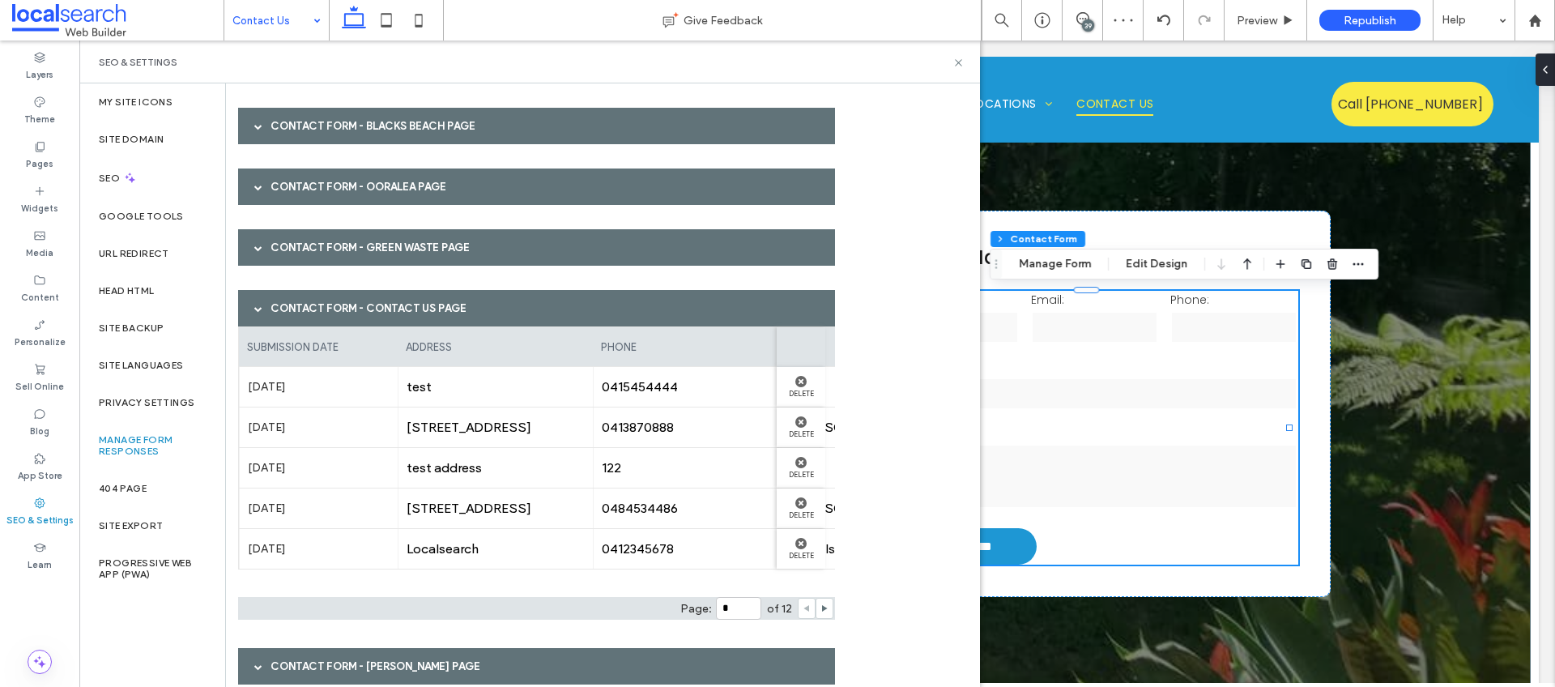
scroll to position [282, 0]
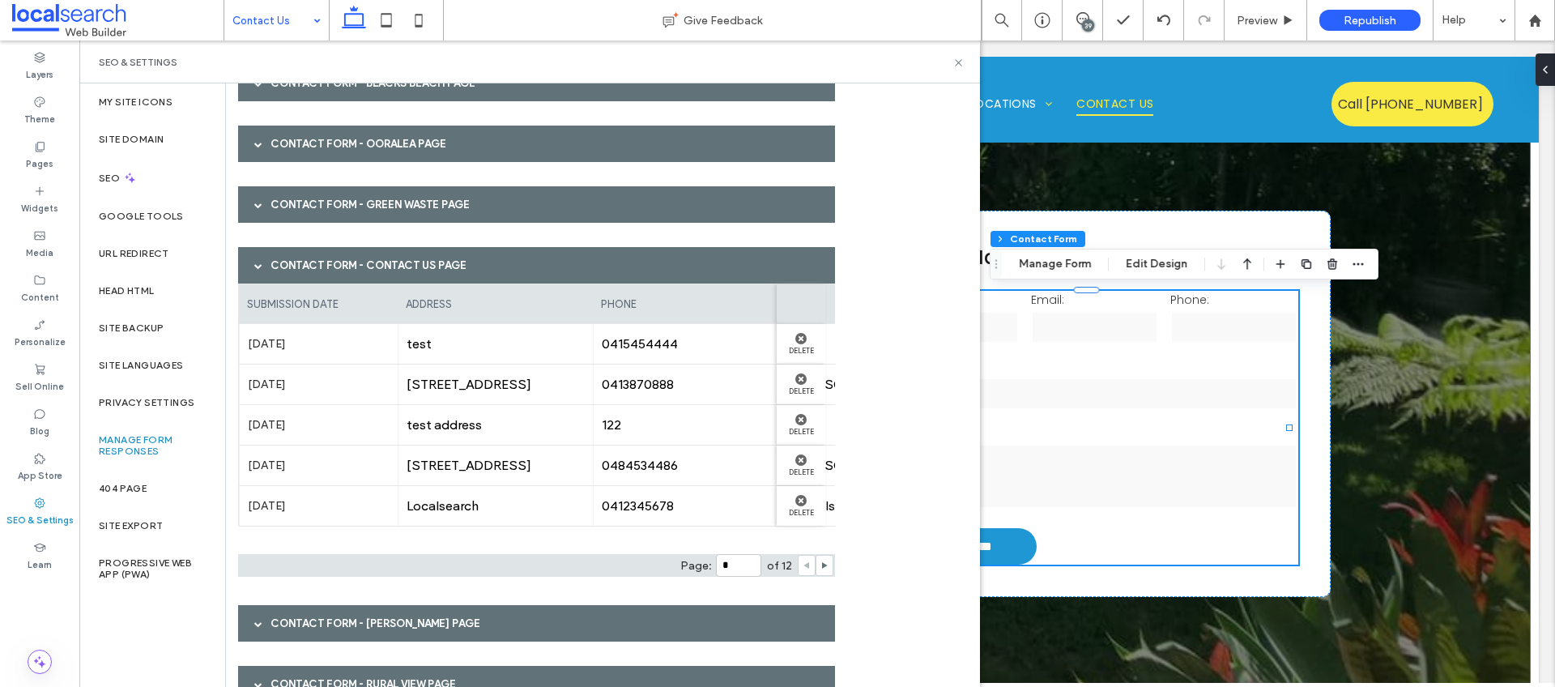
click at [416, 391] on span "45 Maranark Avenue Mount pleasant QLD 4740" at bounding box center [496, 384] width 178 height 15
click at [464, 392] on span "45 Maranark Avenue Mount pleasant QLD 4740" at bounding box center [496, 384] width 178 height 15
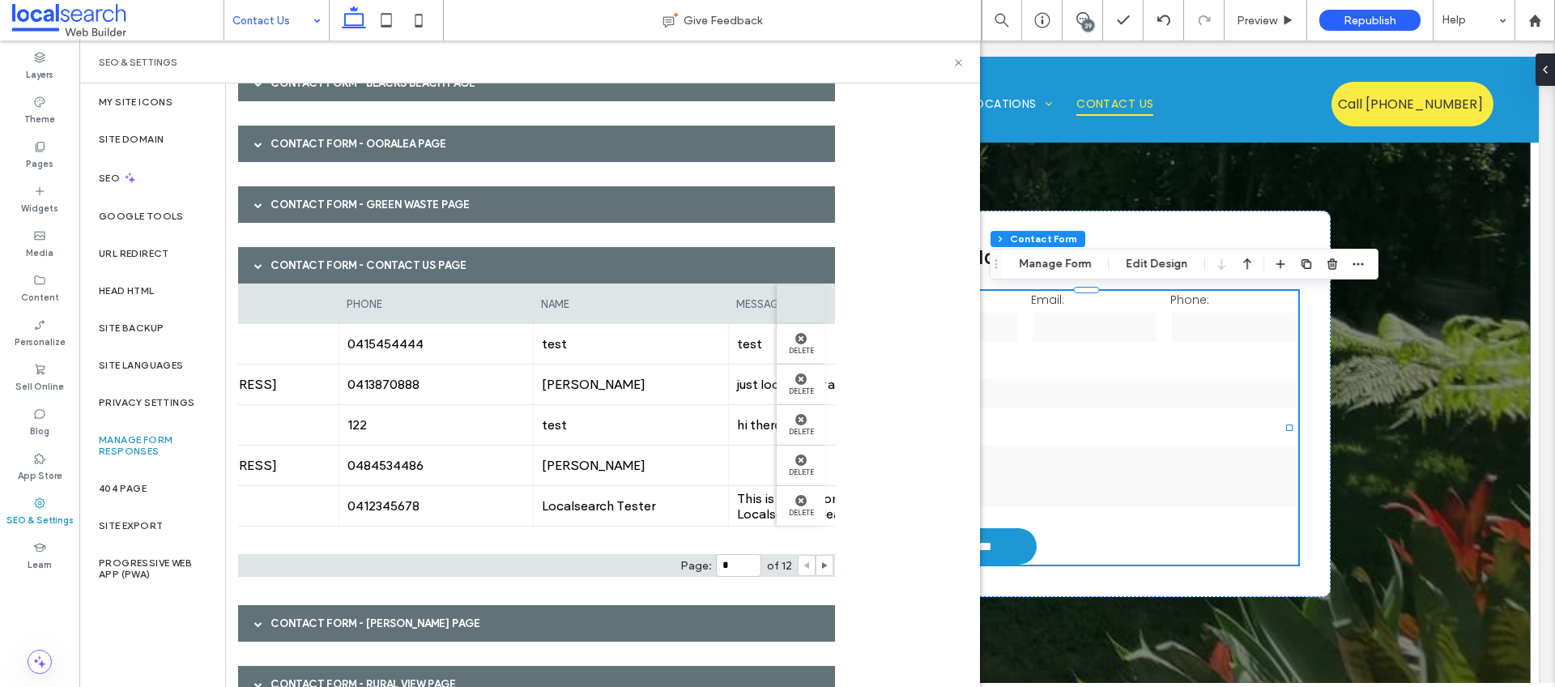
scroll to position [0, 0]
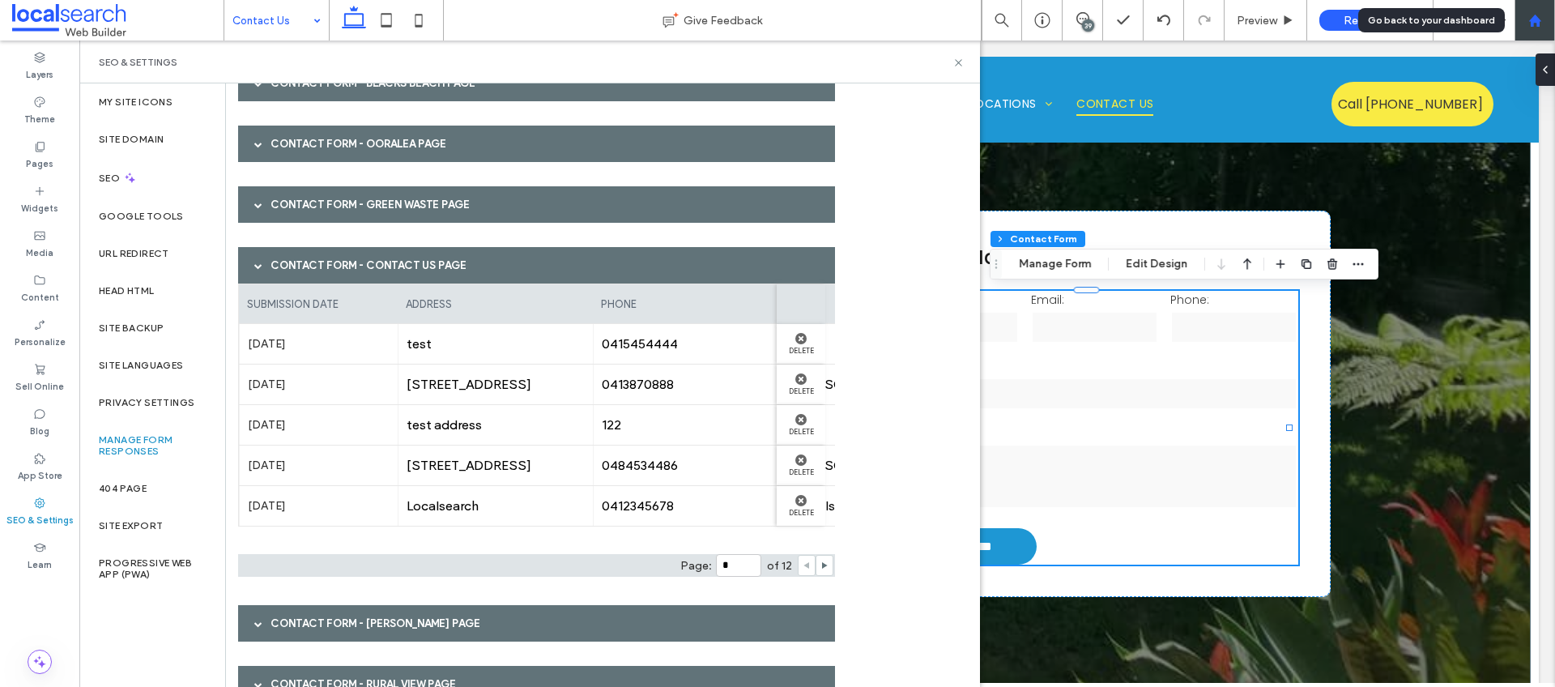
click at [1537, 23] on use at bounding box center [1535, 20] width 12 height 12
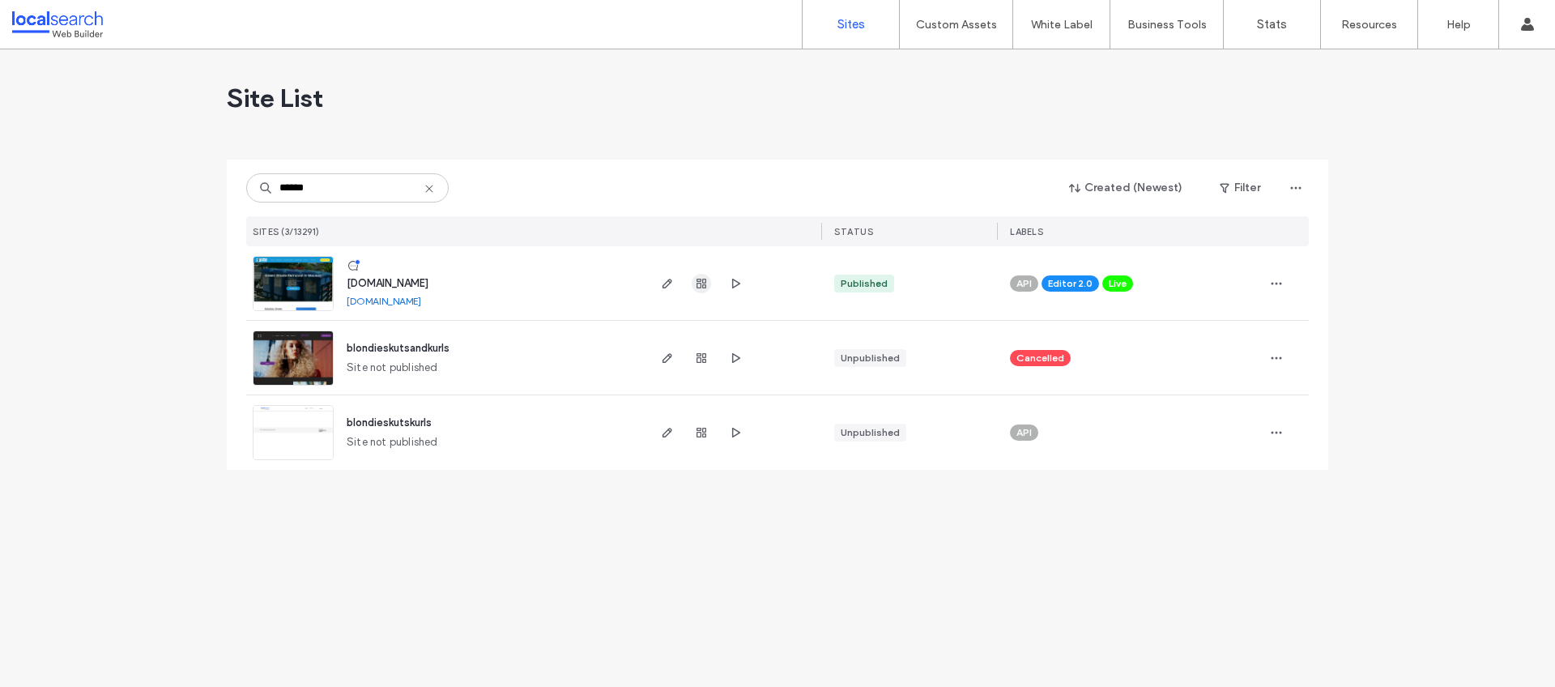
type input "******"
click at [705, 284] on use "button" at bounding box center [702, 284] width 10 height 10
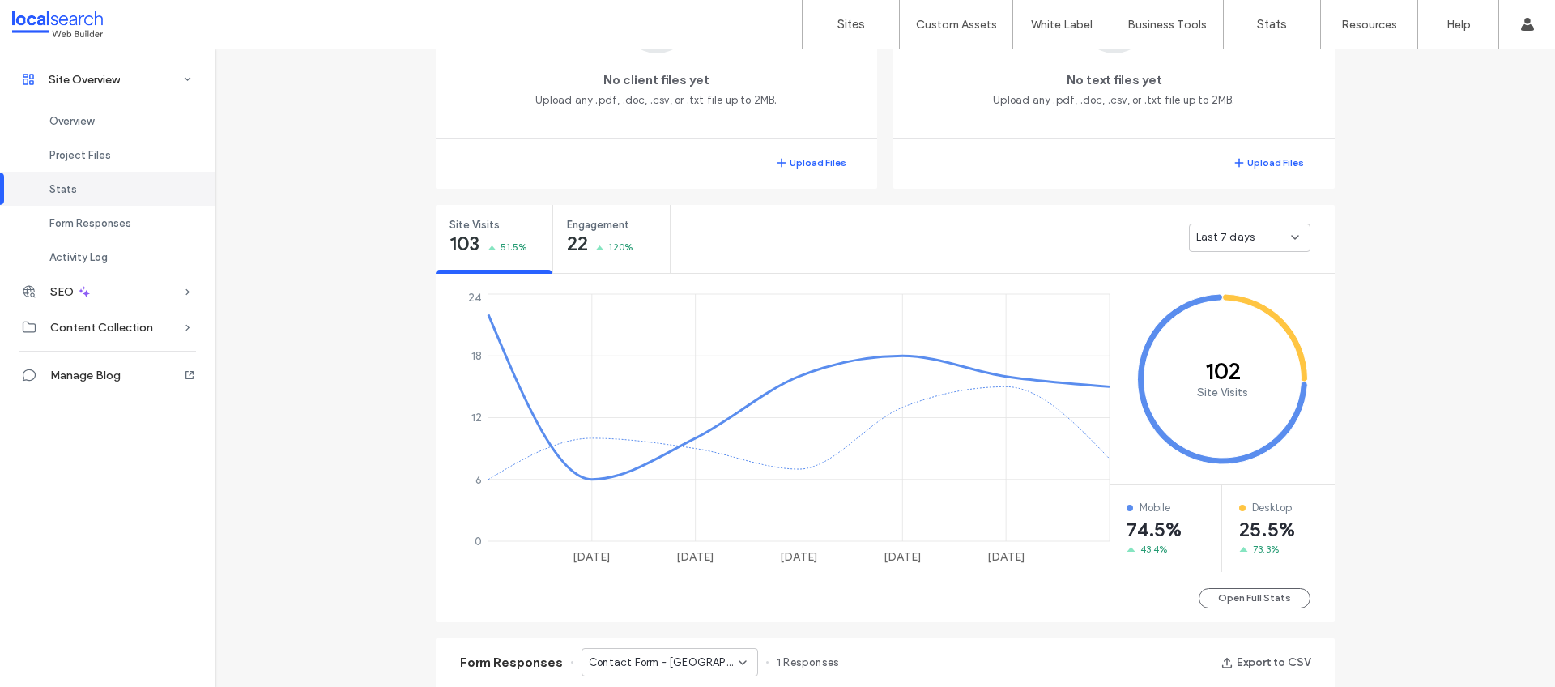
scroll to position [794, 0]
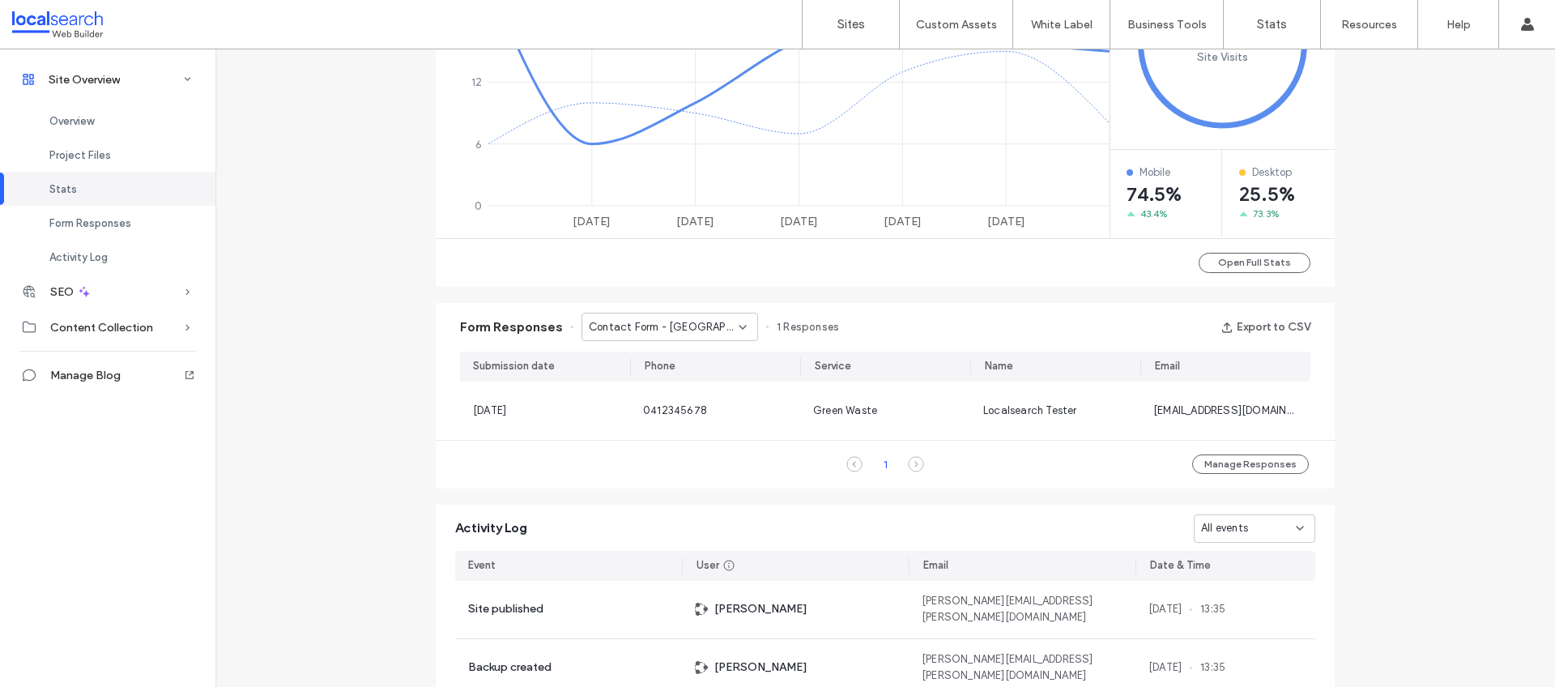
click at [733, 319] on div "Contact Form - Walkerston page" at bounding box center [670, 327] width 177 height 28
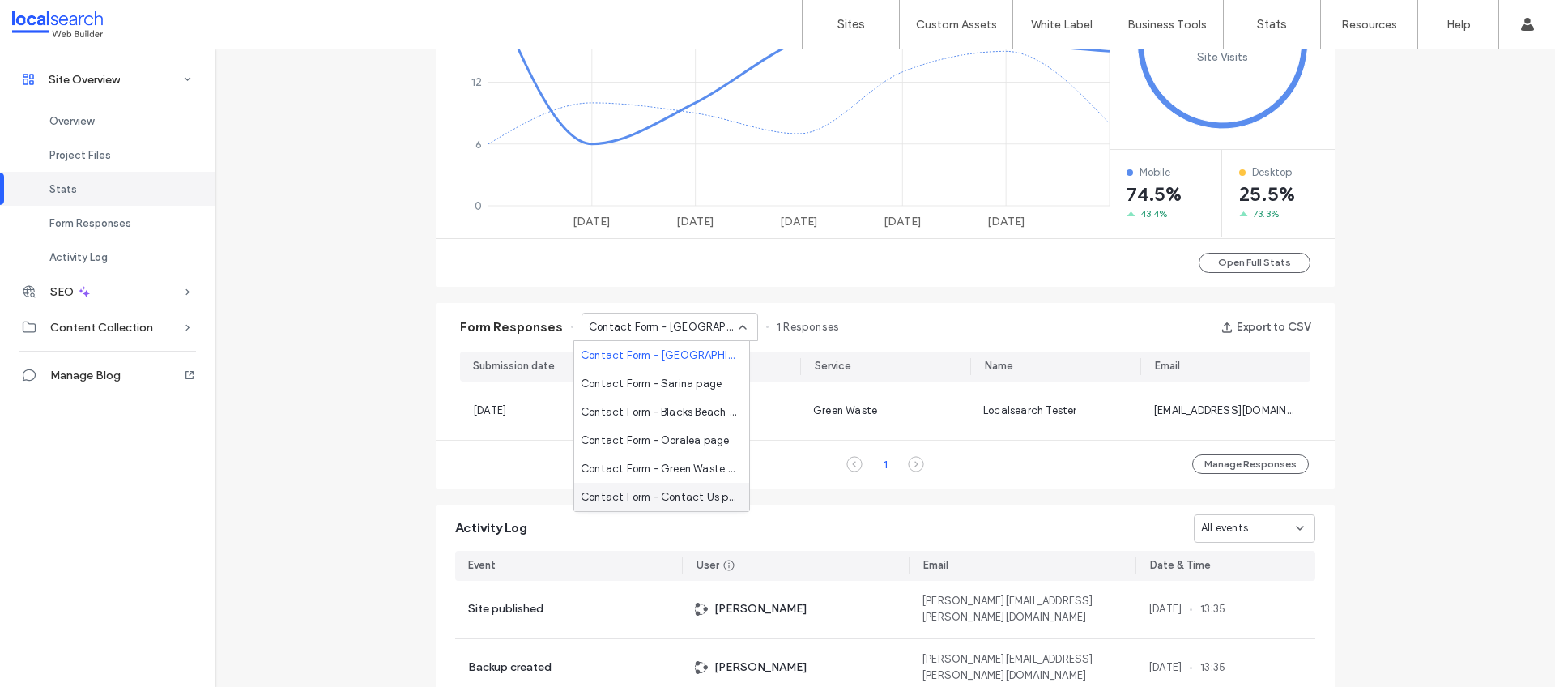
click at [664, 497] on span "Contact Form - Contact Us page" at bounding box center [659, 497] width 156 height 16
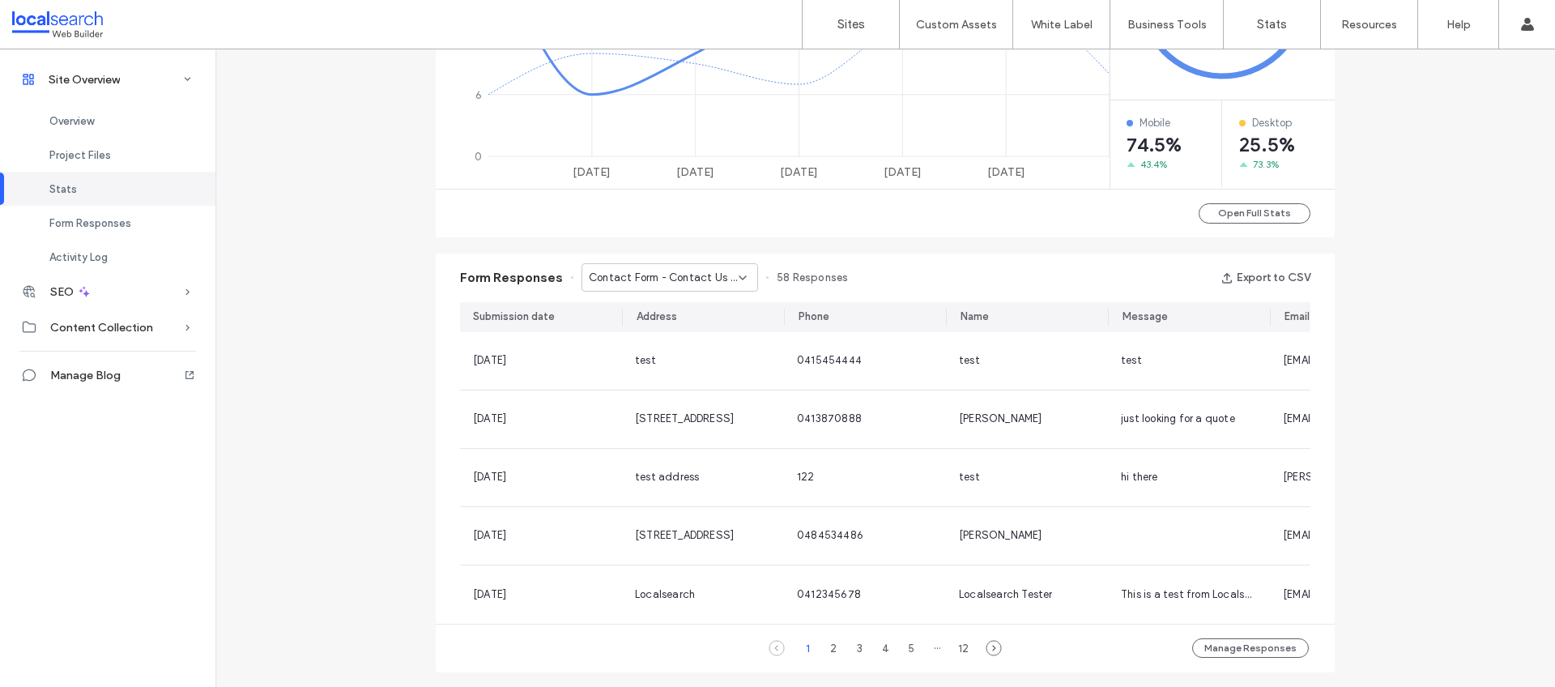
scroll to position [864, 0]
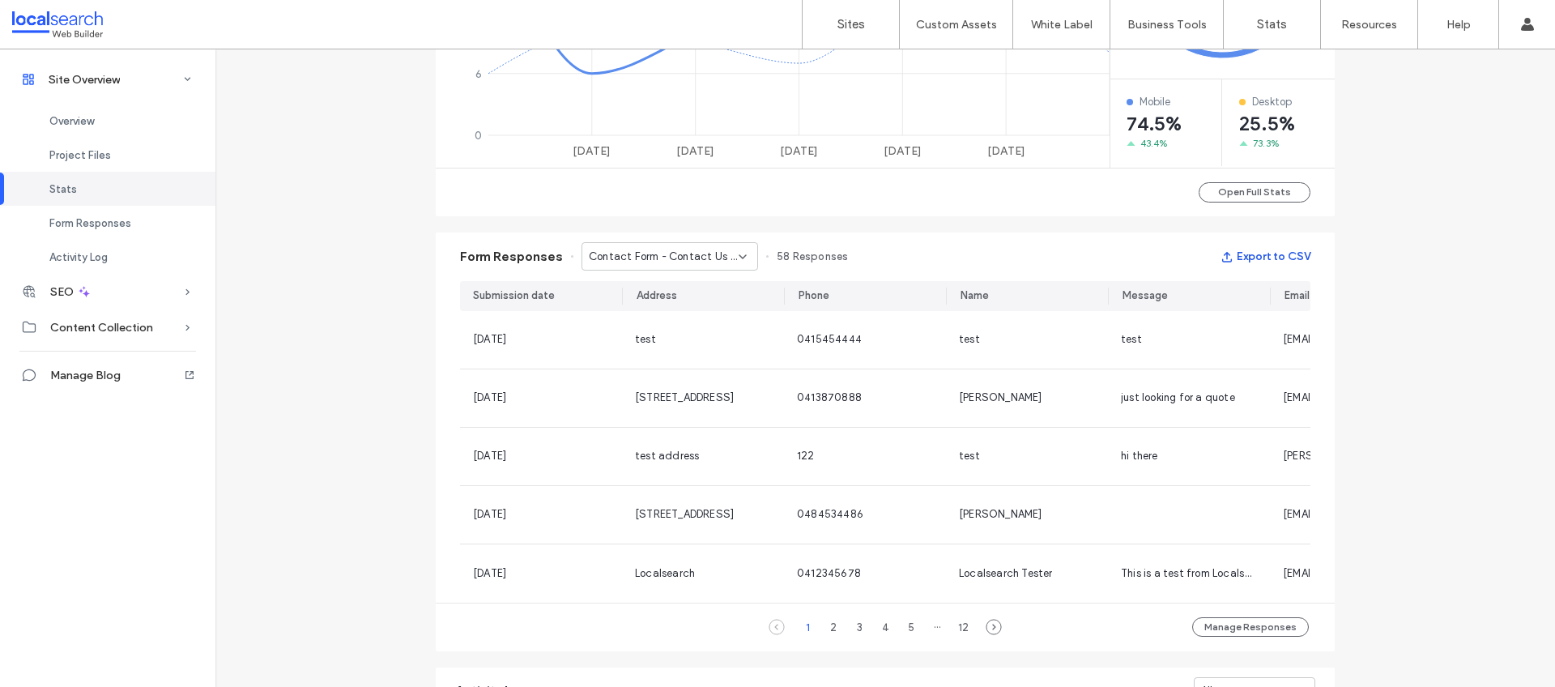
click at [1285, 258] on button "Export to CSV" at bounding box center [1266, 257] width 90 height 26
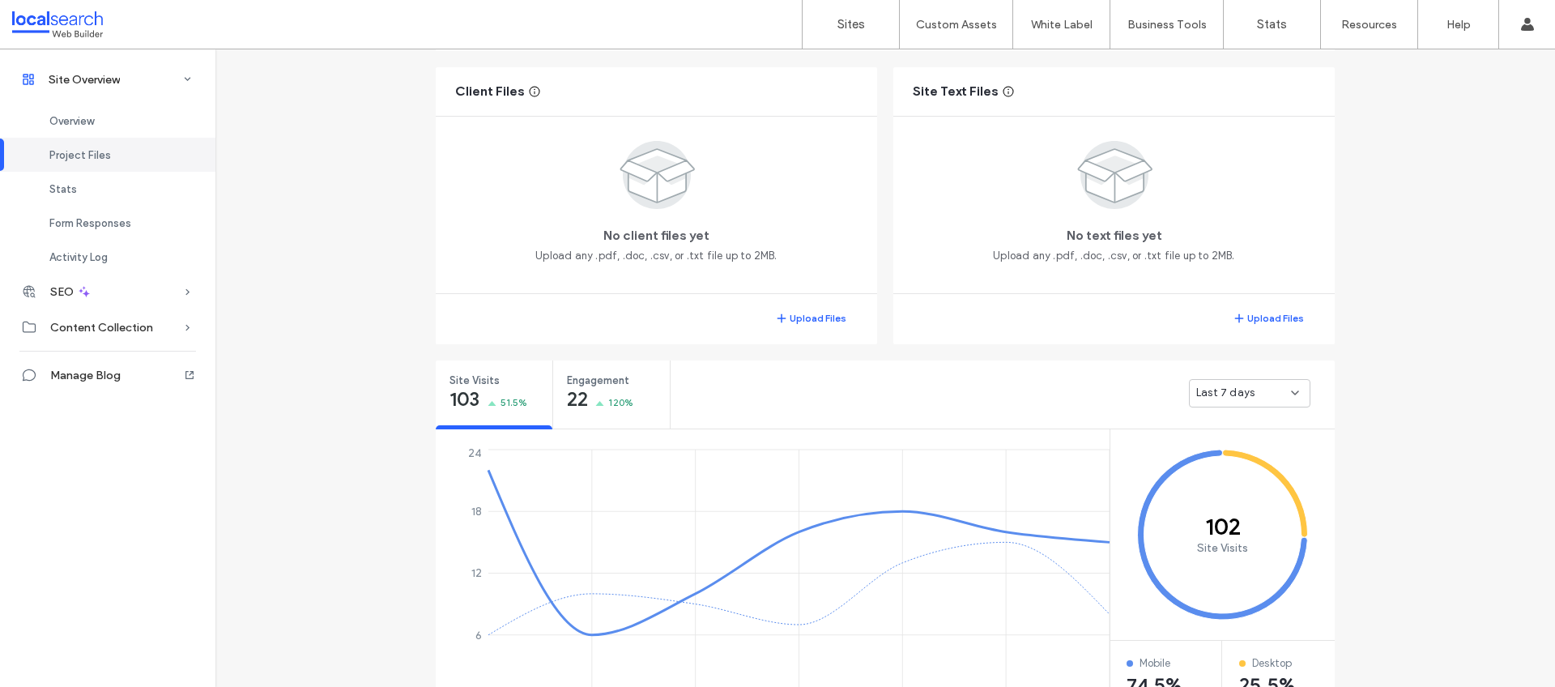
scroll to position [4, 0]
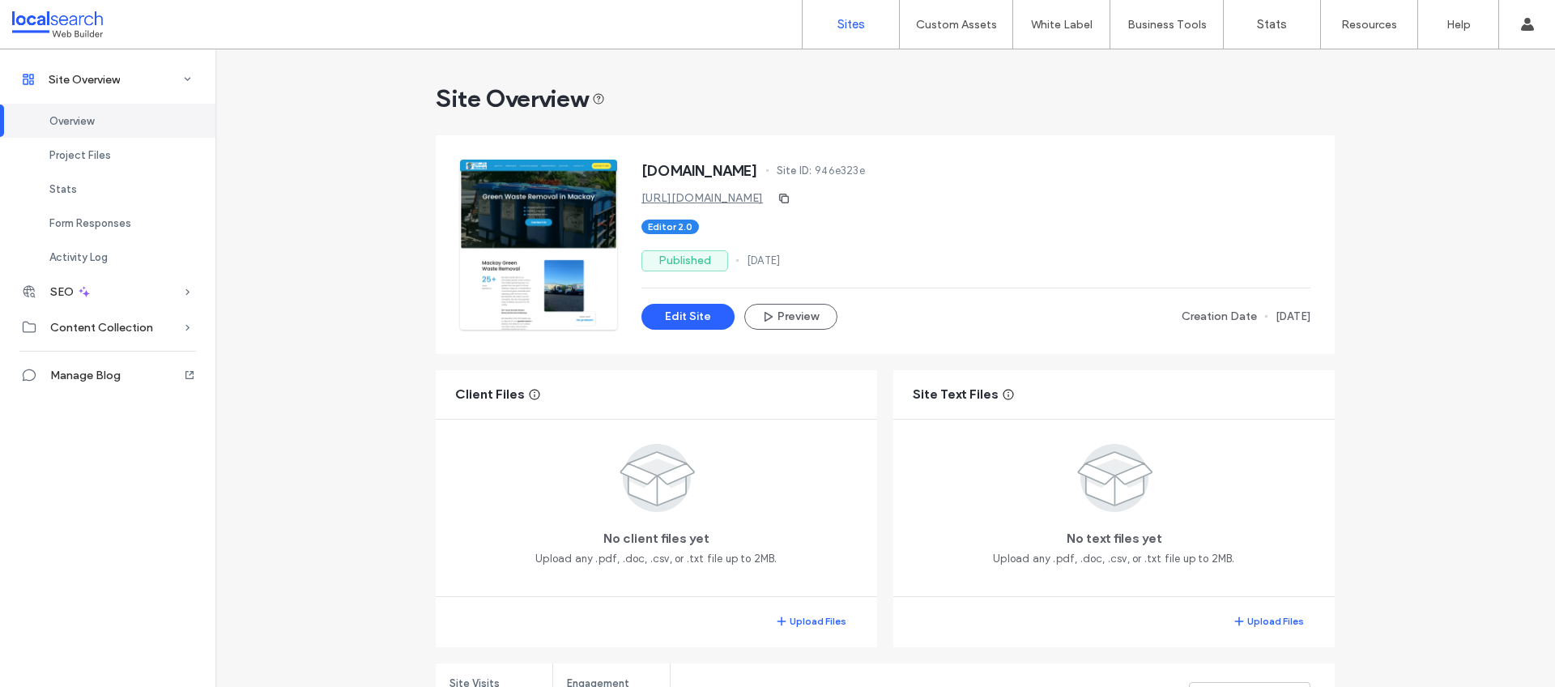
click at [863, 28] on label "Sites" at bounding box center [852, 24] width 28 height 15
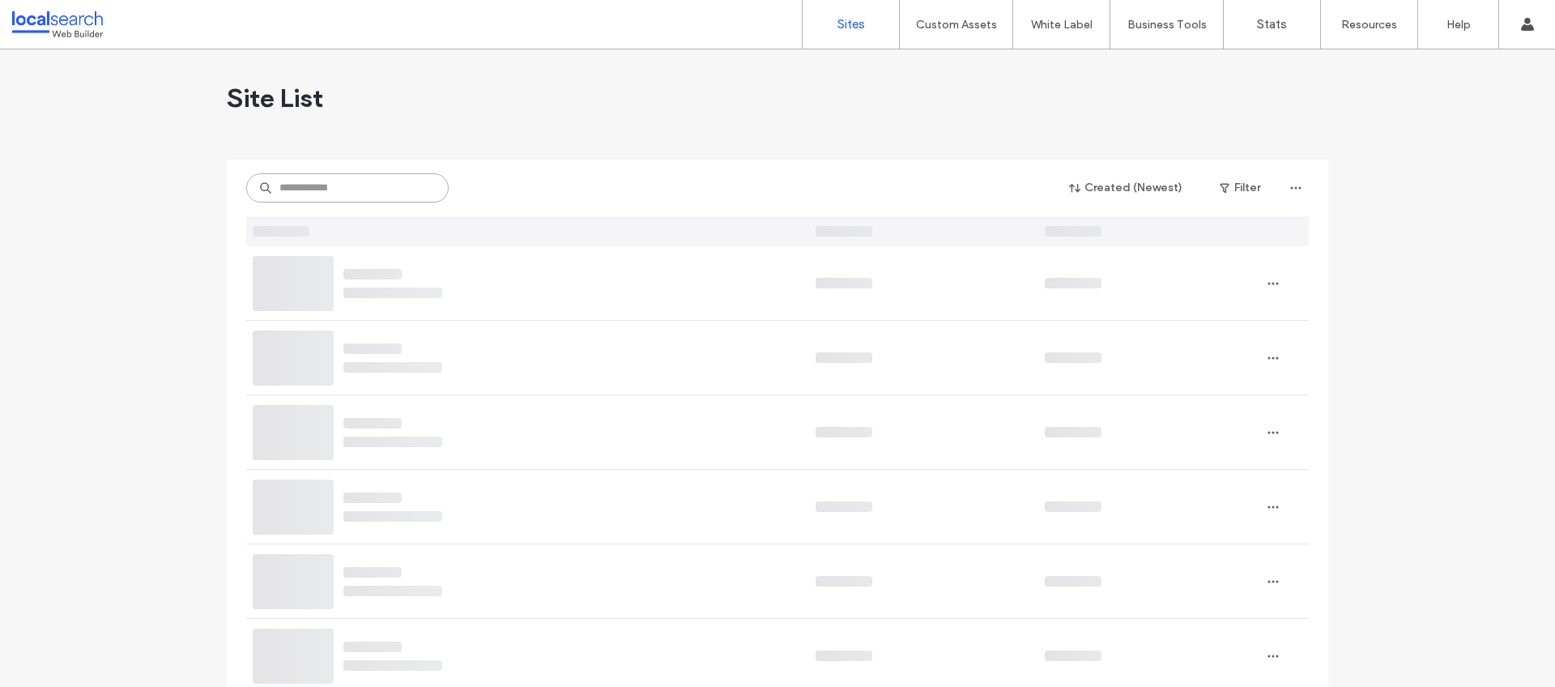
click at [371, 185] on input at bounding box center [347, 187] width 203 height 29
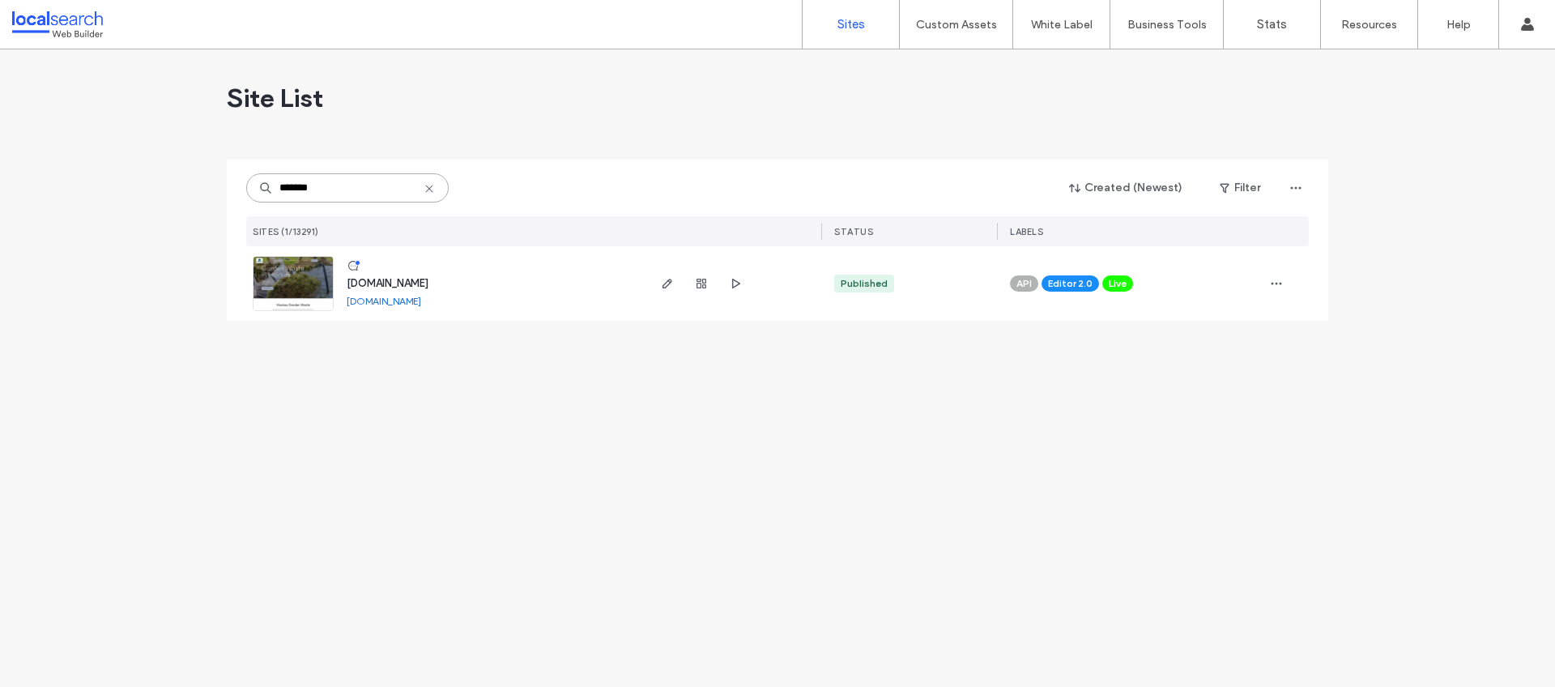
type input "*******"
click at [403, 284] on span "www.mackaybags.net.au" at bounding box center [388, 283] width 82 height 12
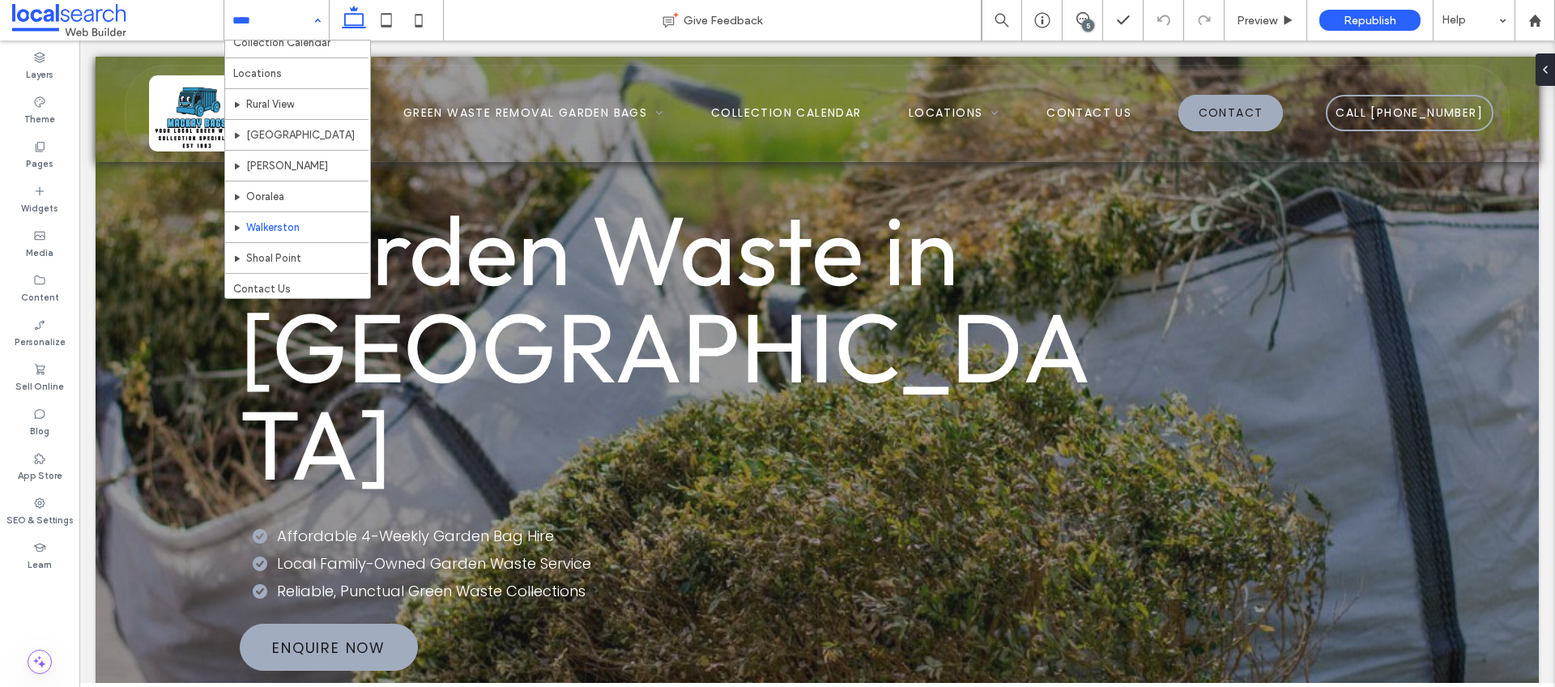
scroll to position [79, 0]
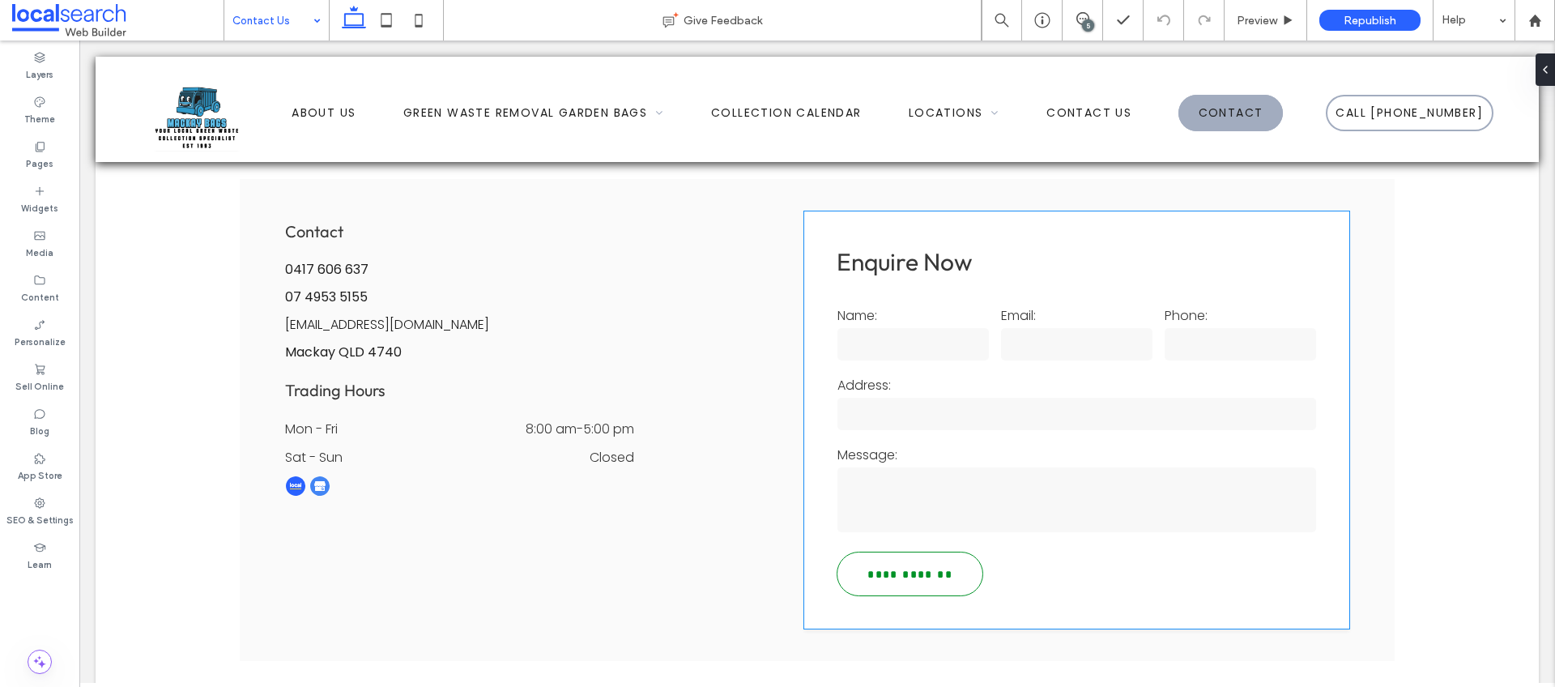
click at [949, 561] on input "**********" at bounding box center [910, 575] width 142 height 28
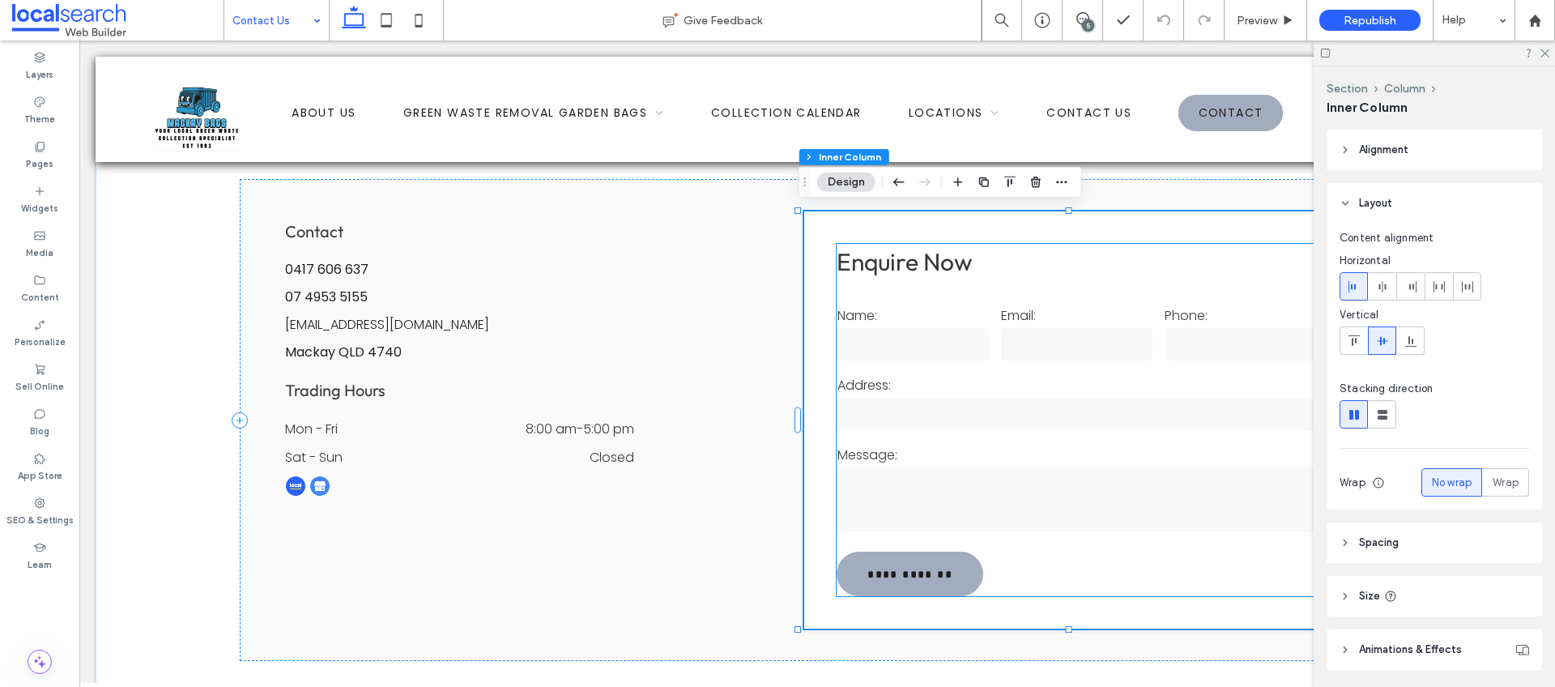
click at [930, 393] on div "Address:" at bounding box center [1077, 404] width 491 height 70
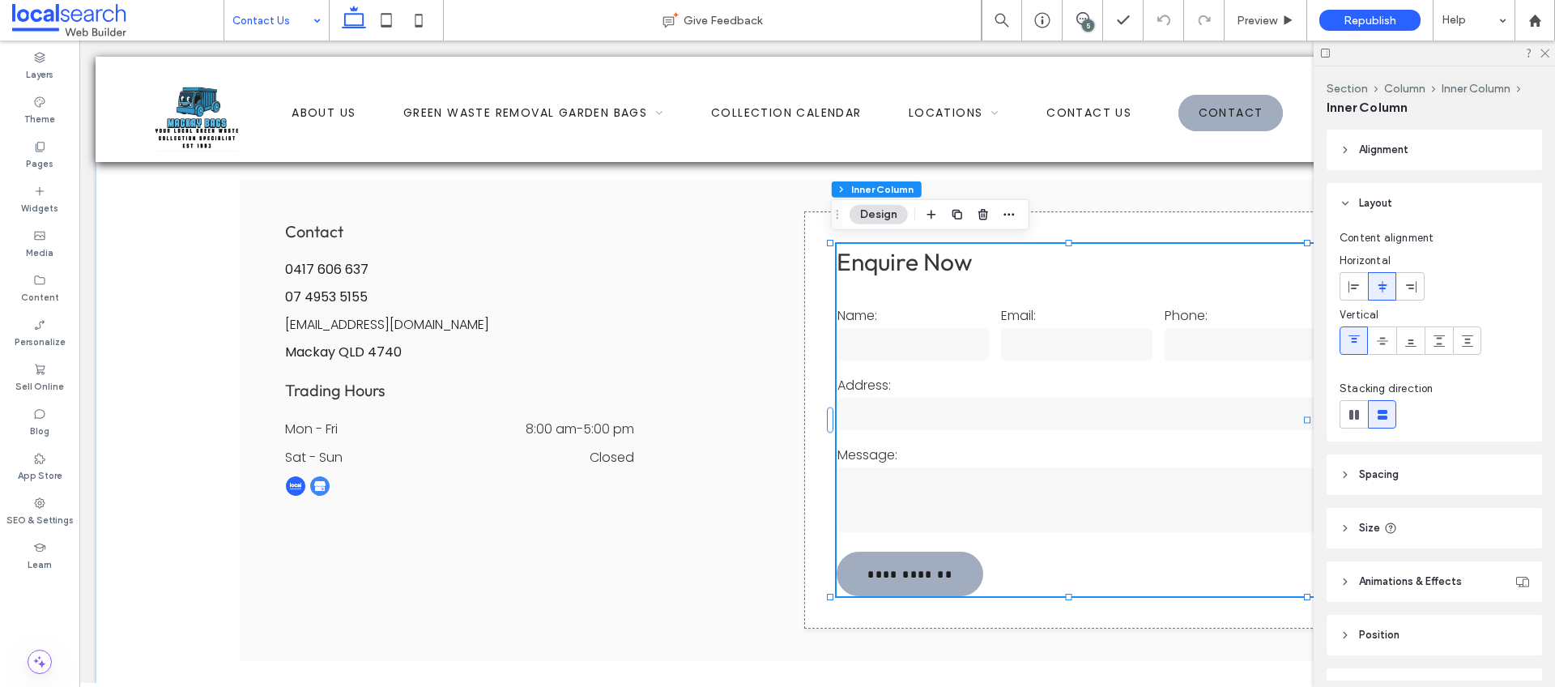
click at [1041, 279] on div "**********" at bounding box center [1077, 420] width 480 height 352
click at [996, 459] on label "Message:" at bounding box center [1077, 455] width 479 height 20
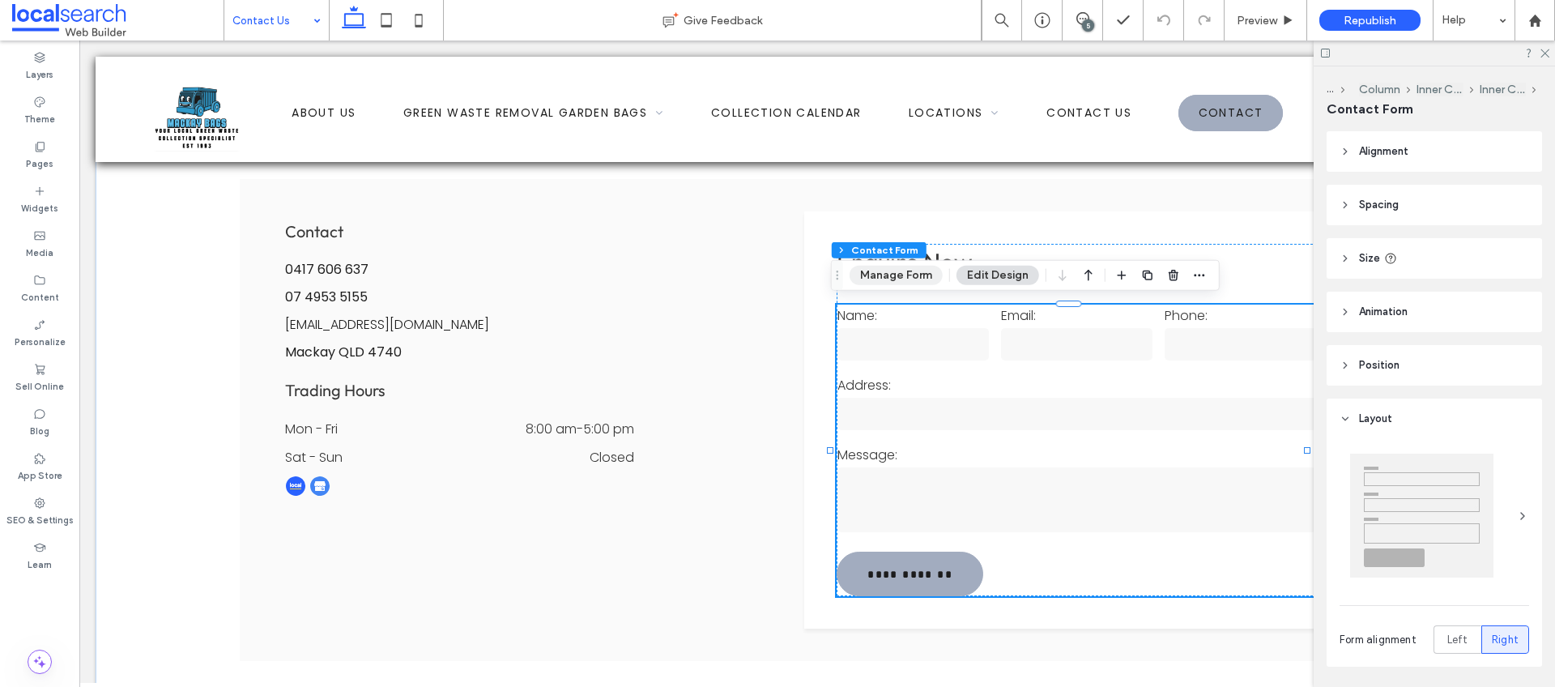
click at [889, 275] on button "Manage Form" at bounding box center [896, 275] width 93 height 19
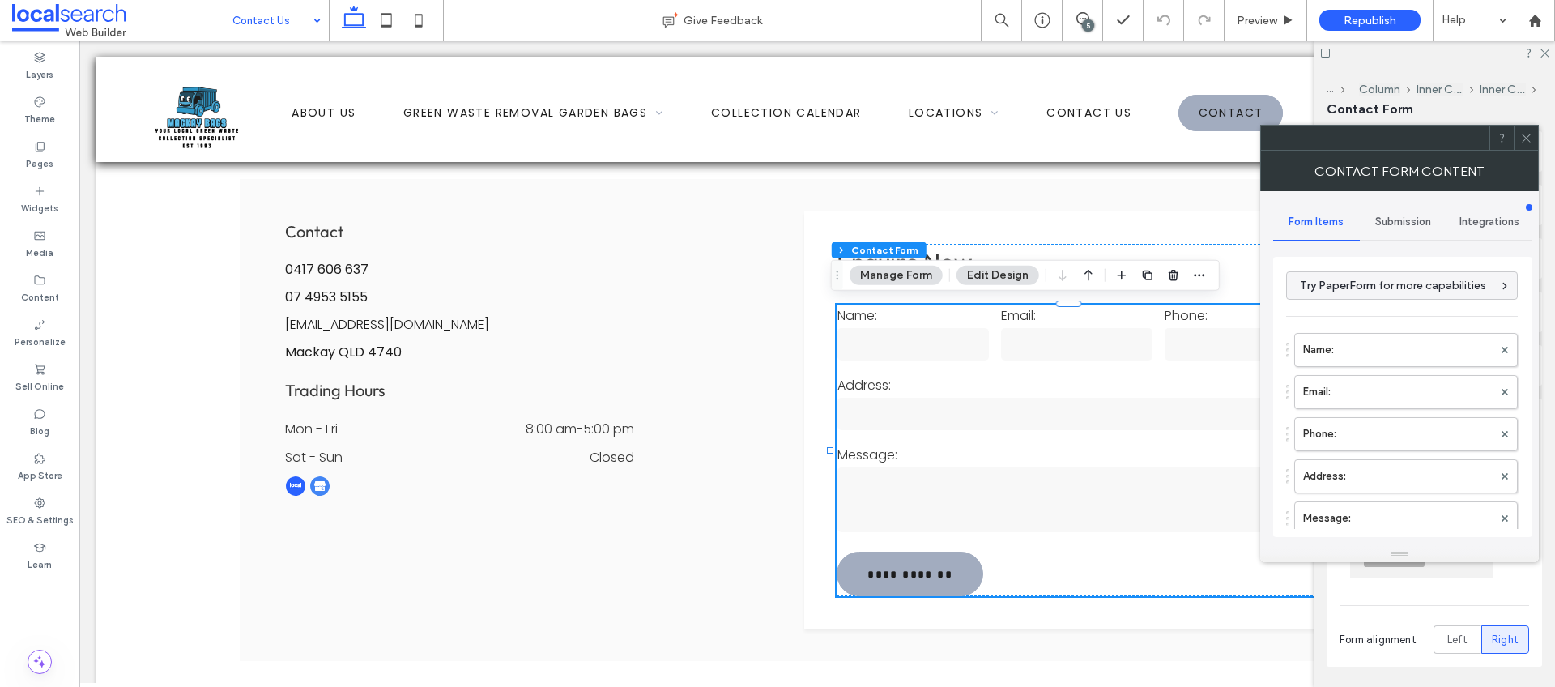
click at [1421, 223] on span "Submission" at bounding box center [1404, 221] width 56 height 13
click at [1495, 215] on span "Integrations" at bounding box center [1490, 221] width 60 height 13
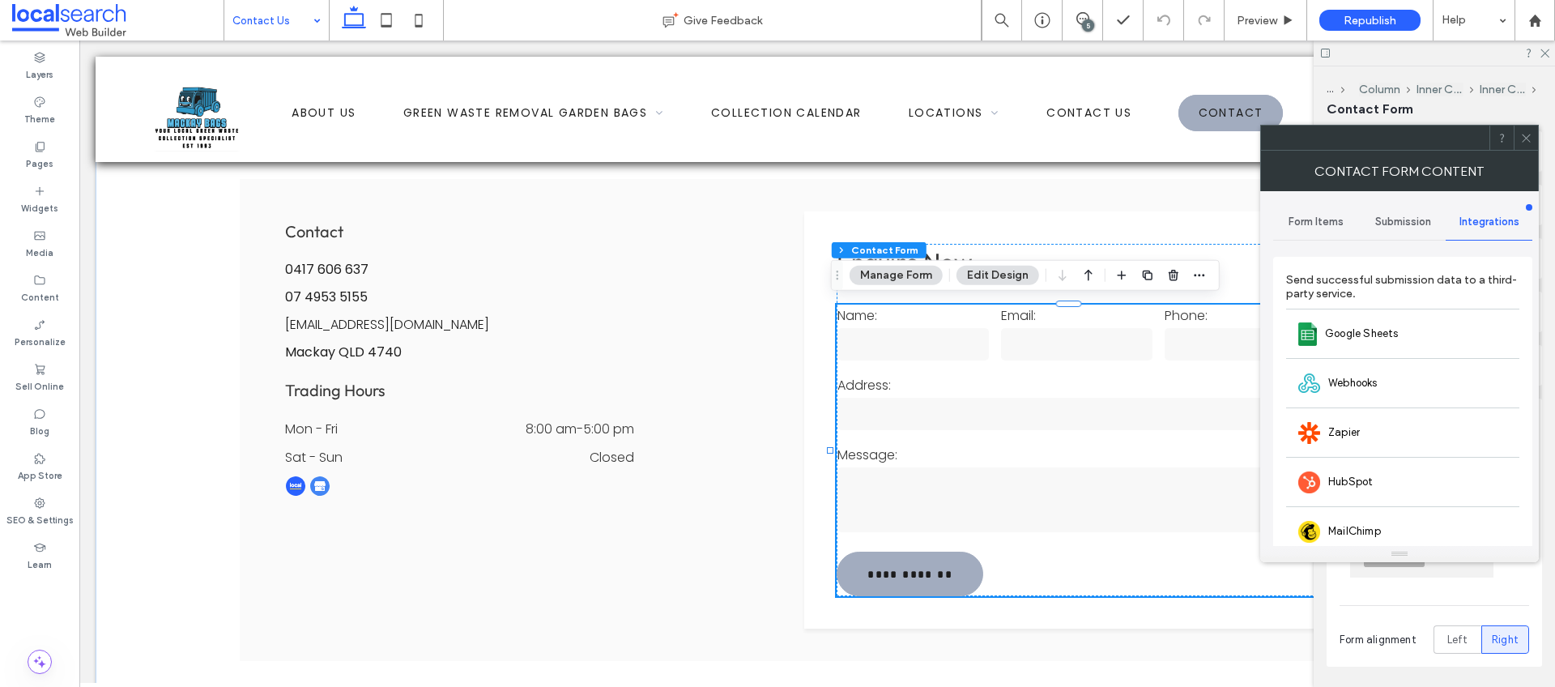
click at [1414, 221] on span "Submission" at bounding box center [1404, 221] width 56 height 13
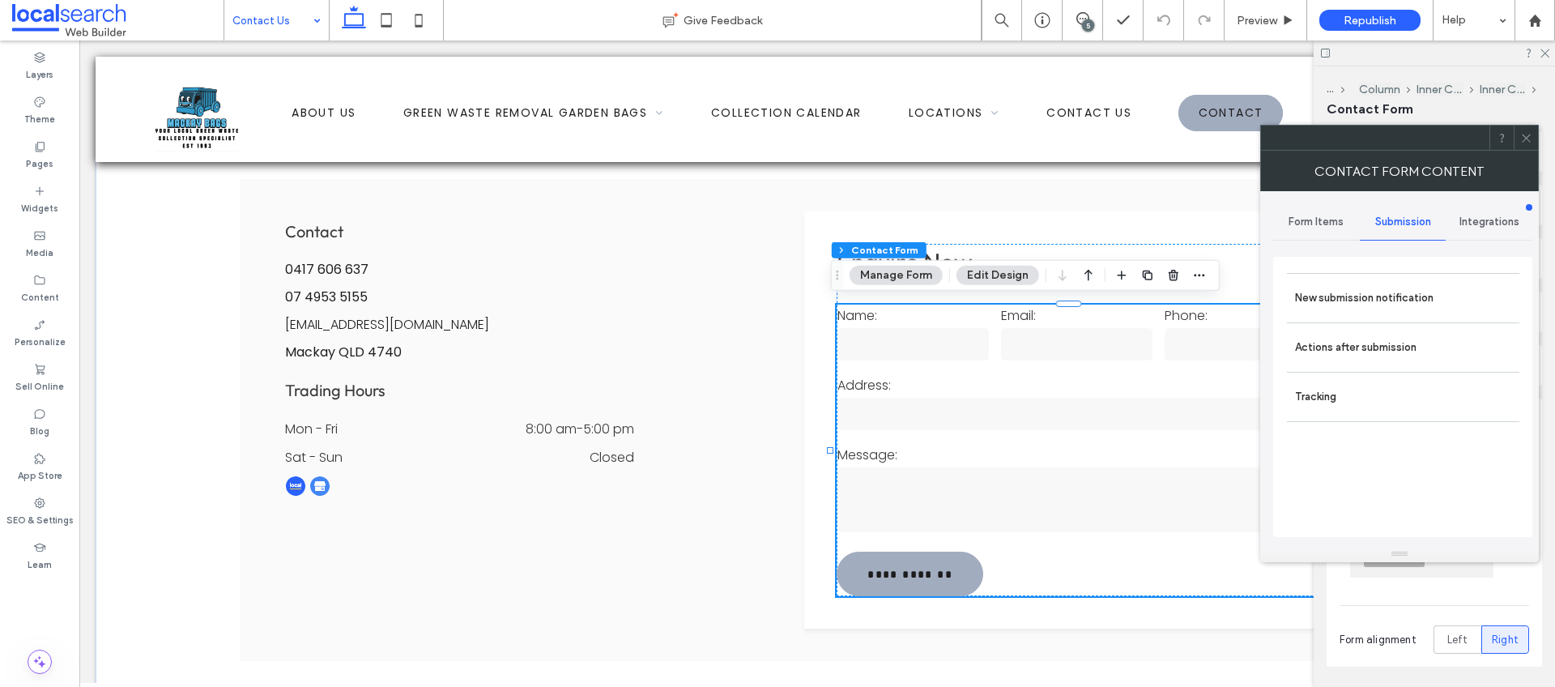
click at [1529, 139] on icon at bounding box center [1527, 138] width 12 height 12
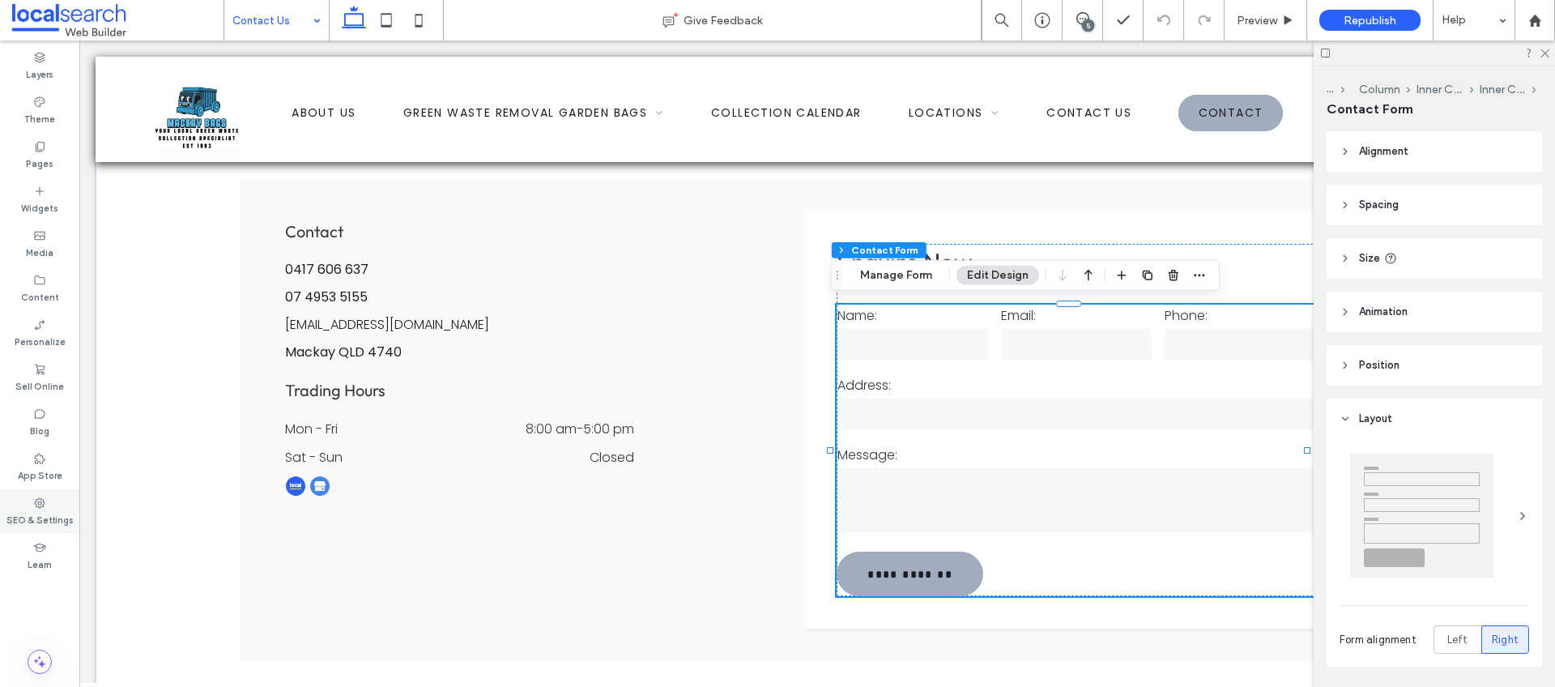
click at [50, 510] on label "SEO & Settings" at bounding box center [39, 519] width 67 height 18
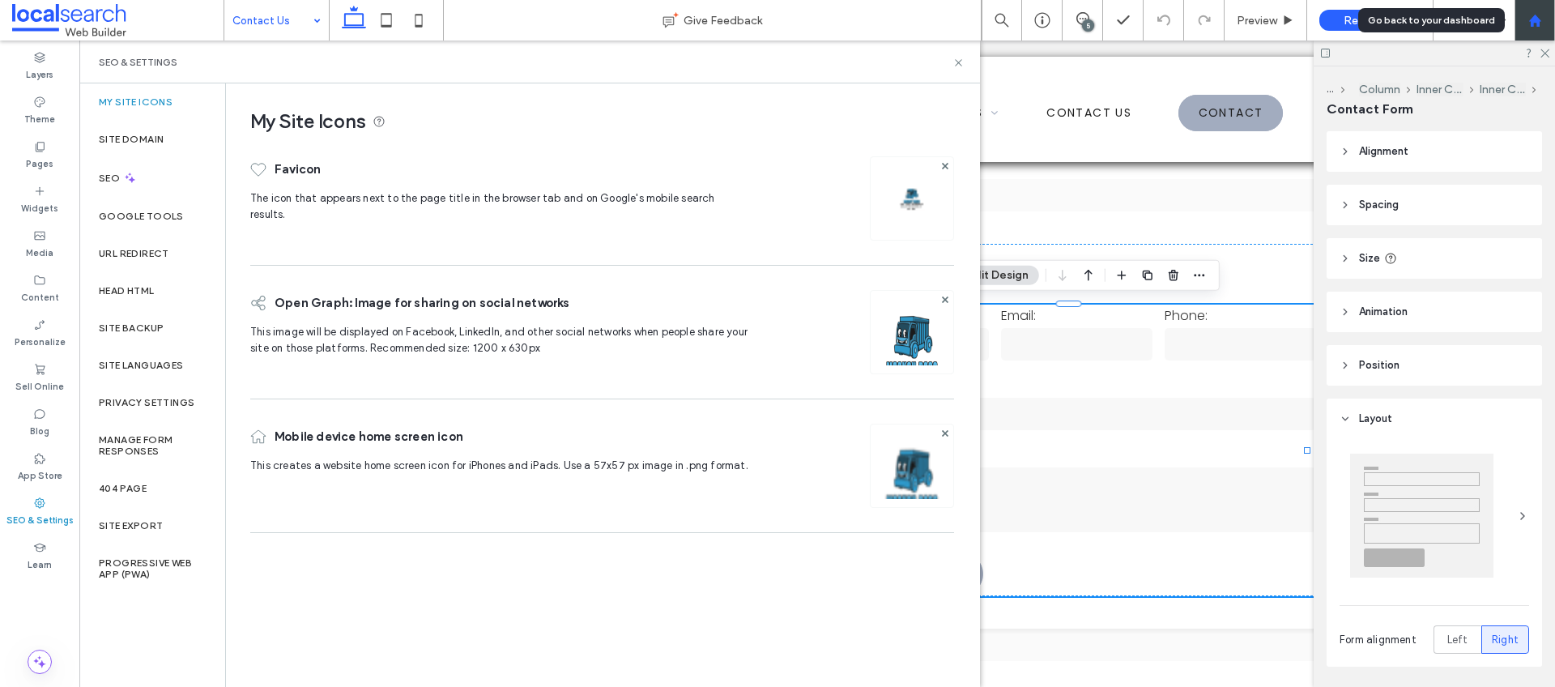
click at [1551, 22] on div at bounding box center [1535, 21] width 39 height 14
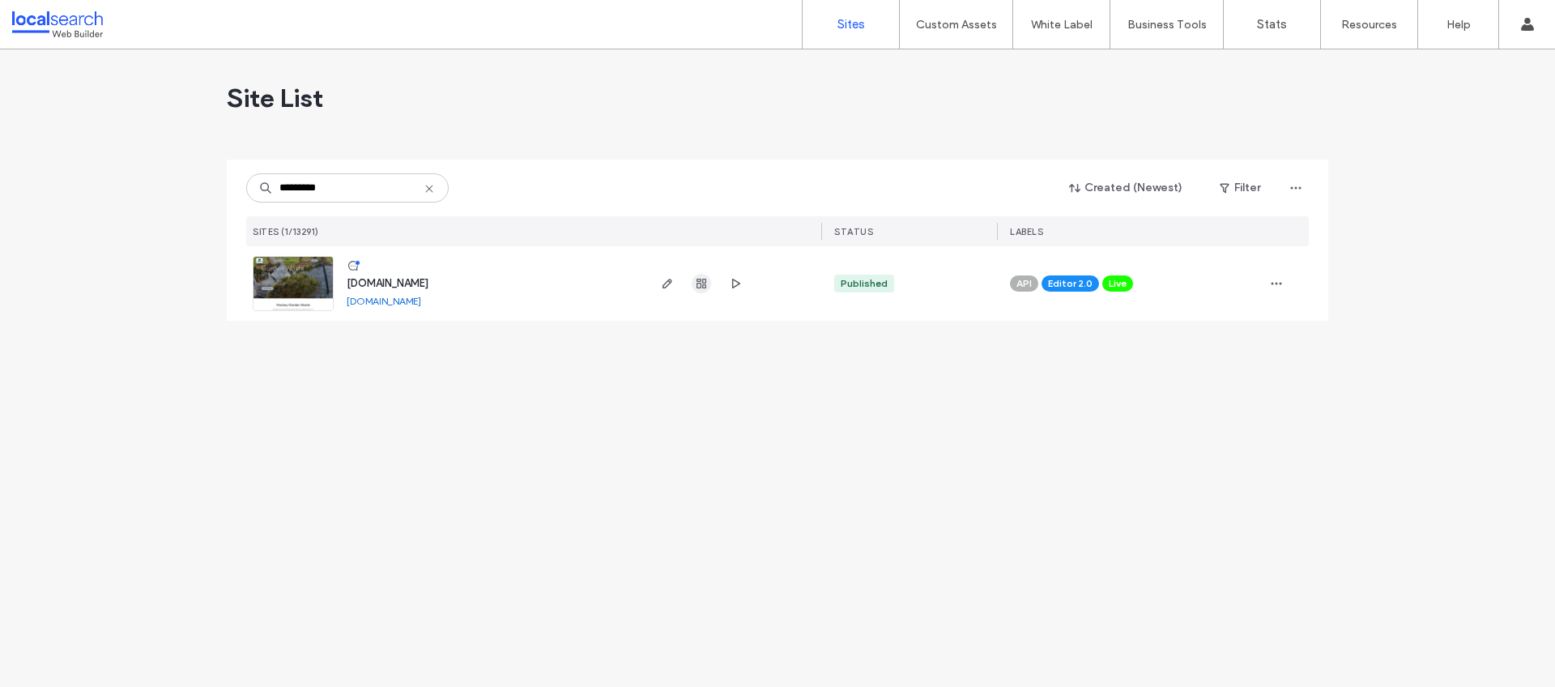
type input "*********"
click at [704, 283] on icon "button" at bounding box center [701, 283] width 13 height 13
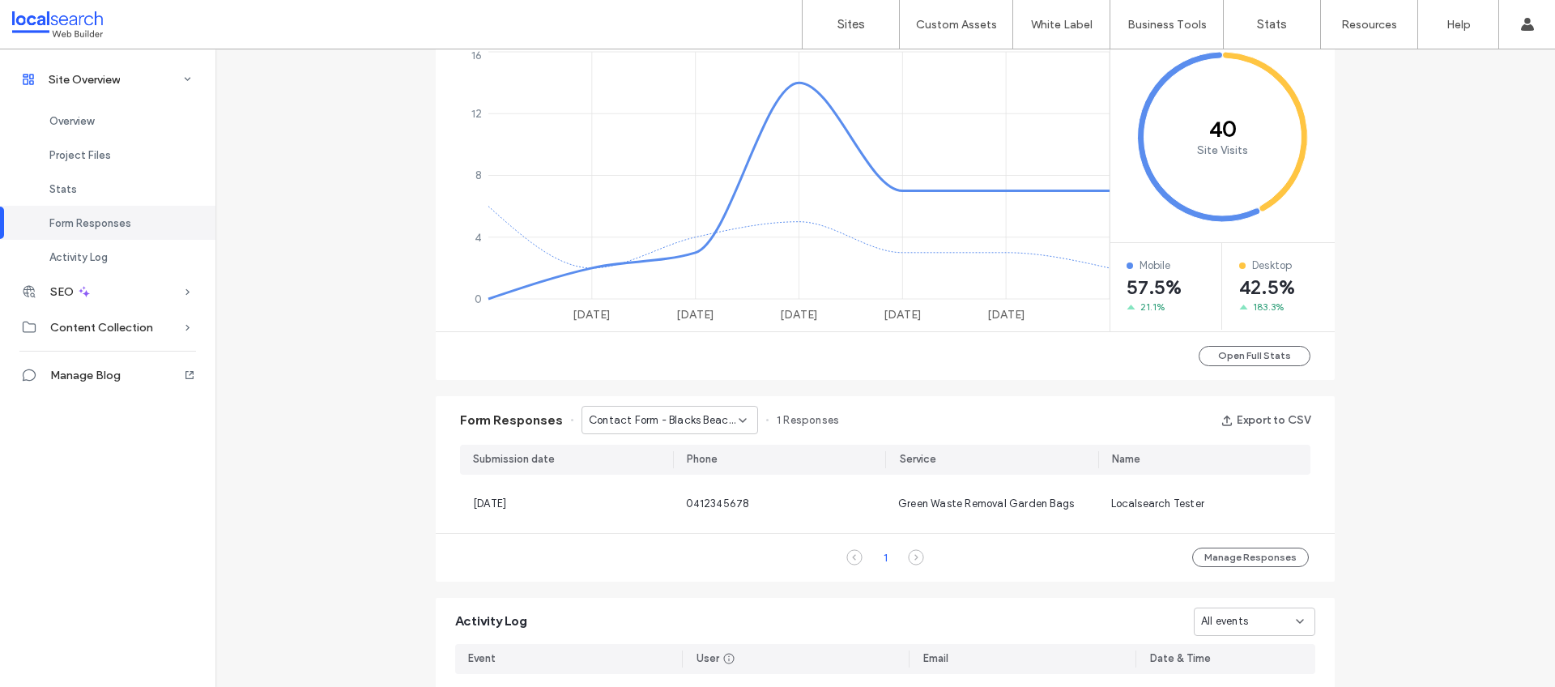
scroll to position [695, 0]
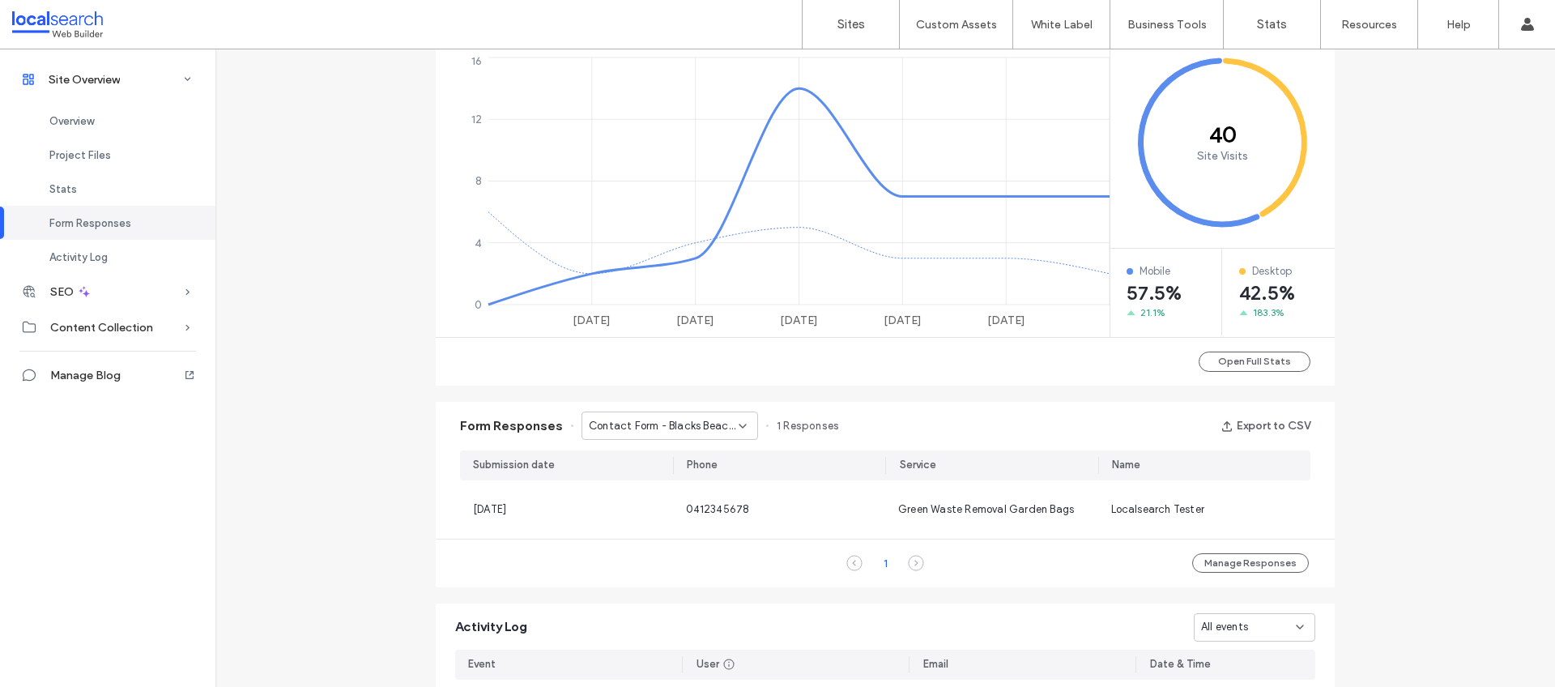
click at [736, 425] on icon at bounding box center [742, 426] width 13 height 13
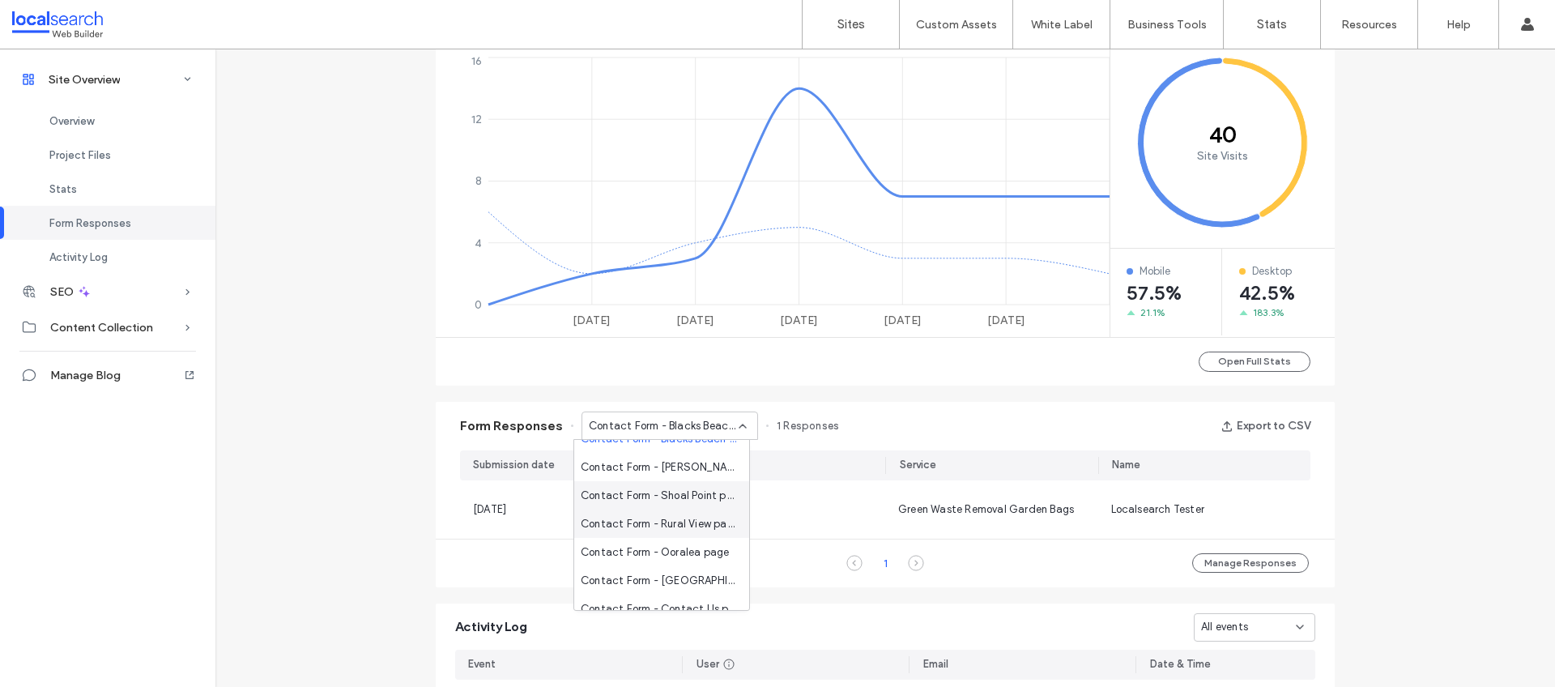
scroll to position [28, 0]
click at [663, 601] on span "Contact Form - Contact Us page" at bounding box center [659, 596] width 156 height 16
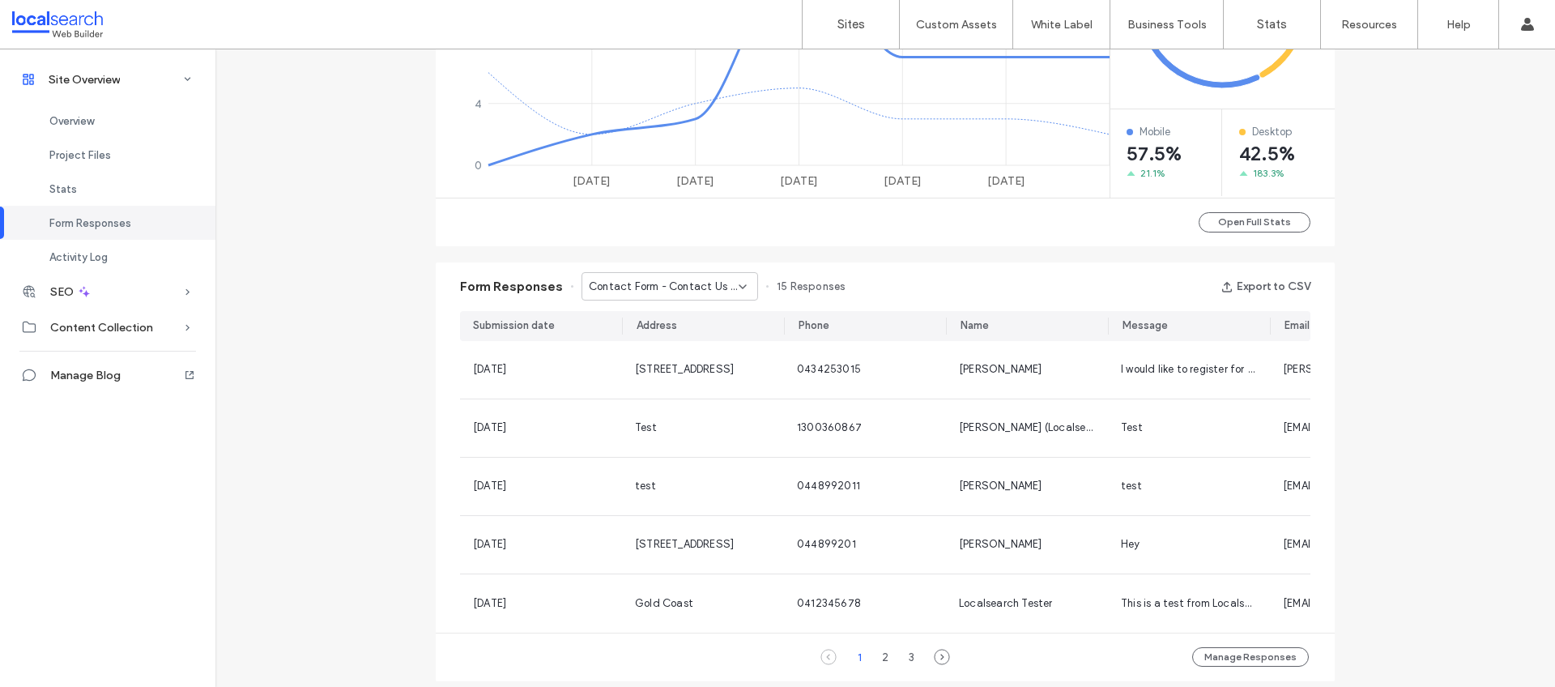
scroll to position [838, 0]
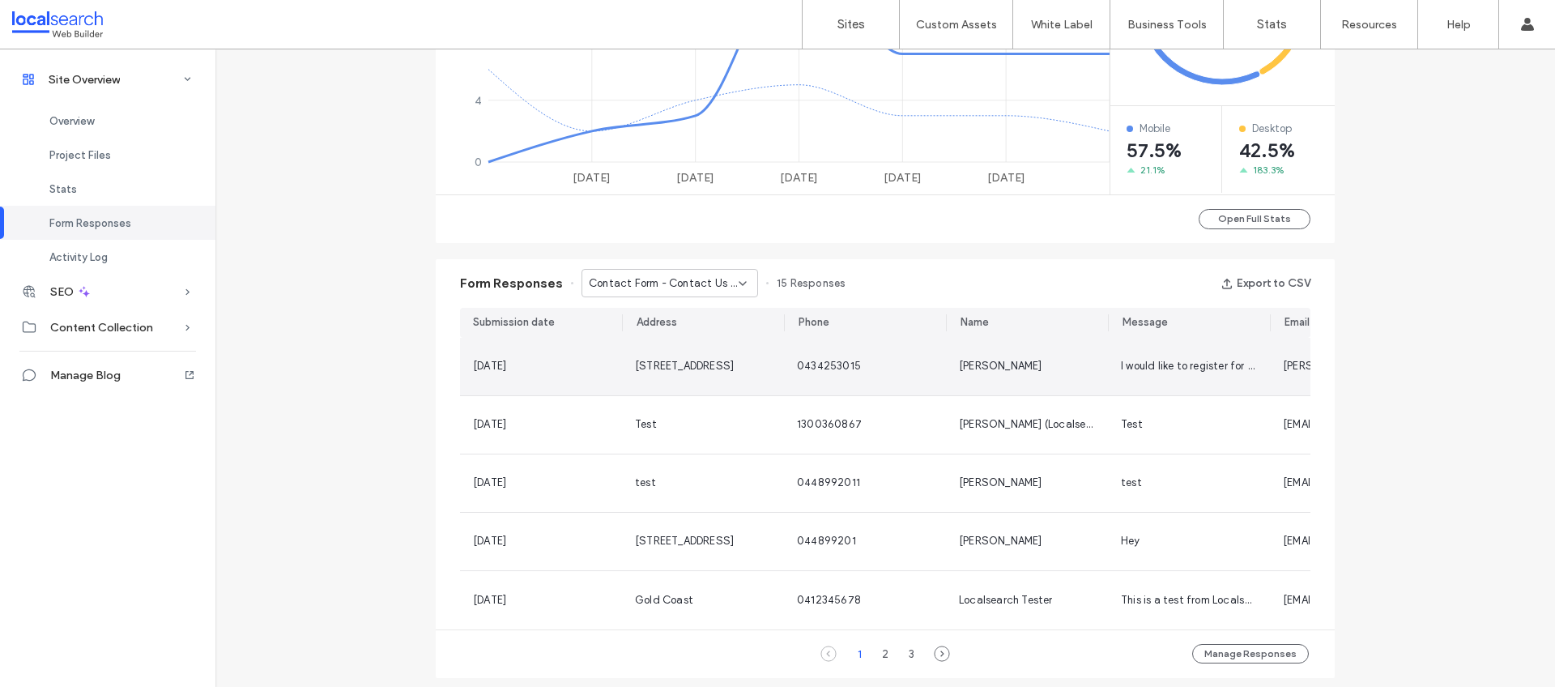
click at [1176, 367] on span "I would like to register for a green waste bag please" at bounding box center [1248, 366] width 254 height 12
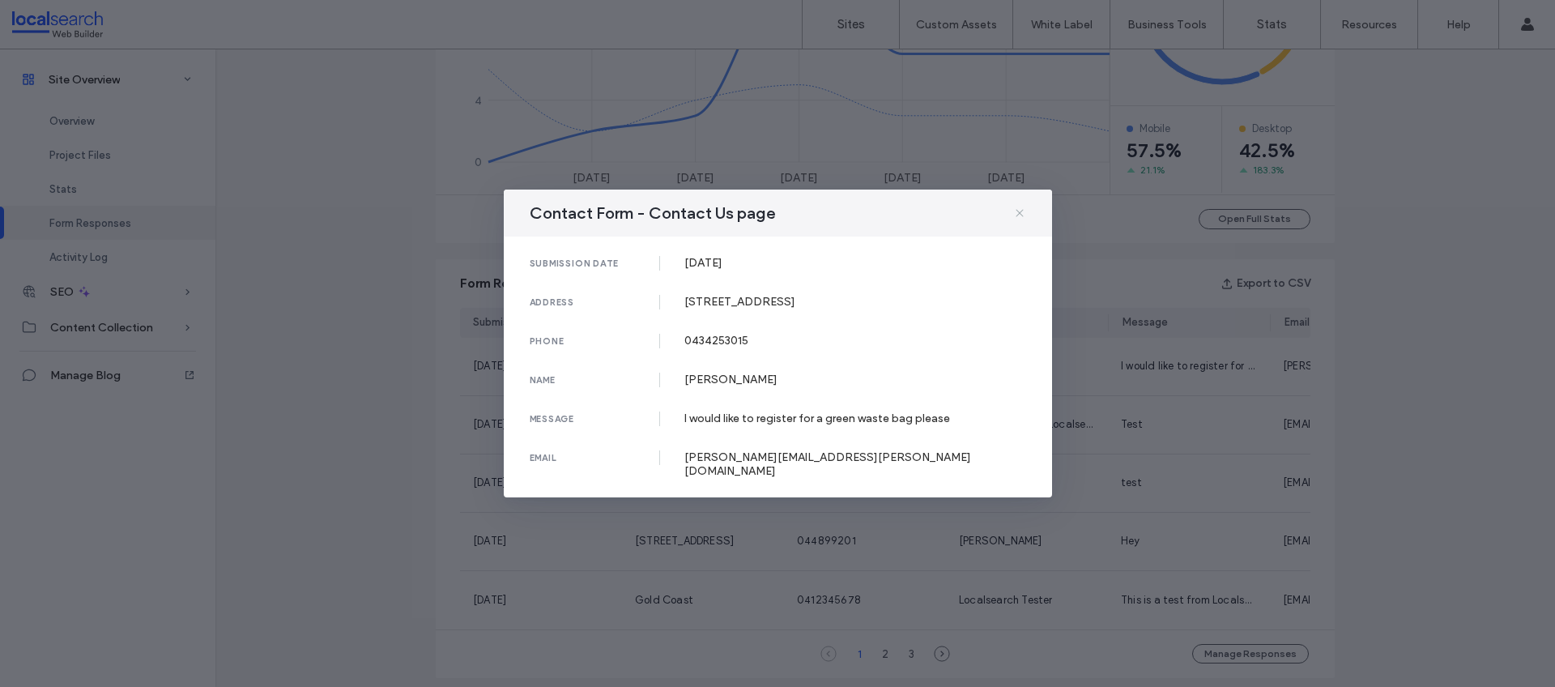
click at [1017, 207] on div "Contact Form - Contact Us page" at bounding box center [778, 213] width 548 height 47
click at [1018, 216] on use at bounding box center [1019, 212] width 7 height 7
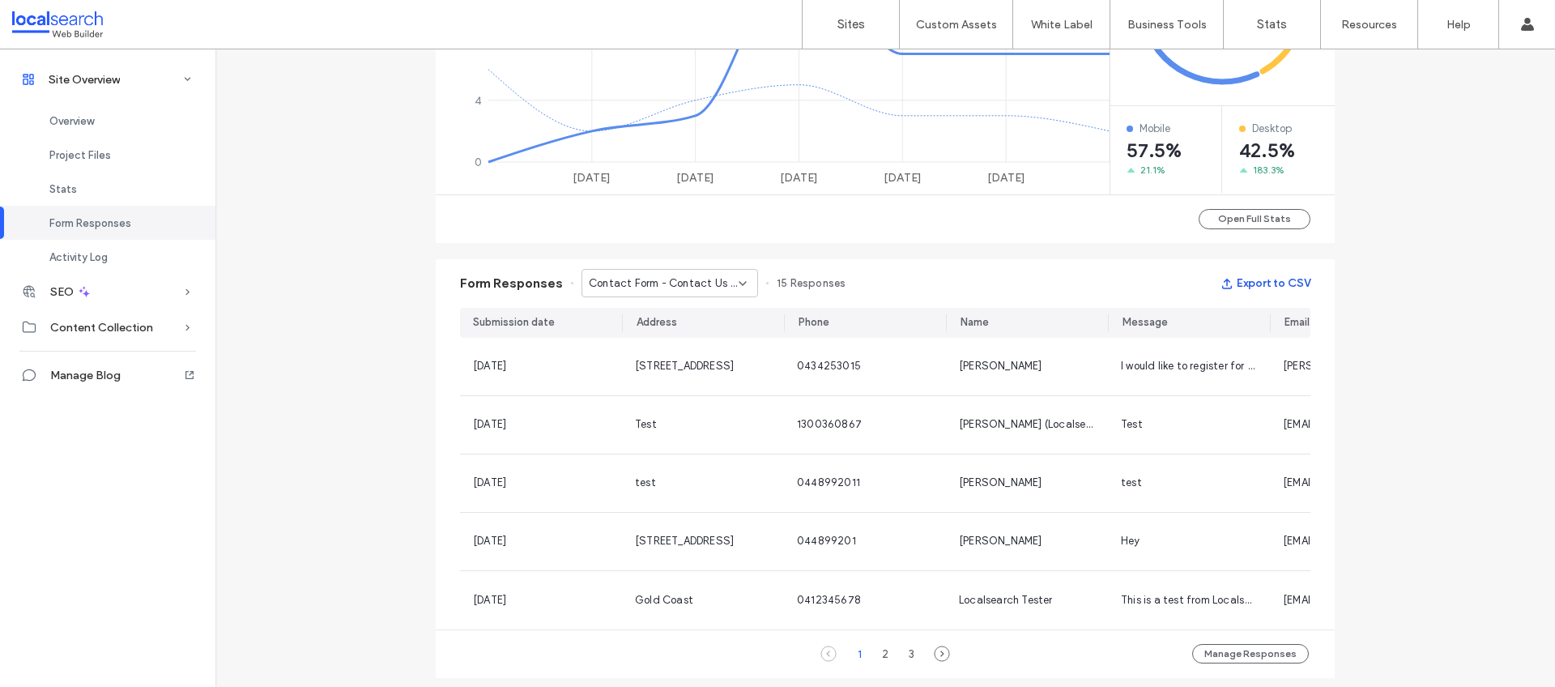
click at [1262, 284] on button "Export to CSV" at bounding box center [1266, 284] width 90 height 26
click at [853, 26] on label "Sites" at bounding box center [852, 24] width 28 height 15
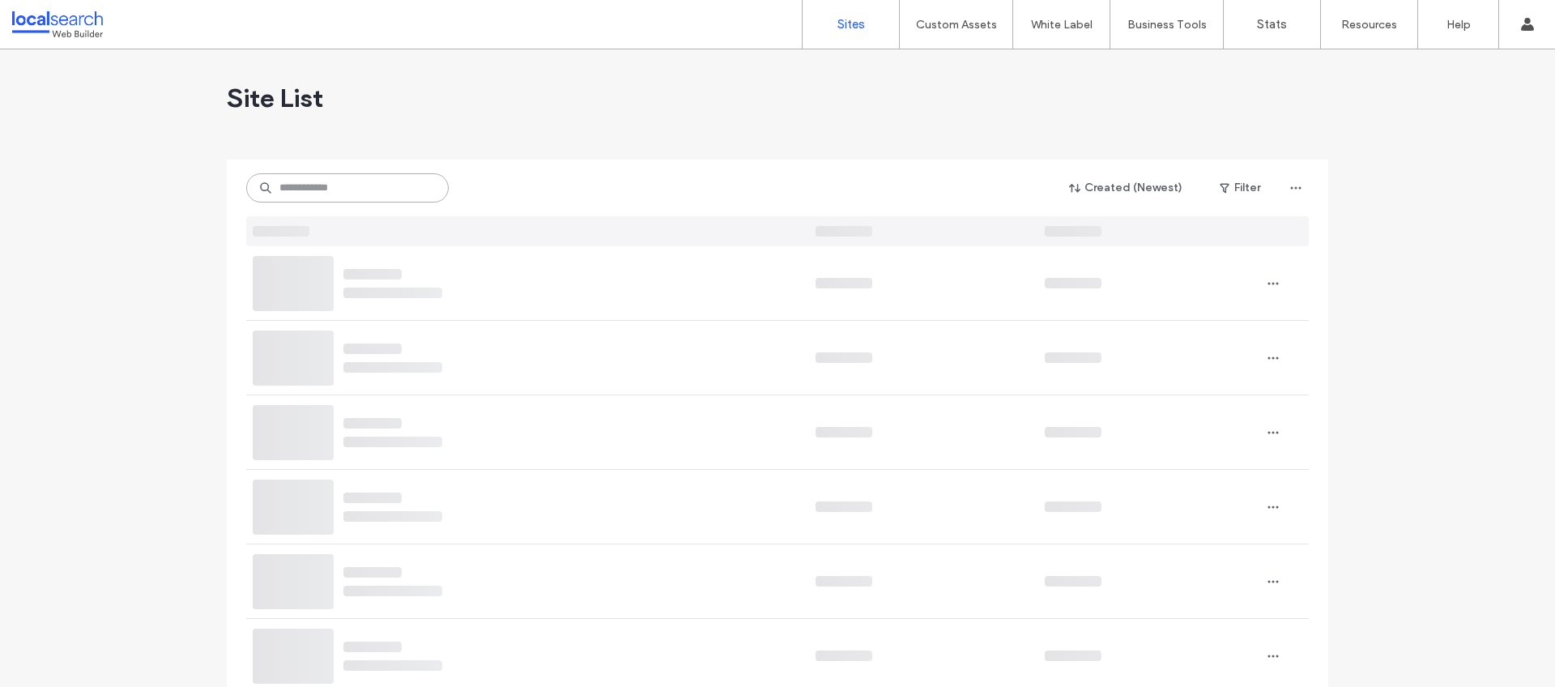
click at [369, 181] on input at bounding box center [347, 187] width 203 height 29
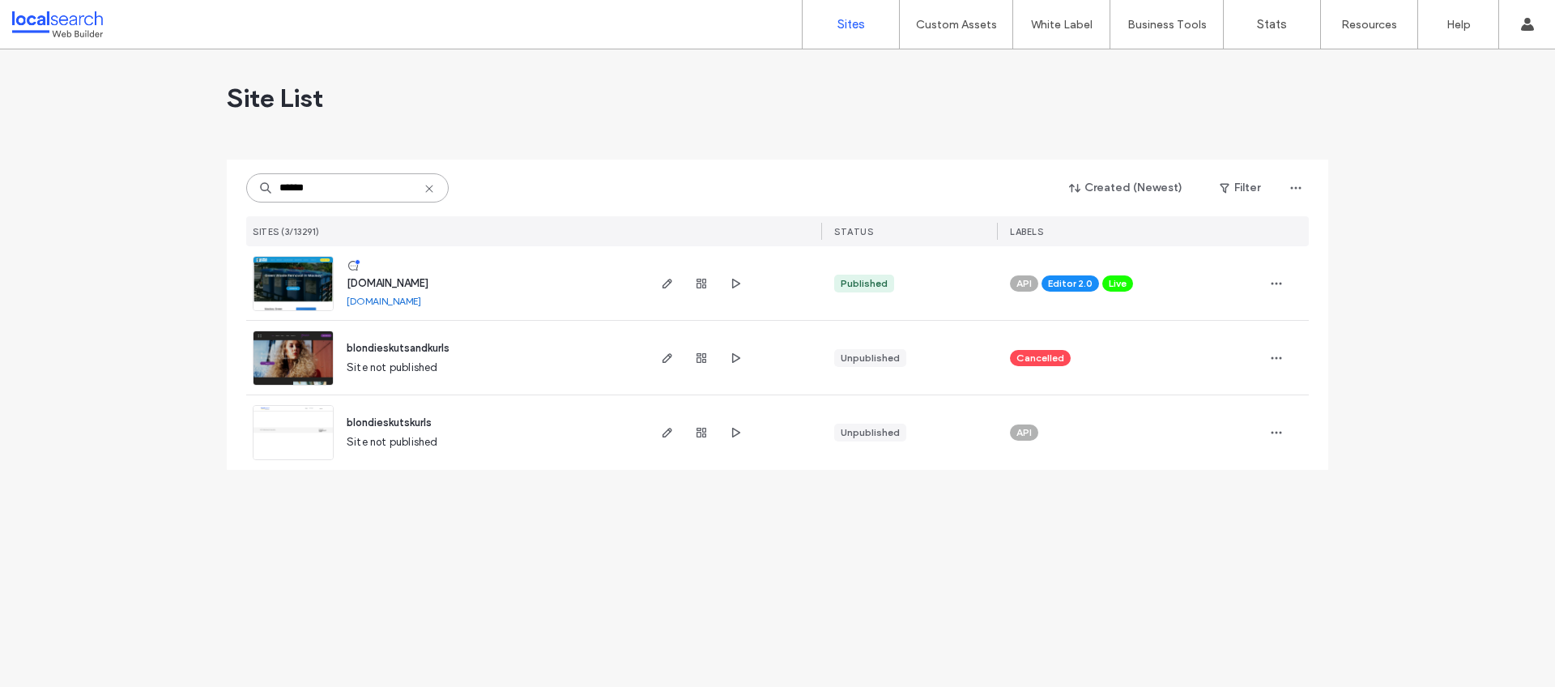
type input "******"
click at [402, 281] on span "[DOMAIN_NAME]" at bounding box center [388, 283] width 82 height 12
type input "********"
click at [704, 281] on icon "button" at bounding box center [701, 283] width 13 height 13
